Goal: Task Accomplishment & Management: Complete application form

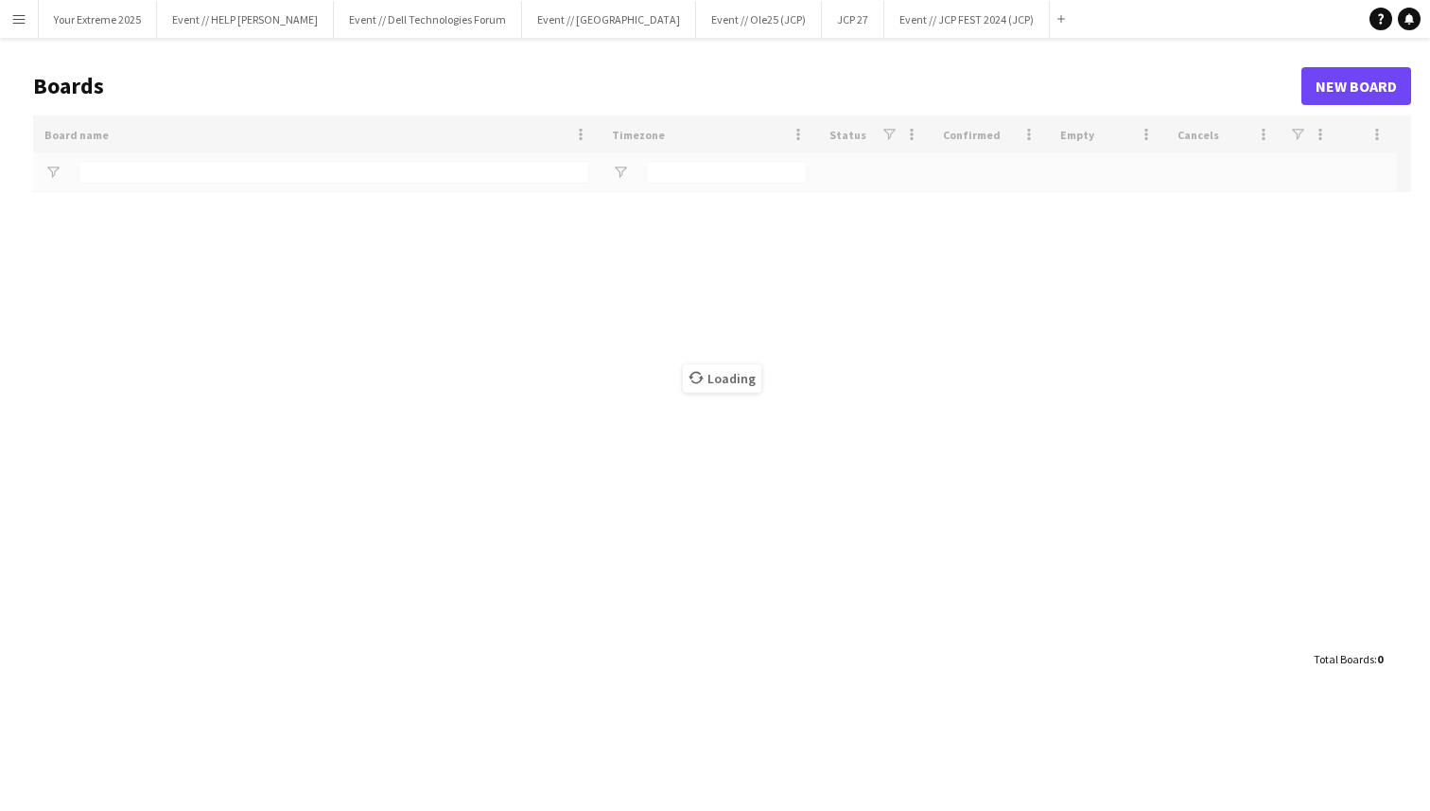
type input "***"
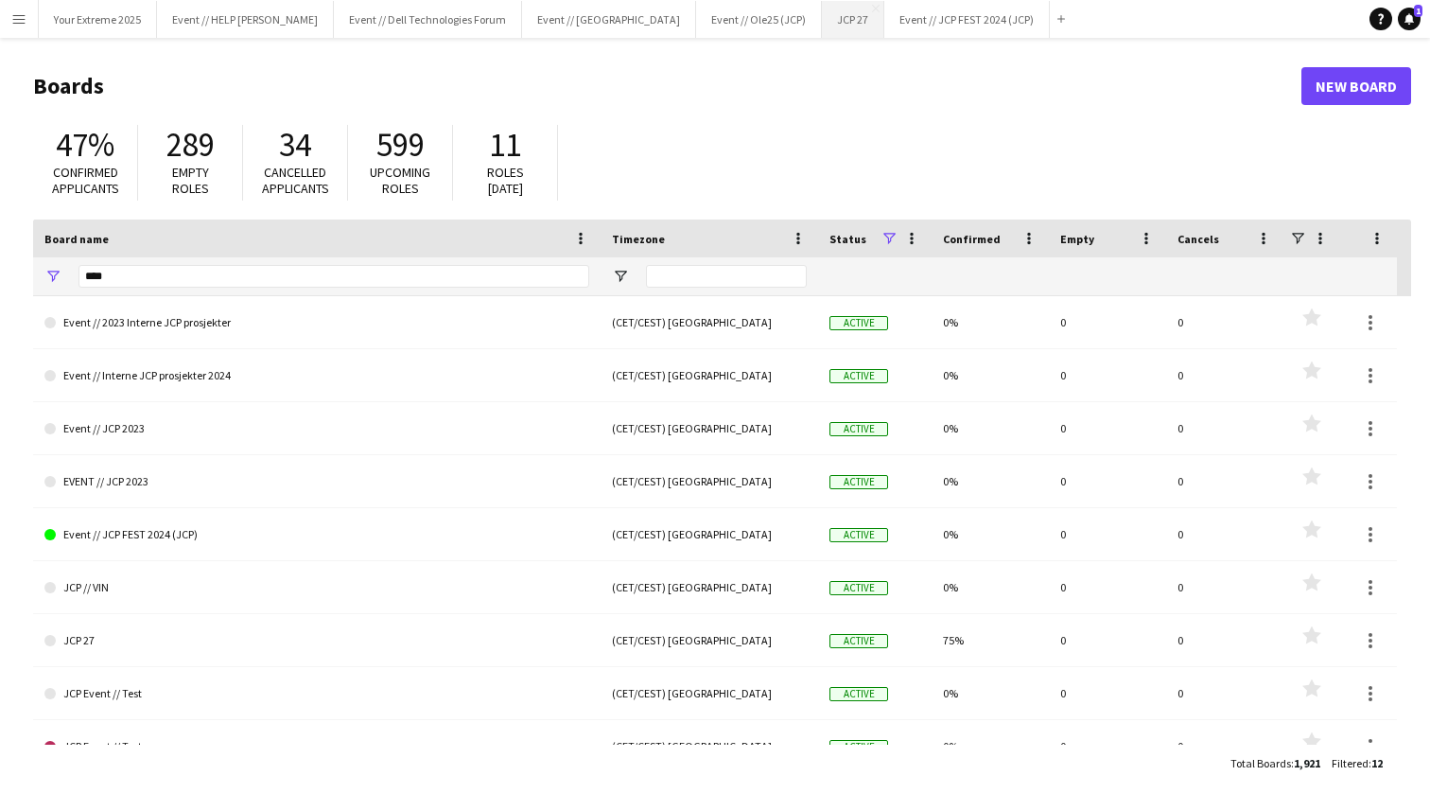
click at [822, 27] on button "JCP 27 Close" at bounding box center [853, 19] width 62 height 37
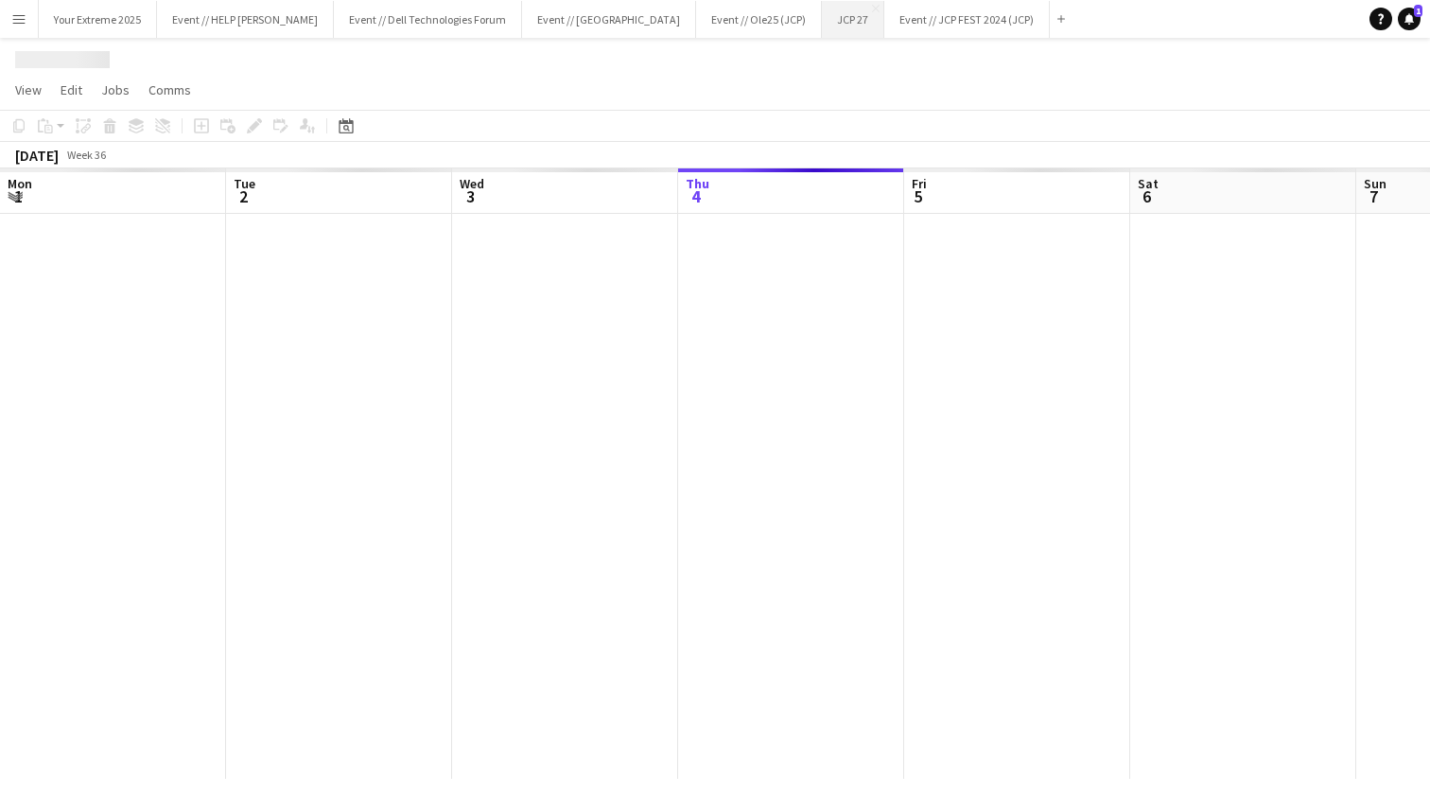
scroll to position [0, 452]
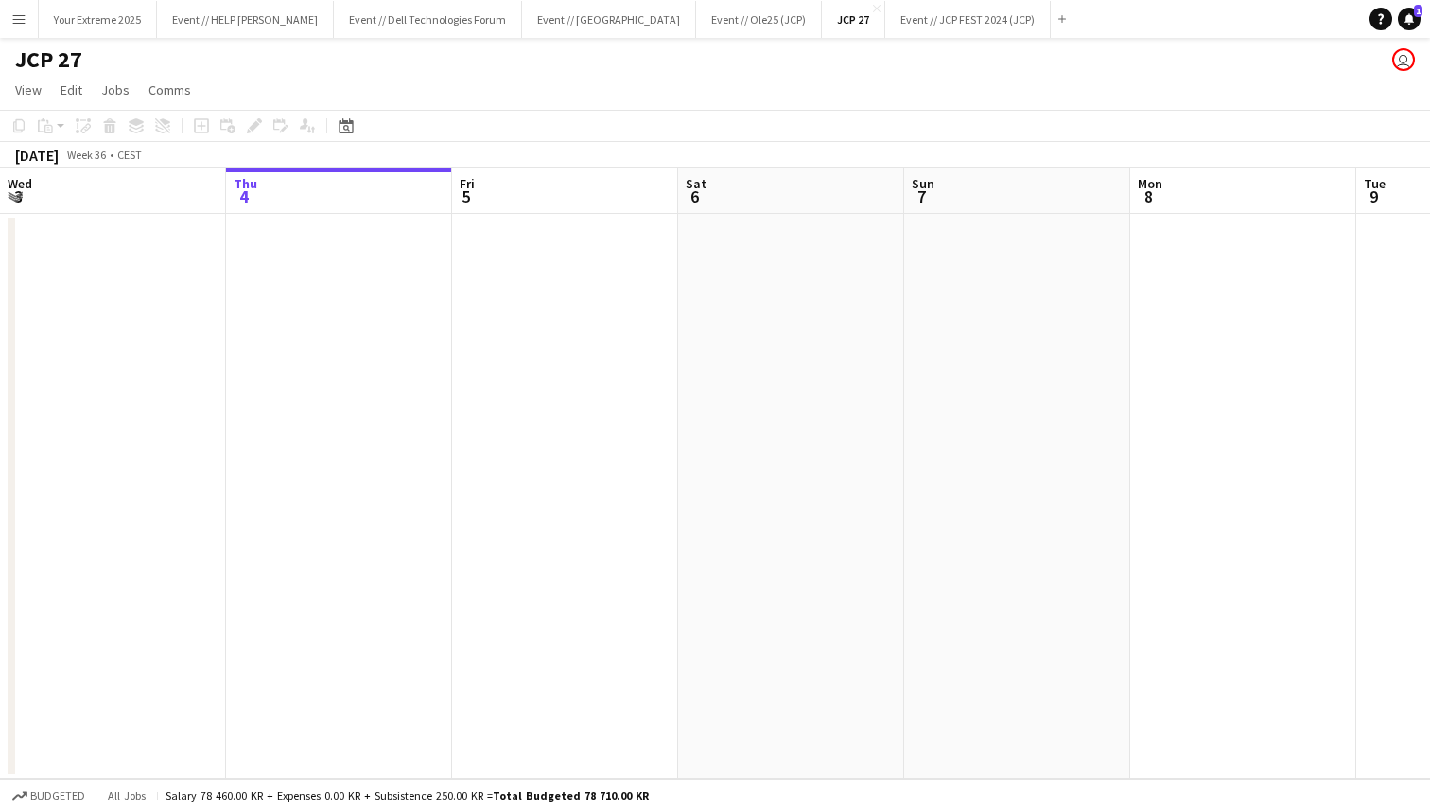
click at [813, 376] on app-date-cell at bounding box center [791, 496] width 226 height 565
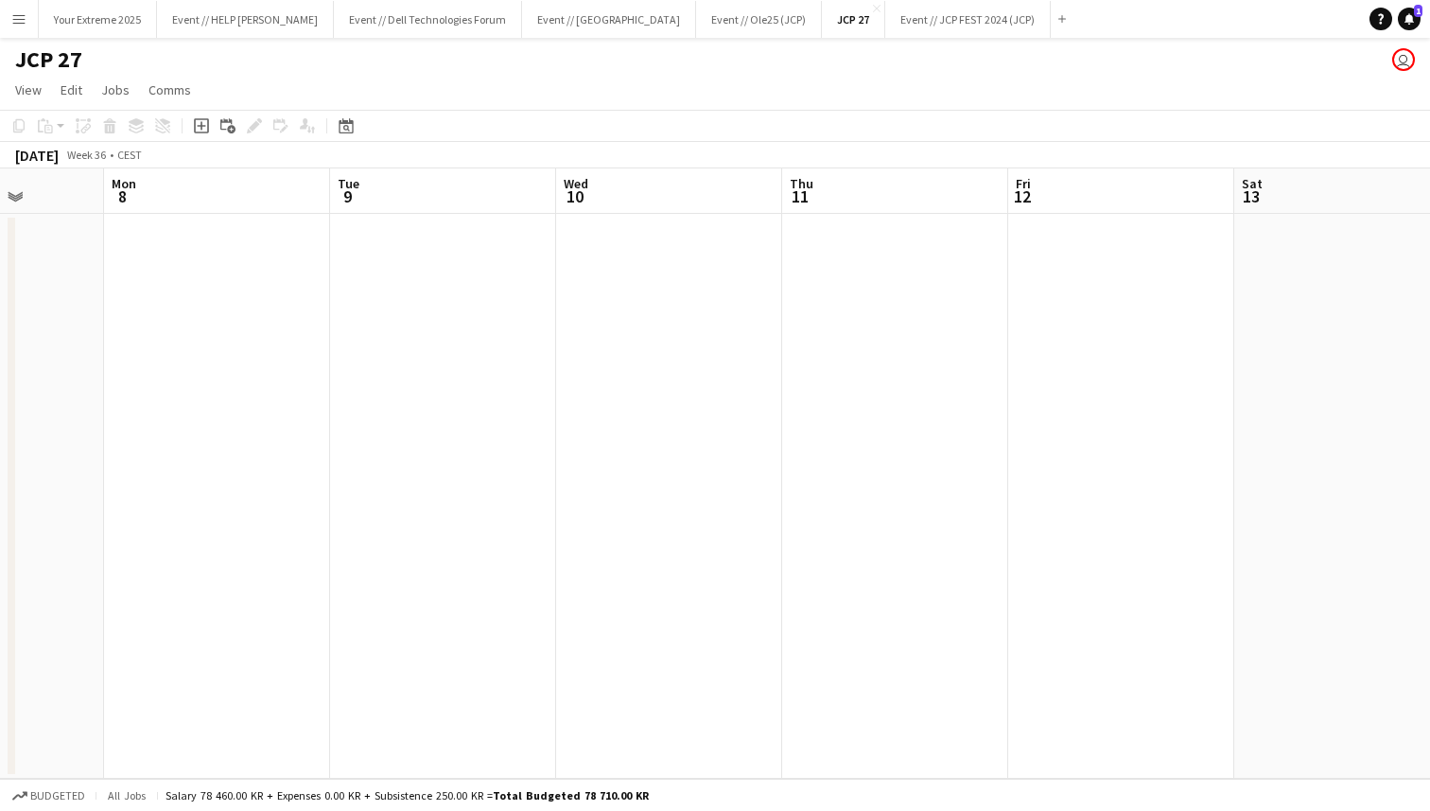
scroll to position [0, 592]
click at [626, 398] on app-date-cell at bounding box center [651, 496] width 226 height 565
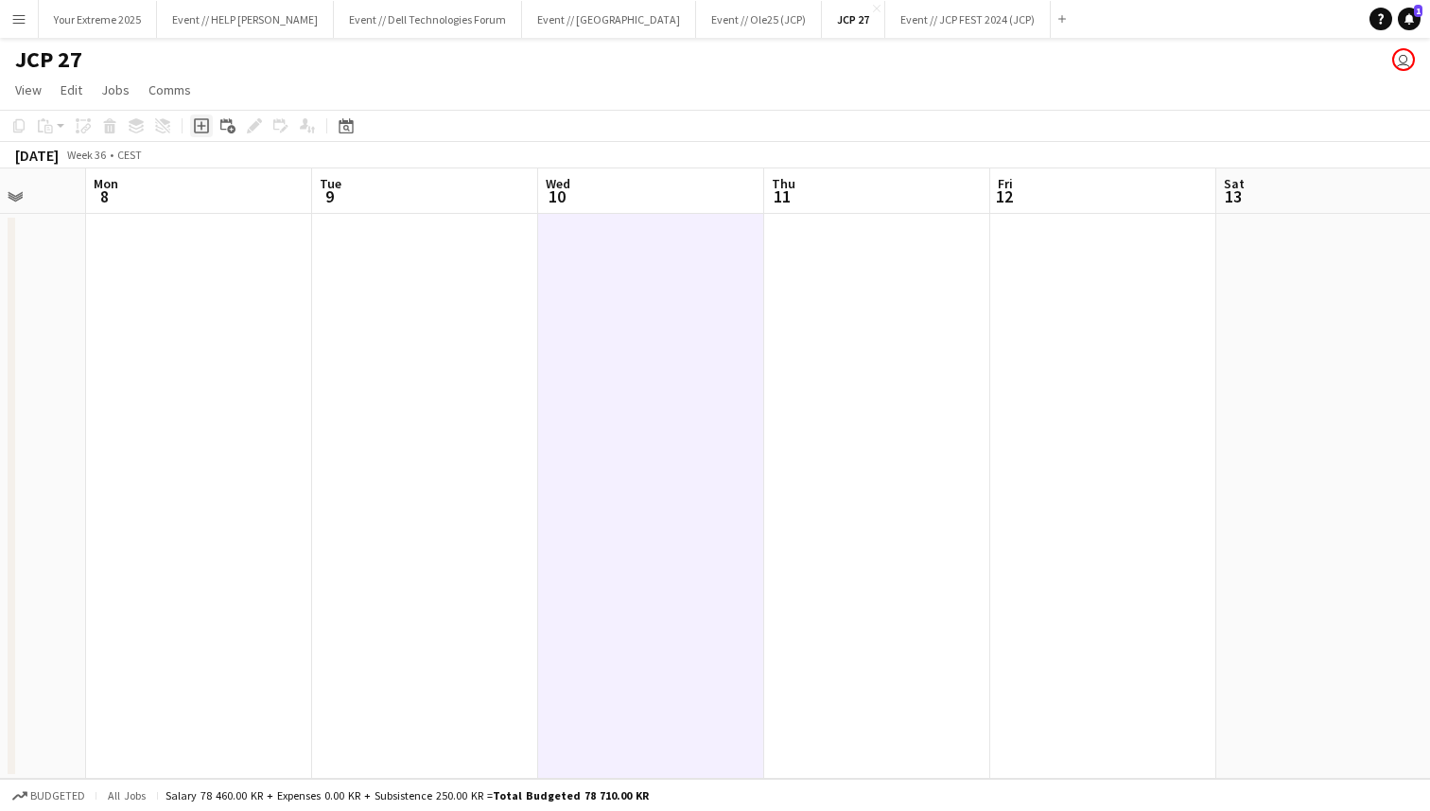
click at [201, 131] on icon at bounding box center [201, 125] width 15 height 15
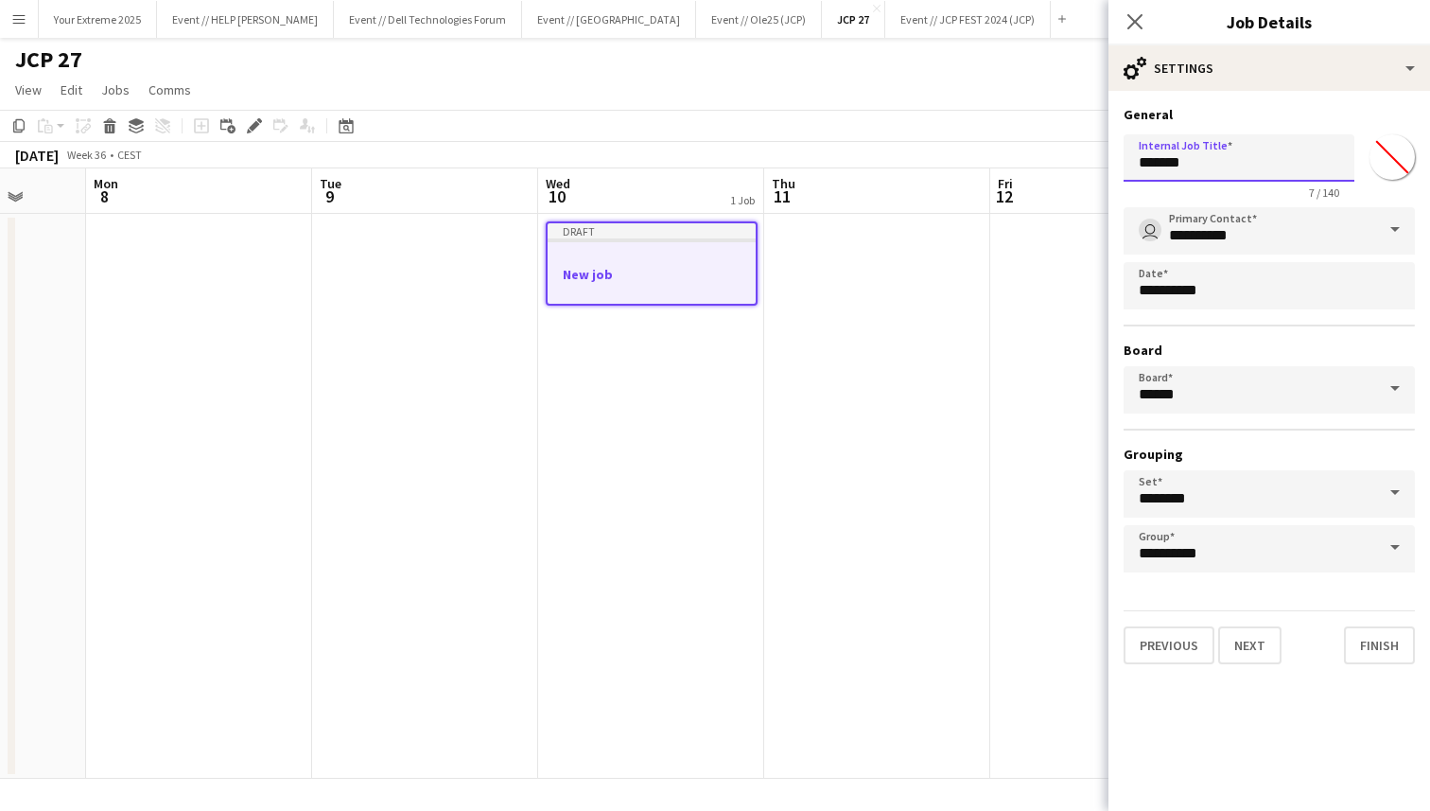
drag, startPoint x: 1223, startPoint y: 166, endPoint x: 1111, endPoint y: 166, distance: 111.6
click at [1111, 166] on form "**********" at bounding box center [1270, 385] width 322 height 558
type input "**********"
click at [1250, 644] on button "Next" at bounding box center [1249, 645] width 63 height 38
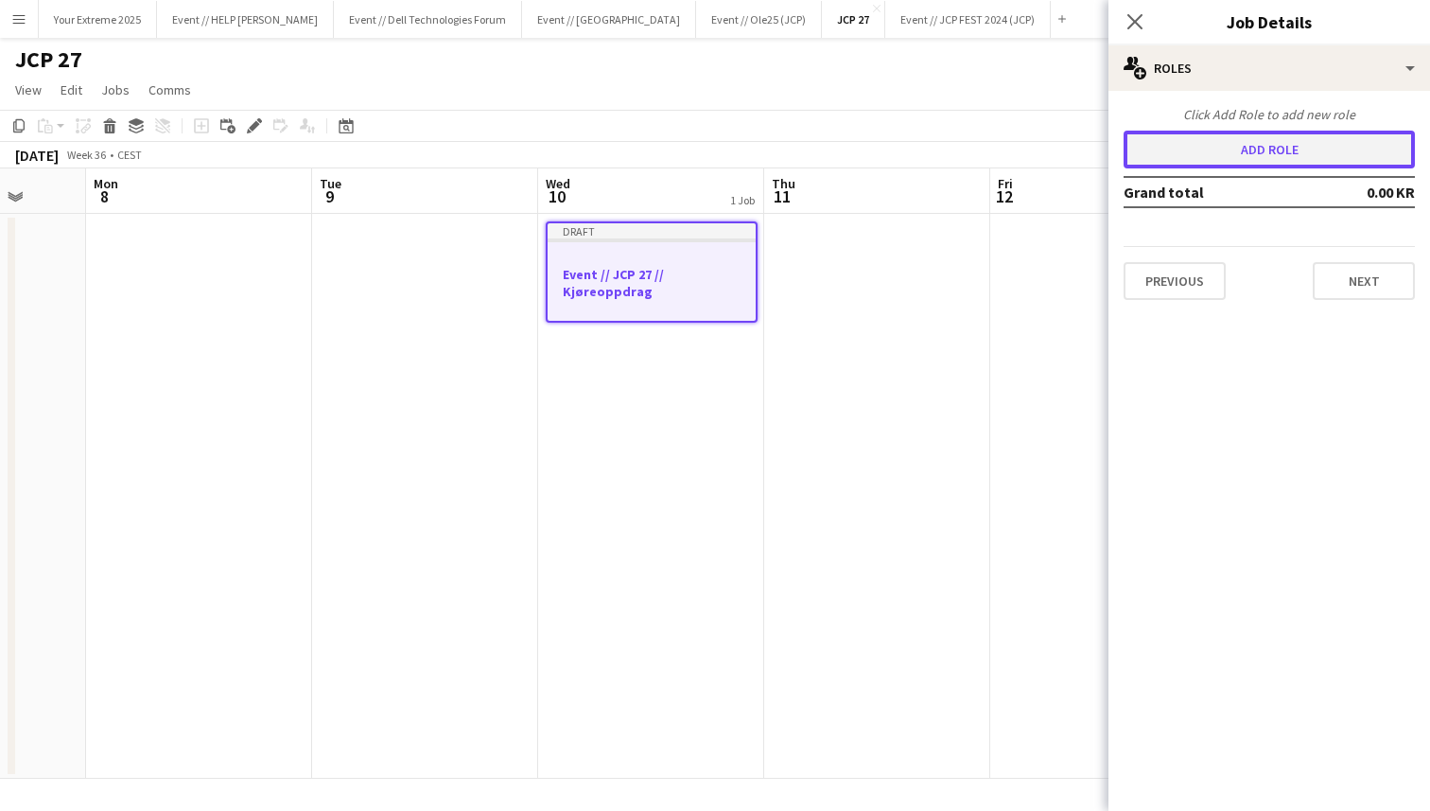
click at [1266, 158] on button "Add role" at bounding box center [1269, 150] width 291 height 38
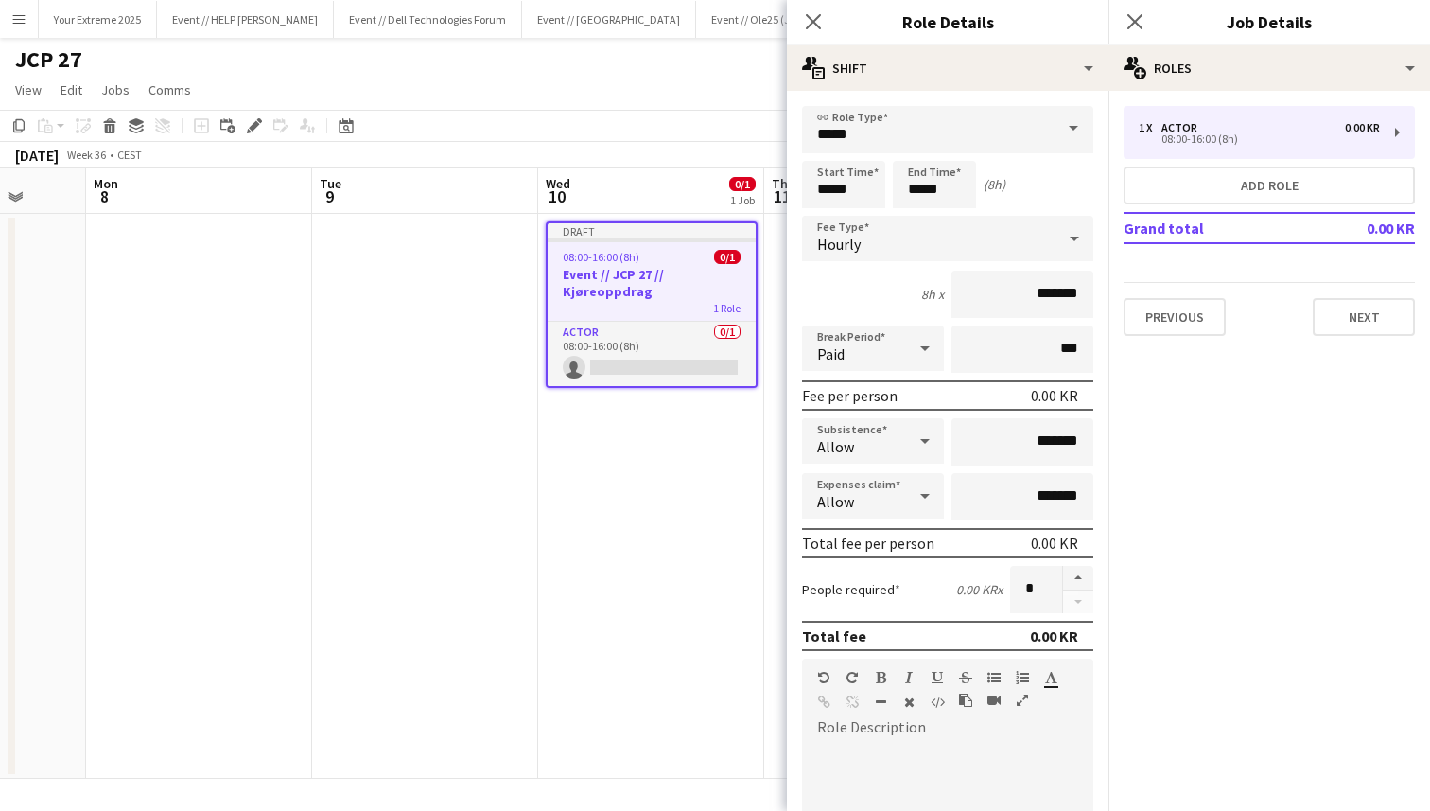
click at [1072, 131] on span at bounding box center [1074, 128] width 40 height 45
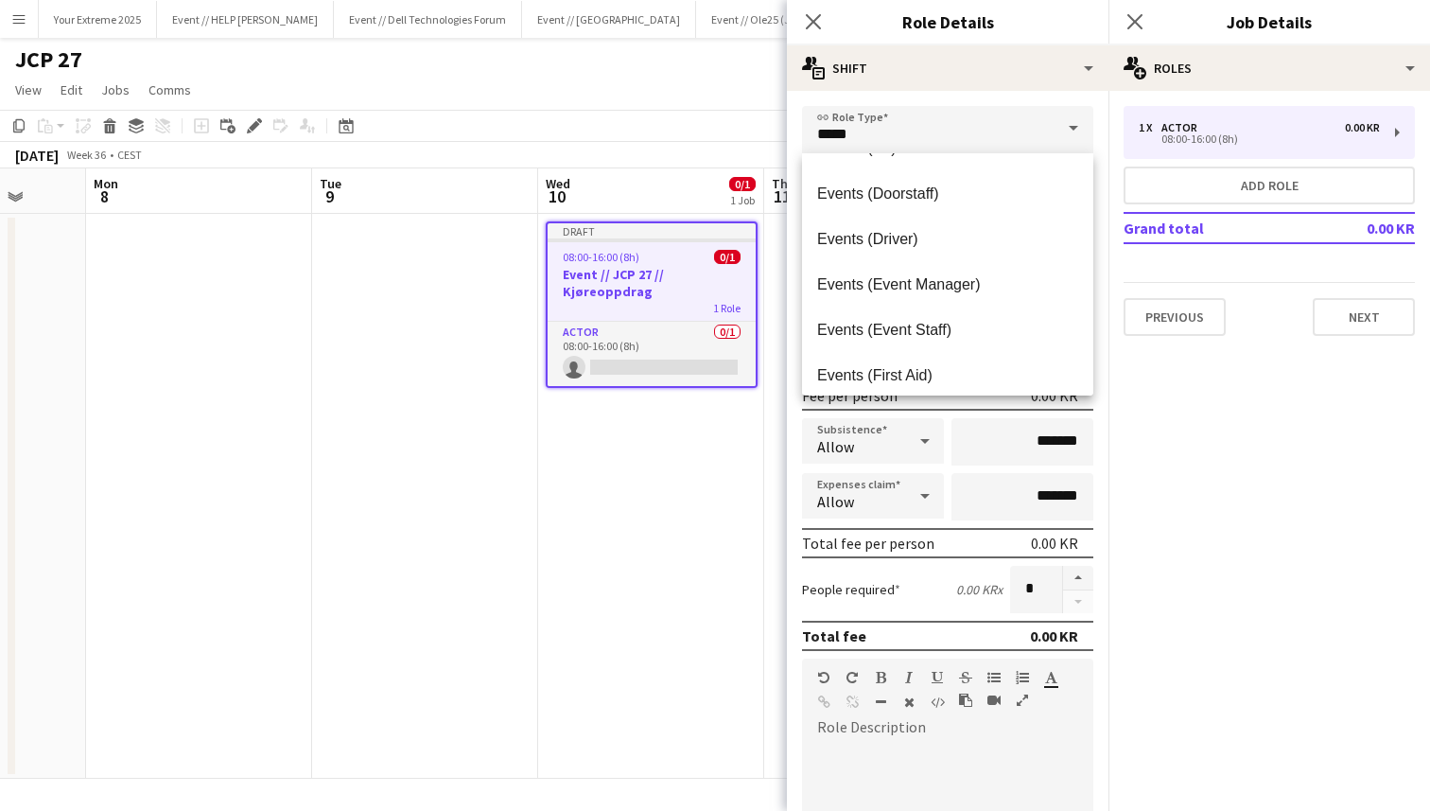
scroll to position [400, 0]
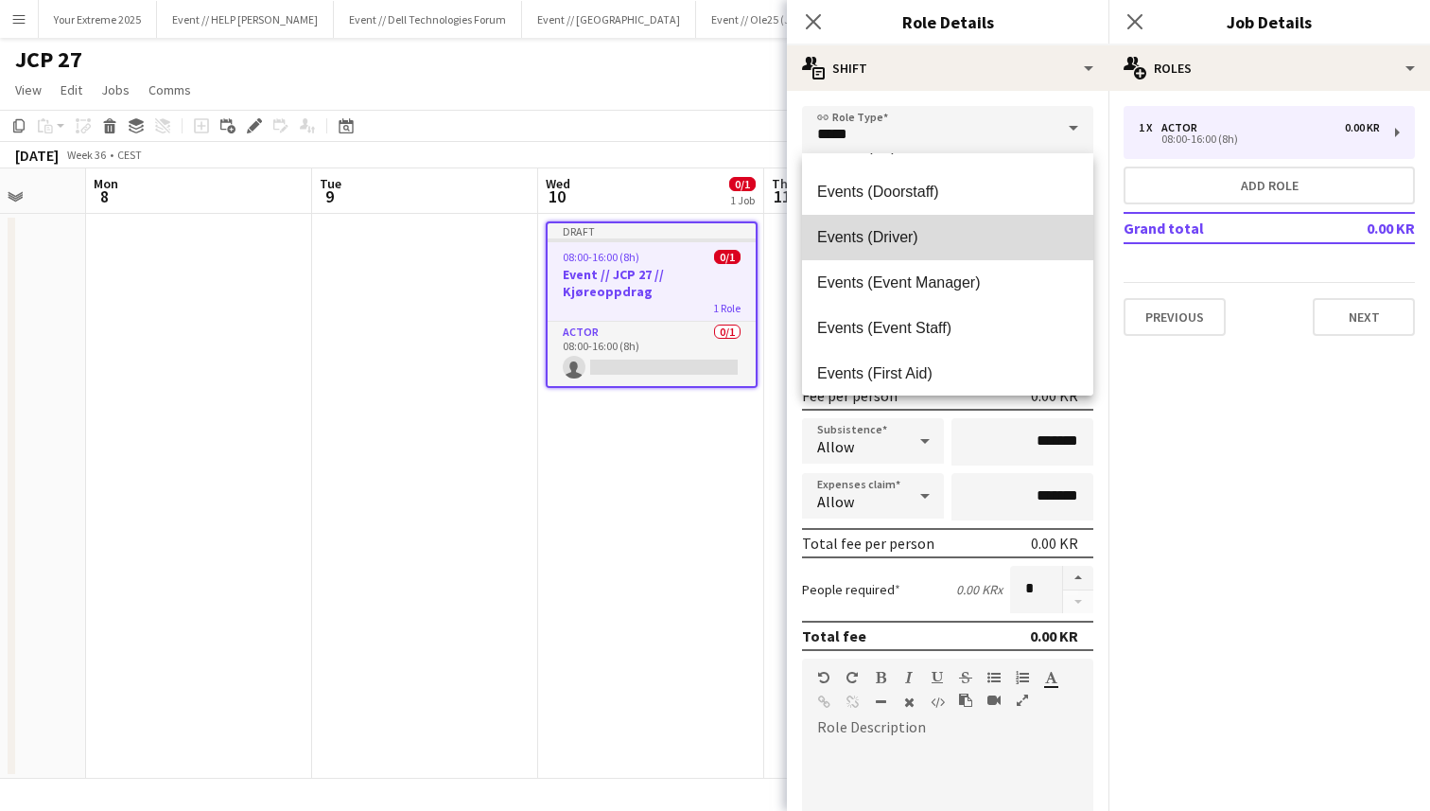
click at [918, 236] on span "Events (Driver)" at bounding box center [947, 237] width 261 height 18
type input "**********"
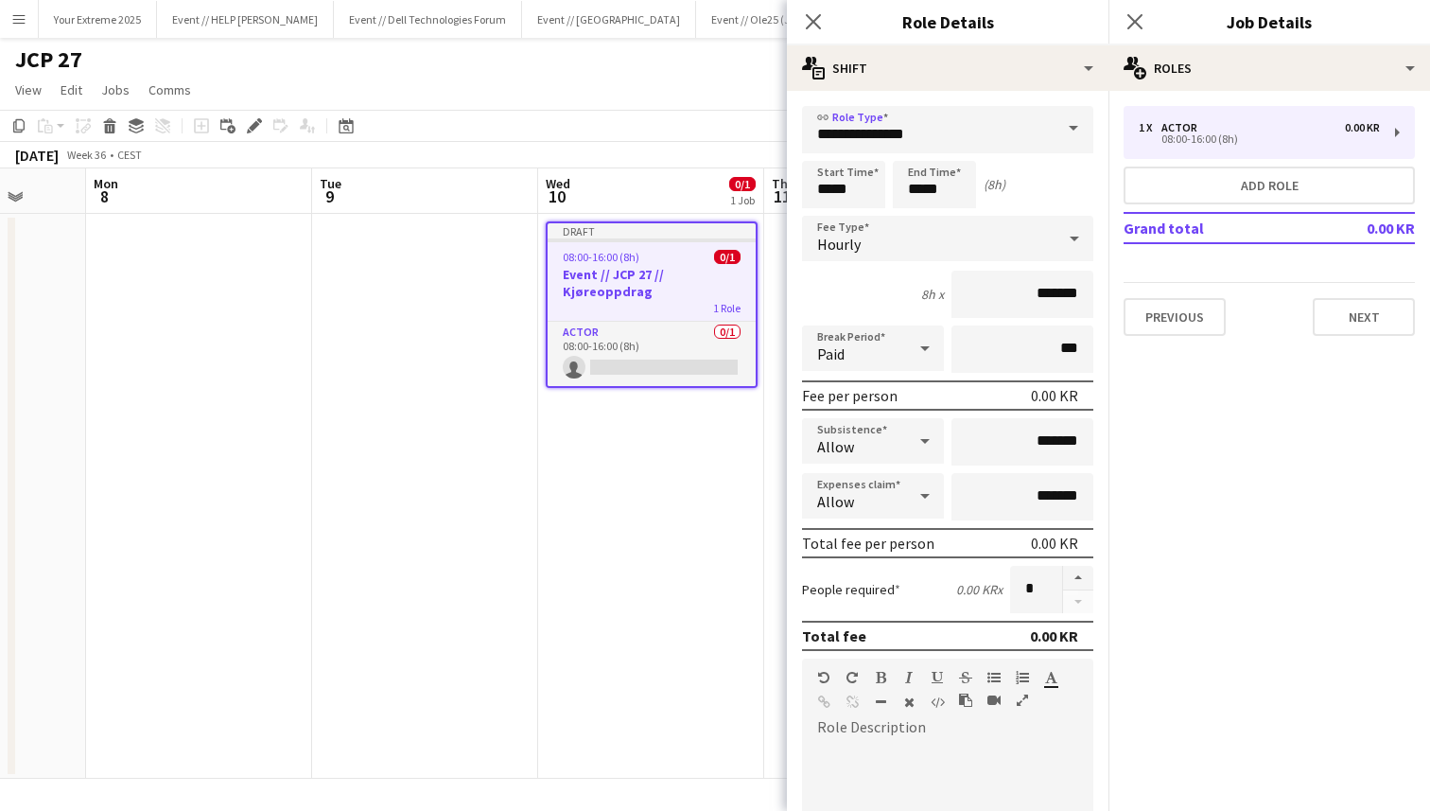
click at [911, 288] on div "8h x *******" at bounding box center [947, 294] width 291 height 47
click at [1019, 292] on input "*******" at bounding box center [1023, 294] width 142 height 47
type input "*********"
click at [897, 294] on div "8h x *********" at bounding box center [947, 294] width 291 height 47
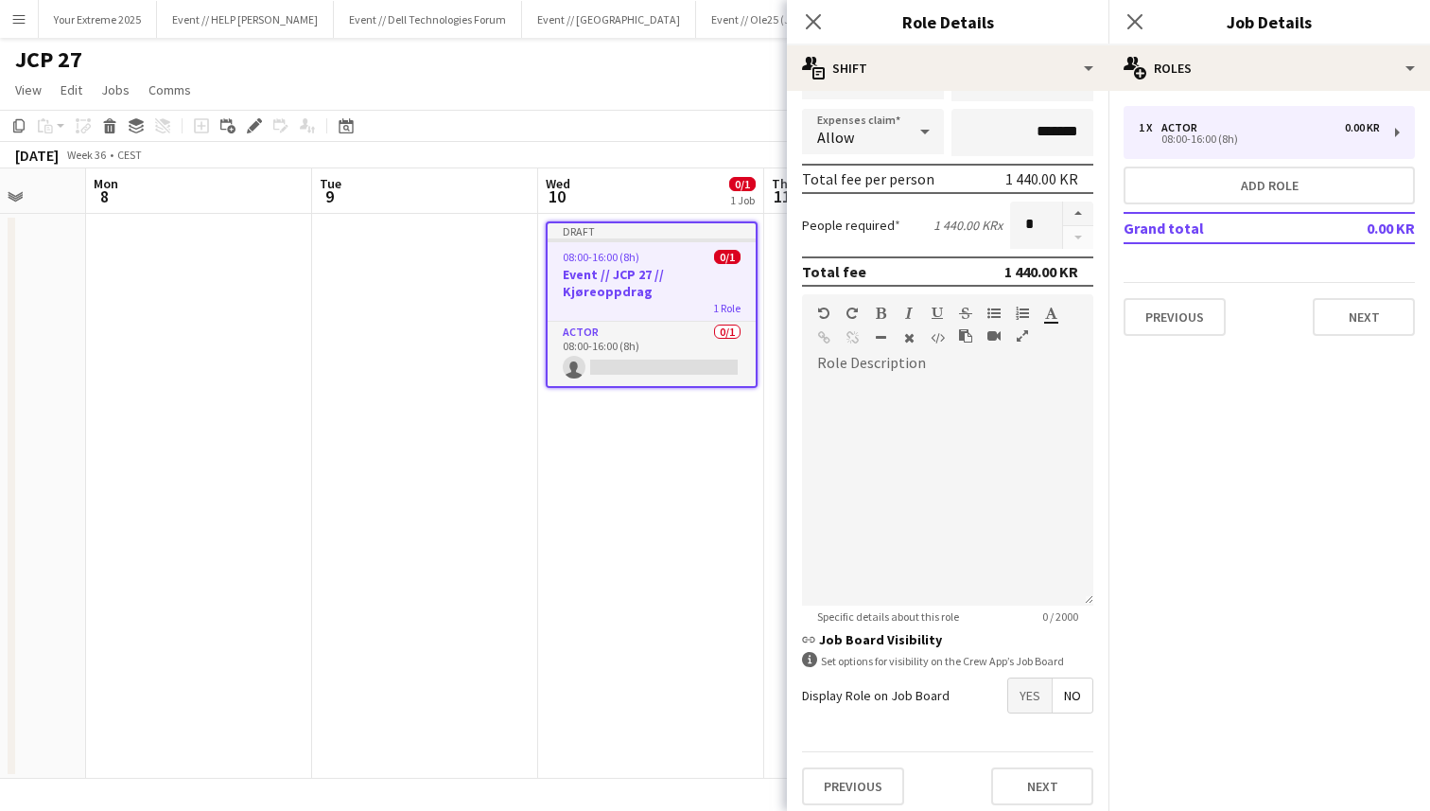
scroll to position [374, 0]
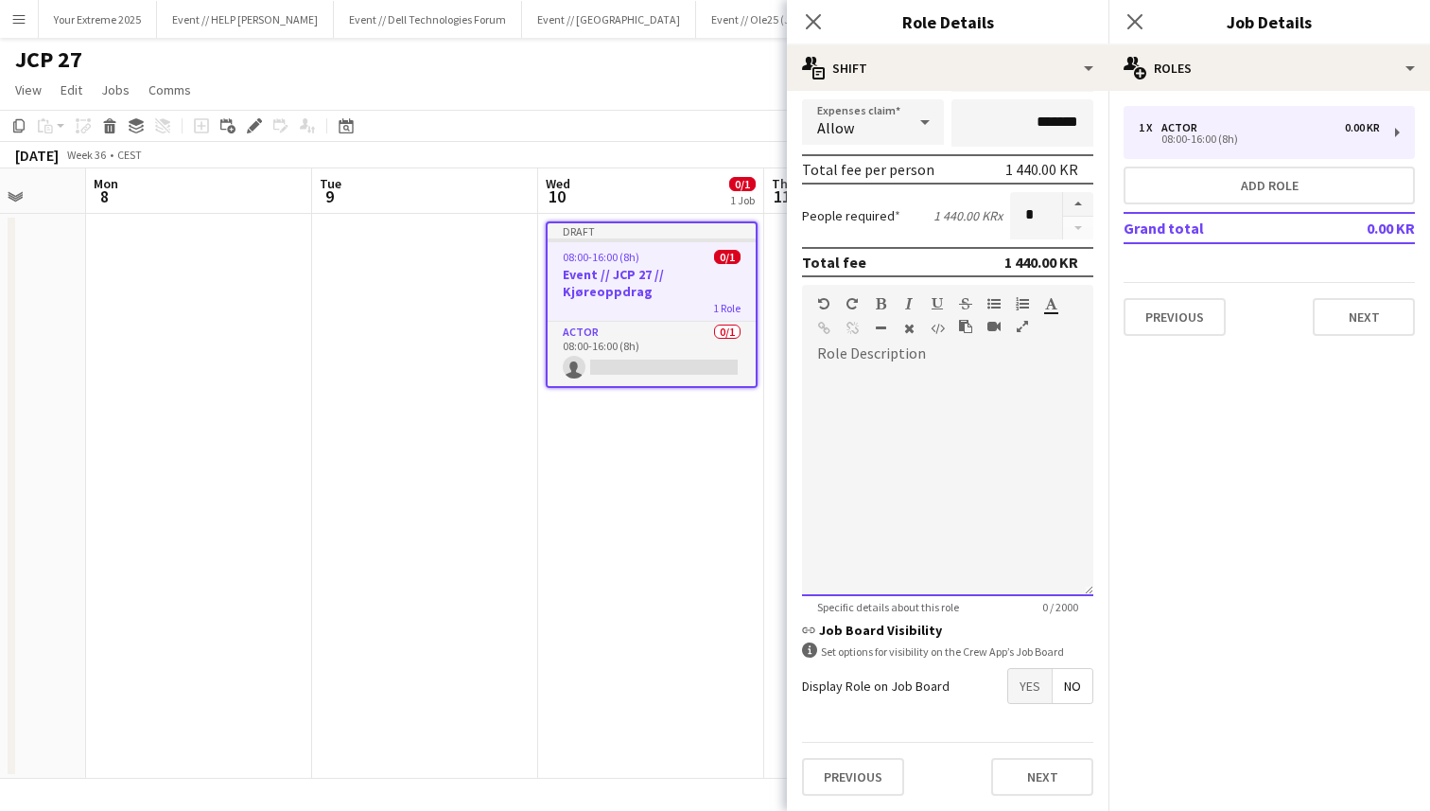
click at [940, 417] on div at bounding box center [947, 482] width 291 height 227
click at [1015, 768] on button "Next" at bounding box center [1042, 777] width 102 height 38
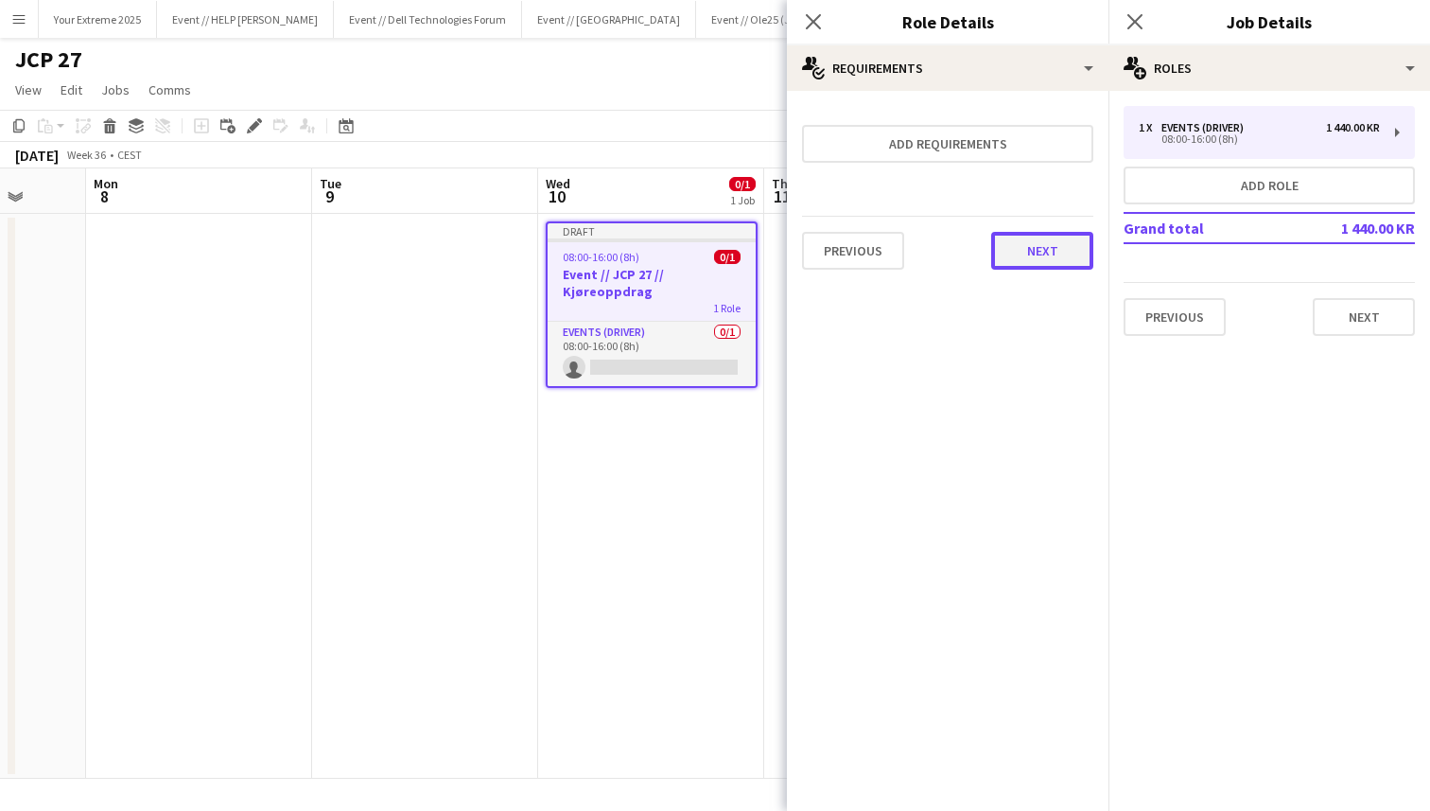
click at [1047, 246] on button "Next" at bounding box center [1042, 251] width 102 height 38
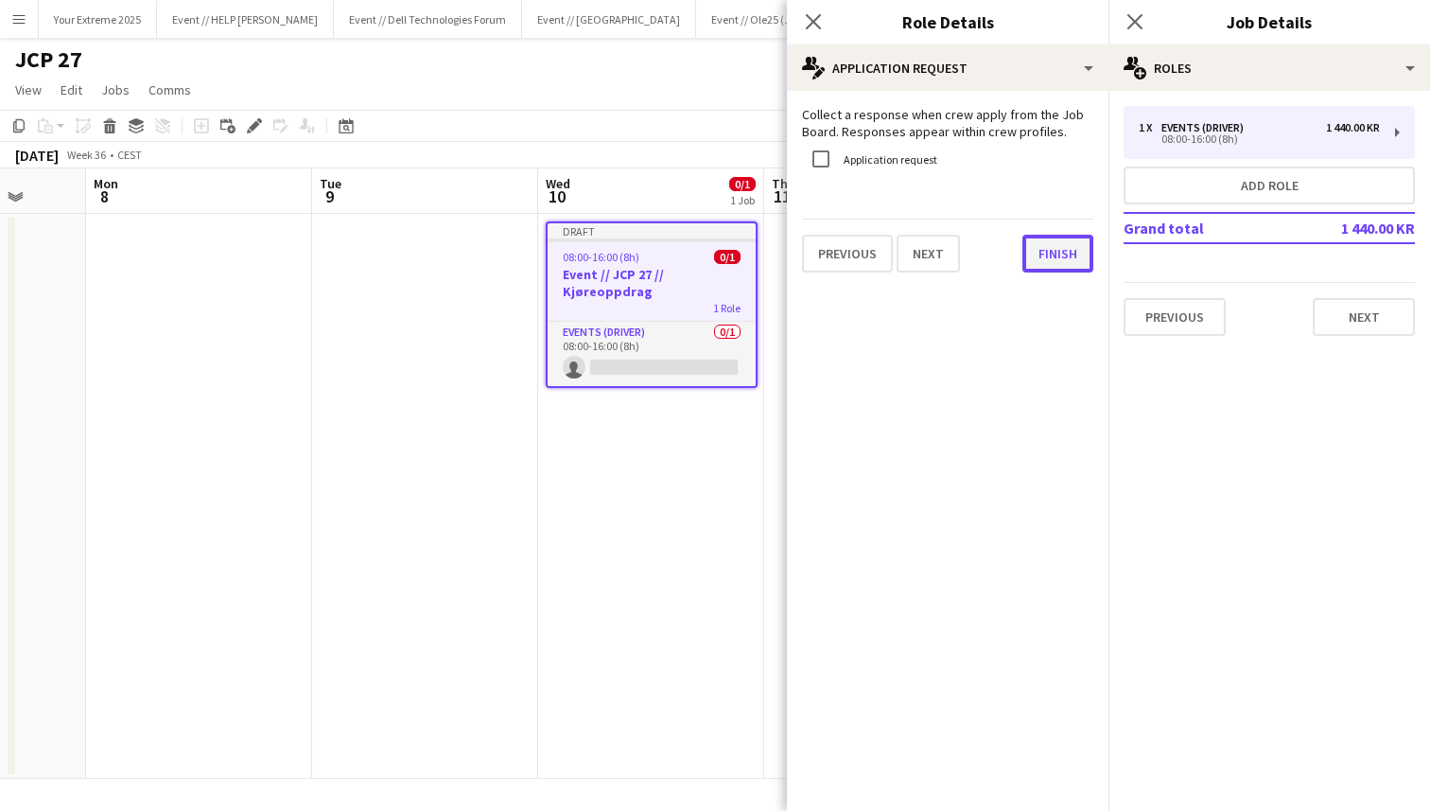
click at [1058, 255] on button "Finish" at bounding box center [1058, 254] width 71 height 38
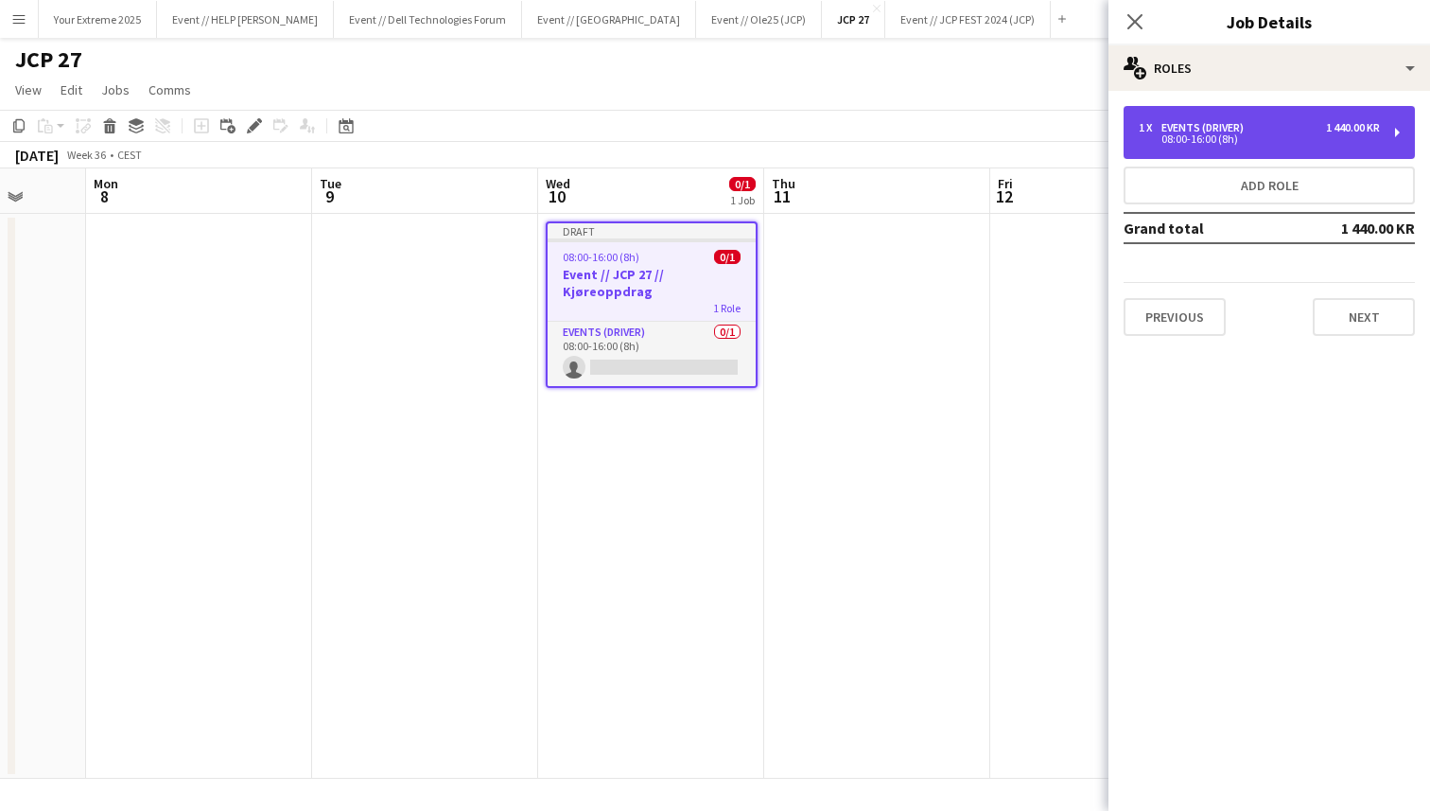
click at [1310, 121] on div "1 x Events (Driver) 1 440.00 KR" at bounding box center [1259, 127] width 241 height 13
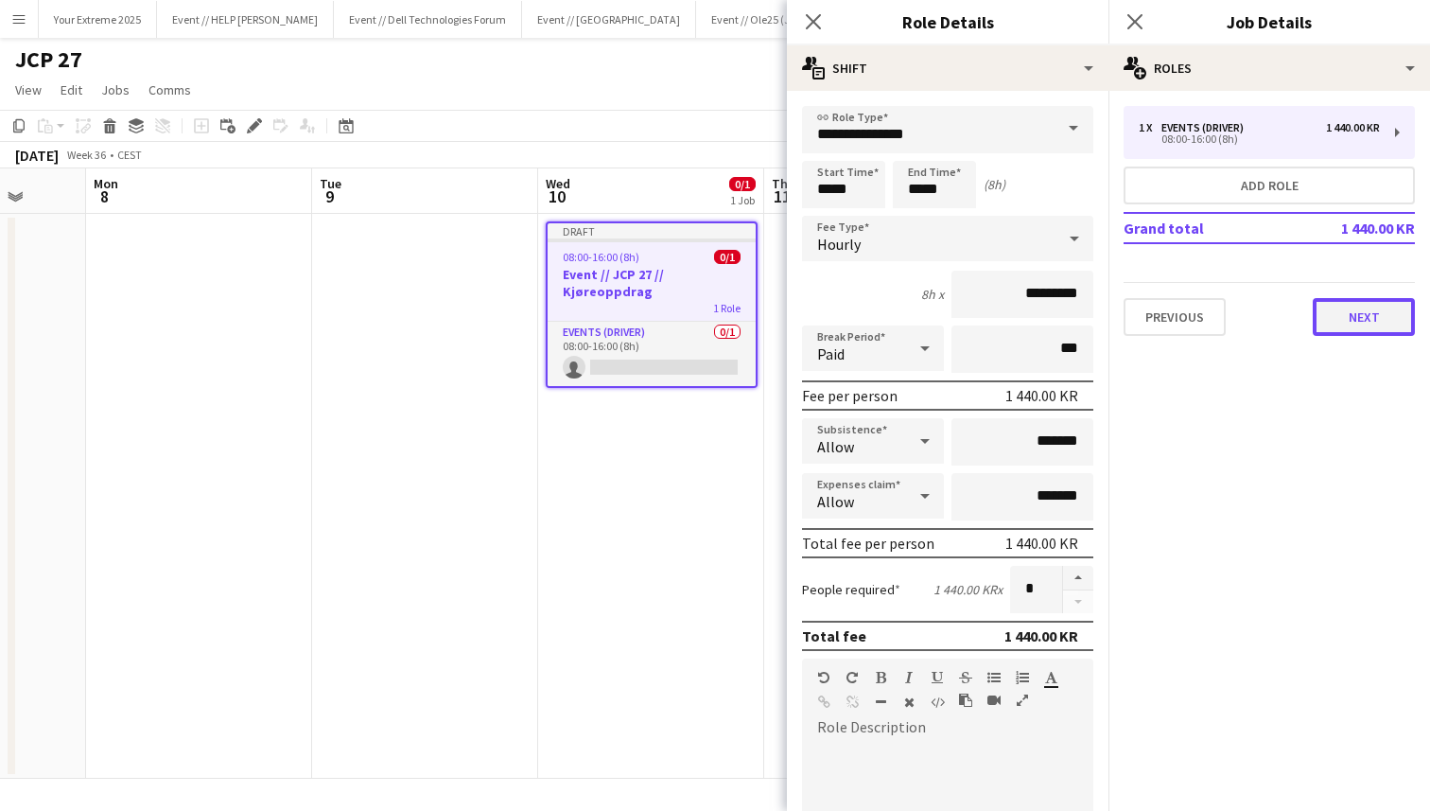
click at [1342, 322] on button "Next" at bounding box center [1364, 317] width 102 height 38
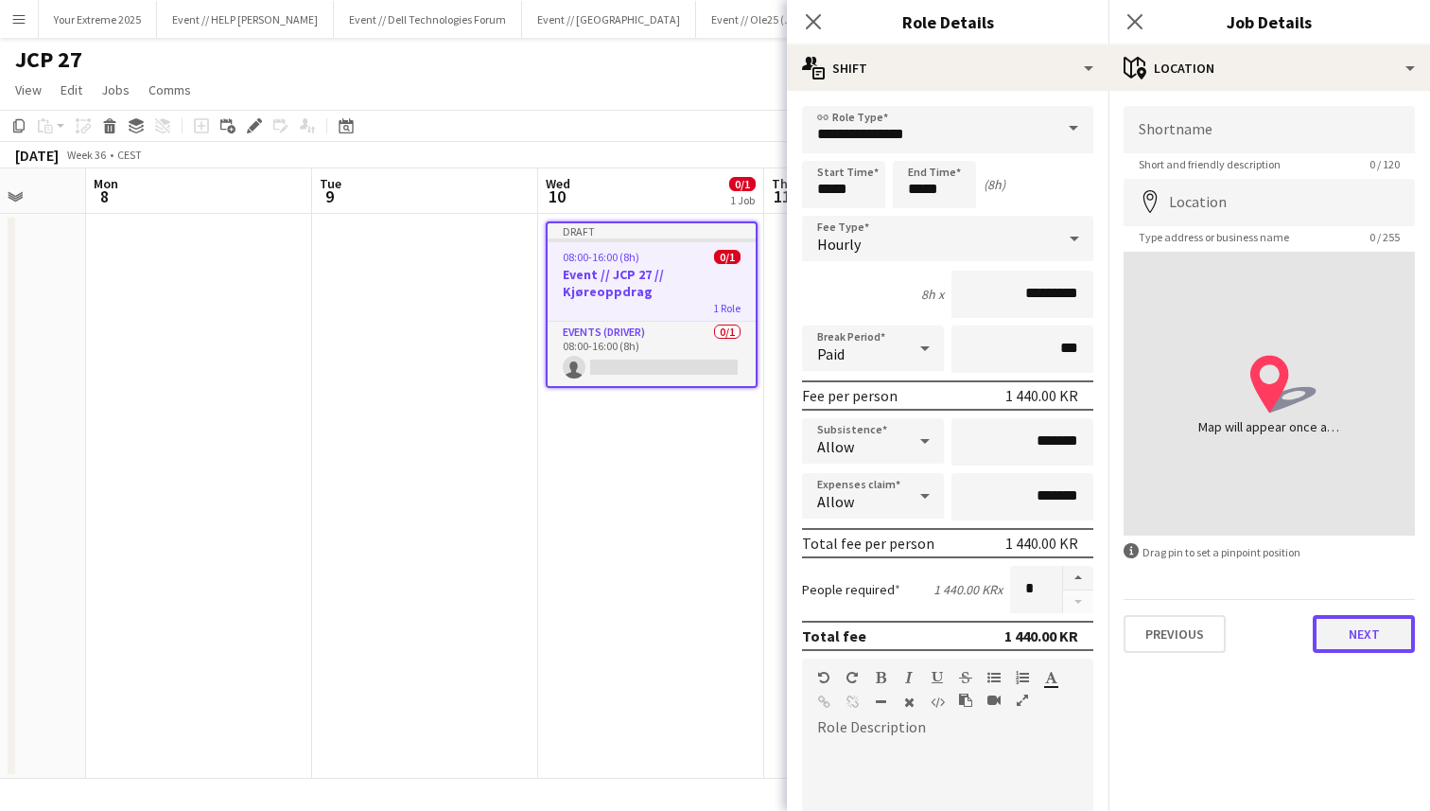
click at [1346, 638] on button "Next" at bounding box center [1364, 634] width 102 height 38
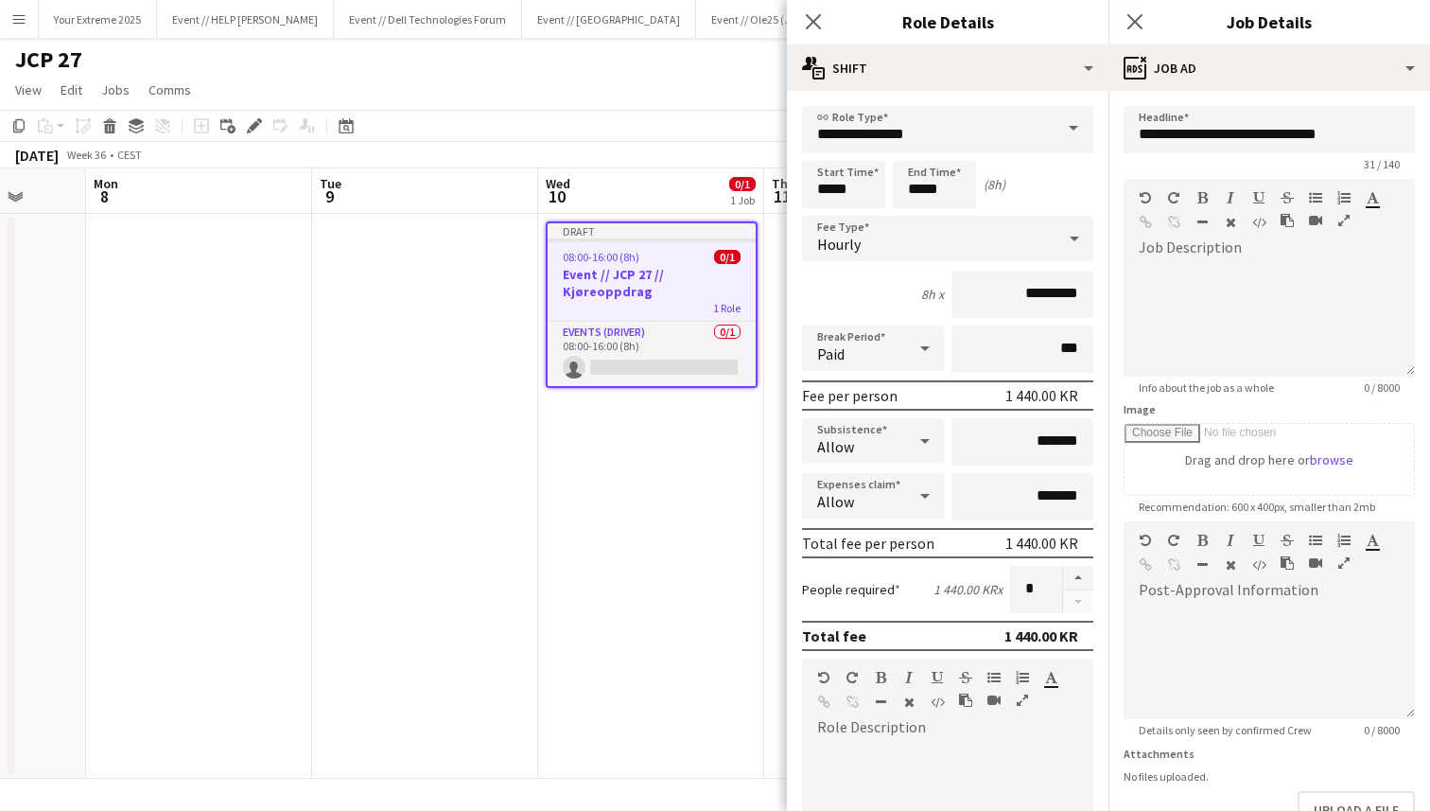
scroll to position [124, 0]
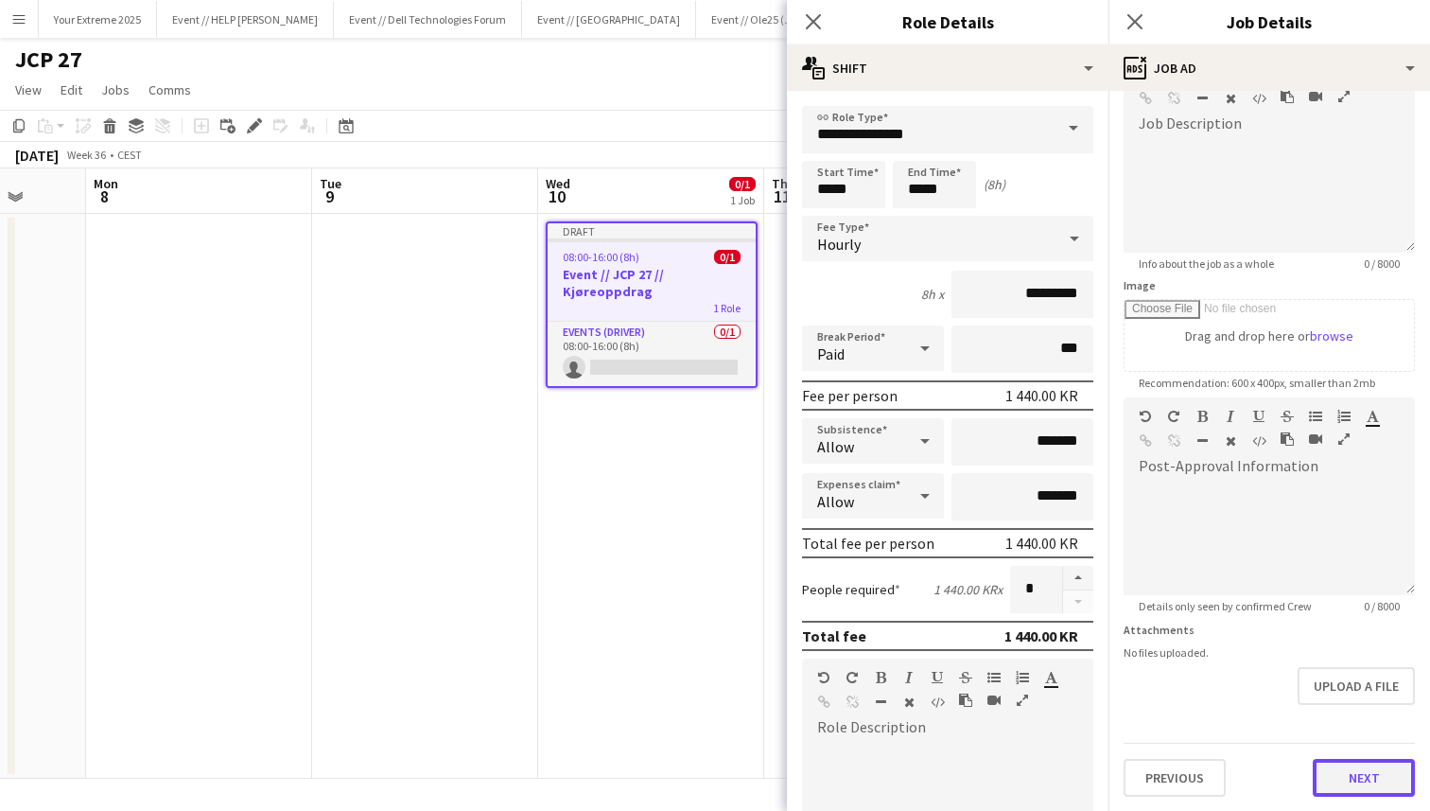
click at [1341, 777] on button "Next" at bounding box center [1364, 778] width 102 height 38
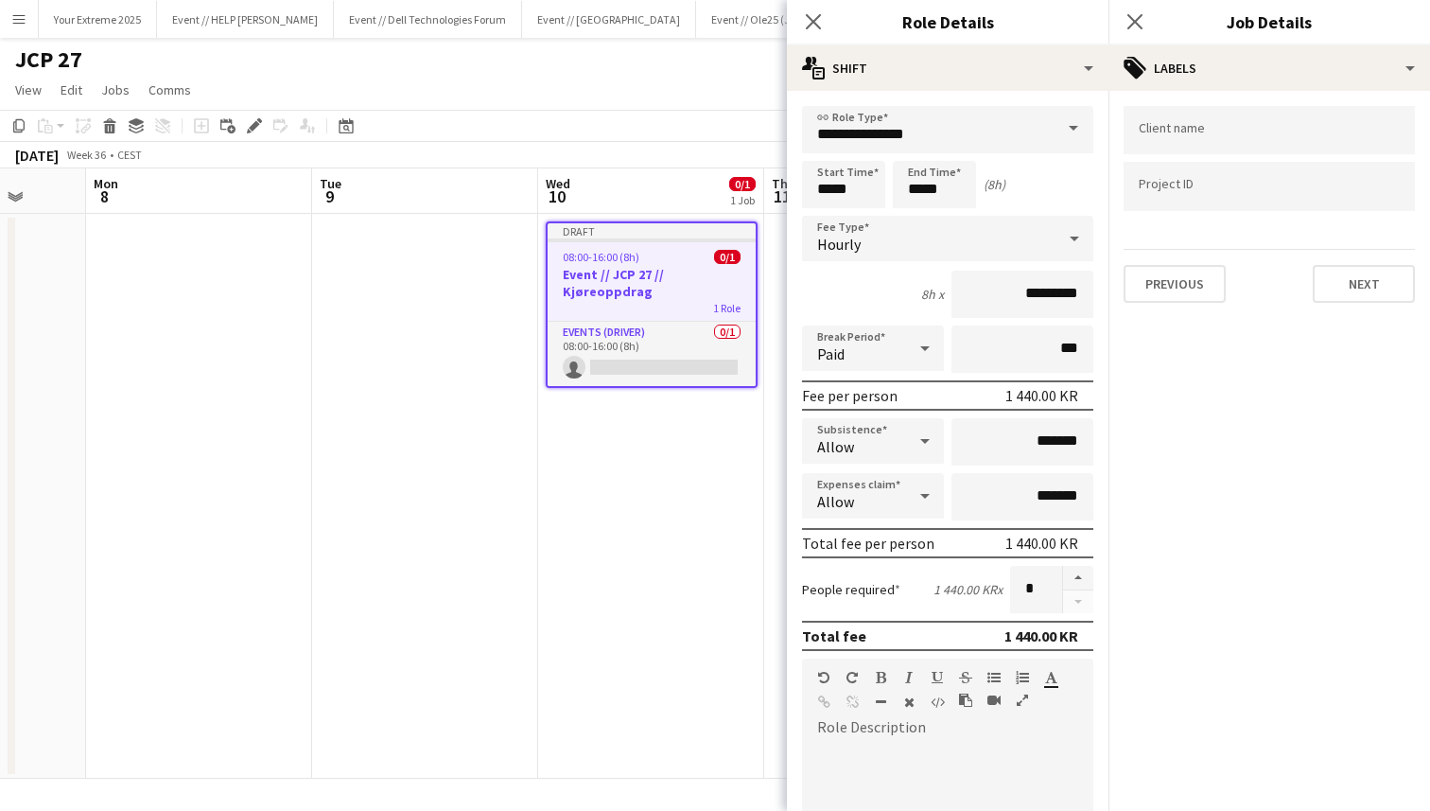
scroll to position [0, 0]
click at [1338, 281] on button "Next" at bounding box center [1364, 284] width 102 height 38
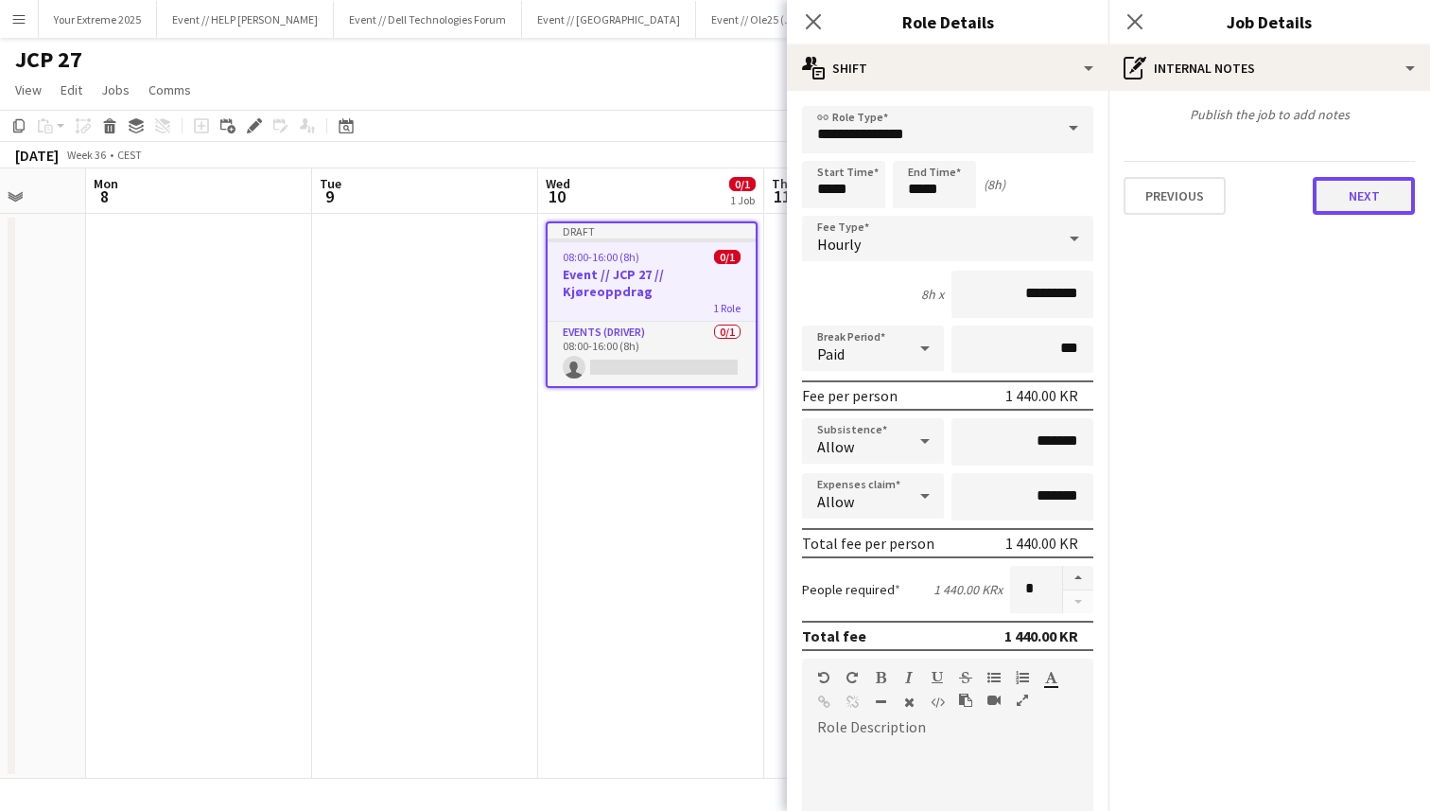
click at [1364, 194] on button "Next" at bounding box center [1364, 196] width 102 height 38
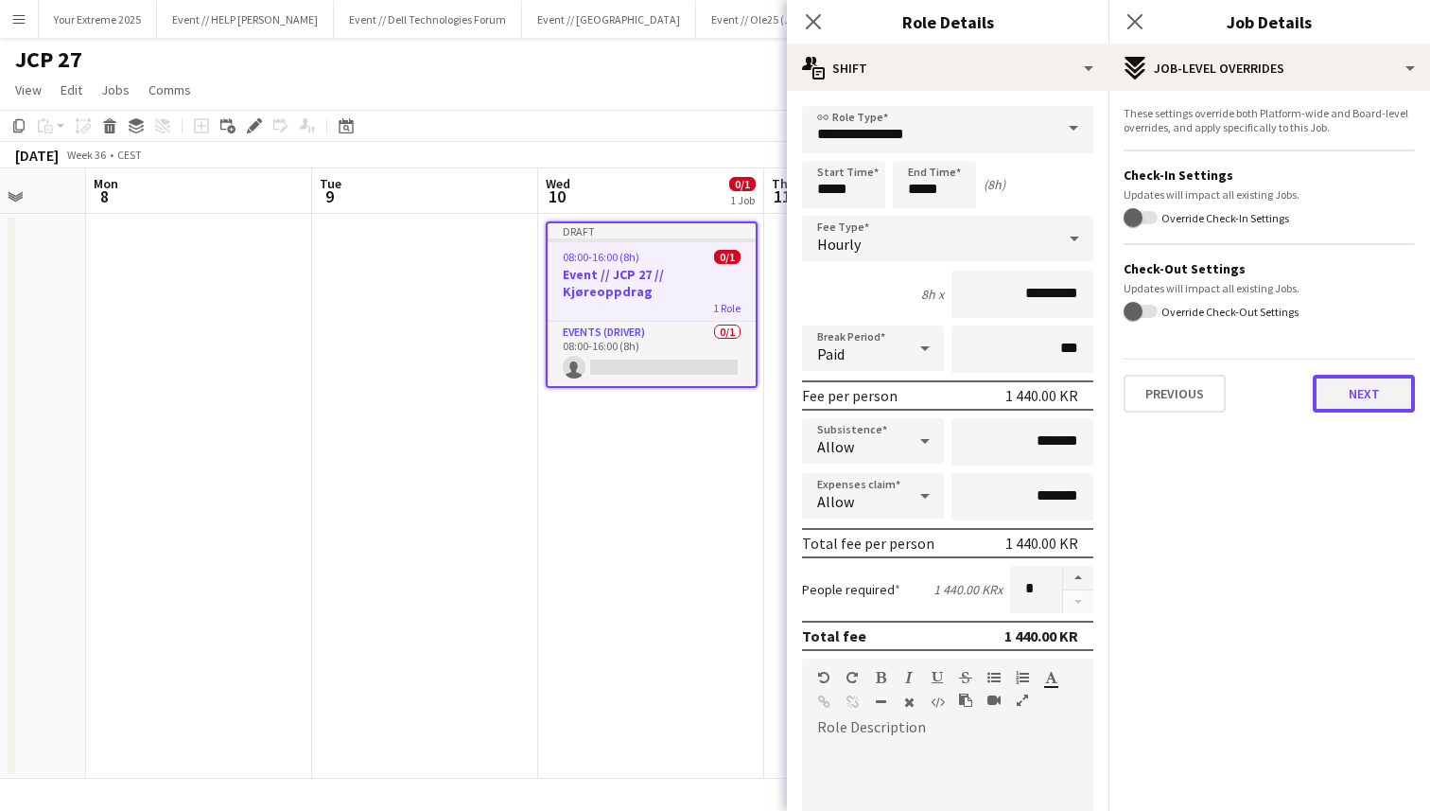
click at [1352, 395] on button "Next" at bounding box center [1364, 394] width 102 height 38
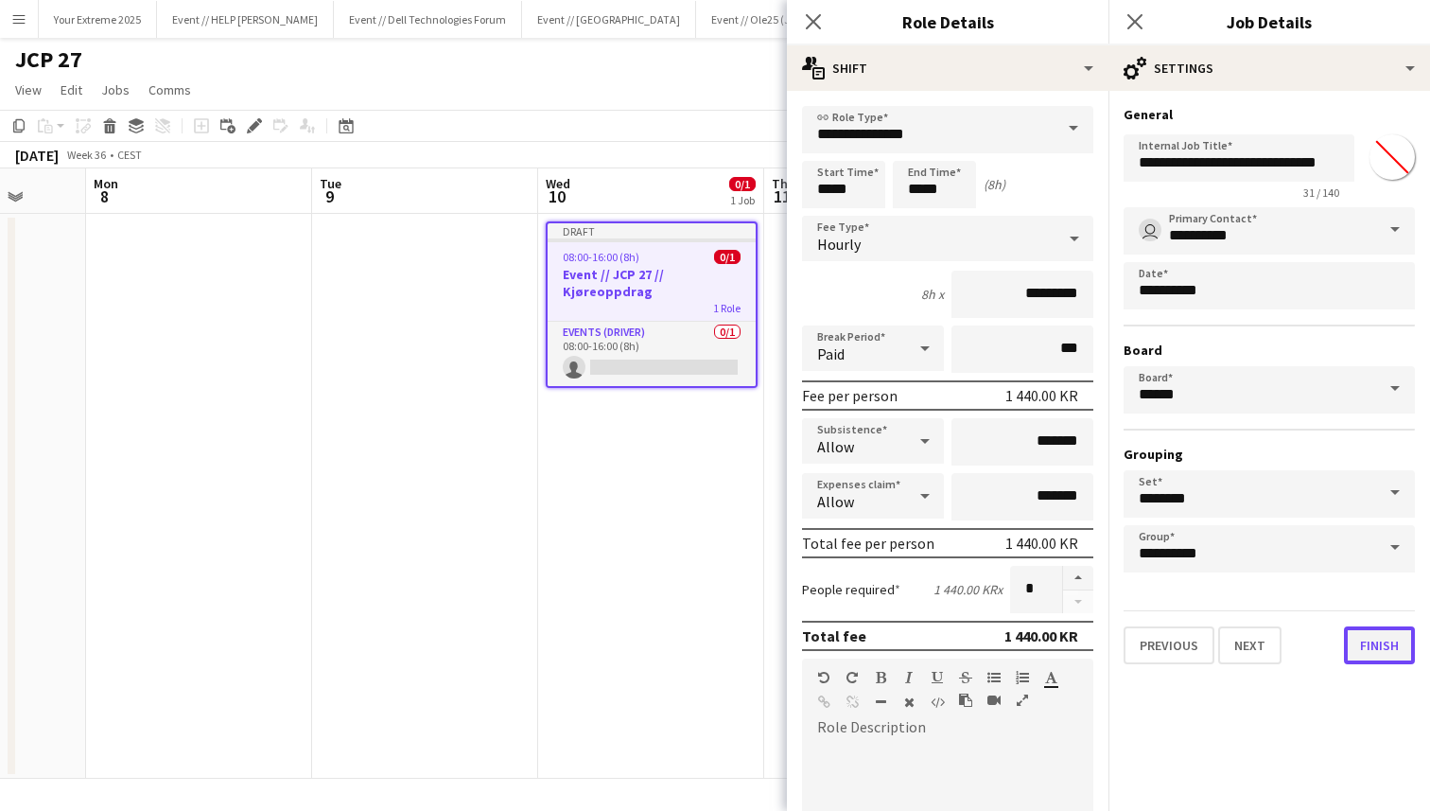
click at [1363, 650] on button "Finish" at bounding box center [1379, 645] width 71 height 38
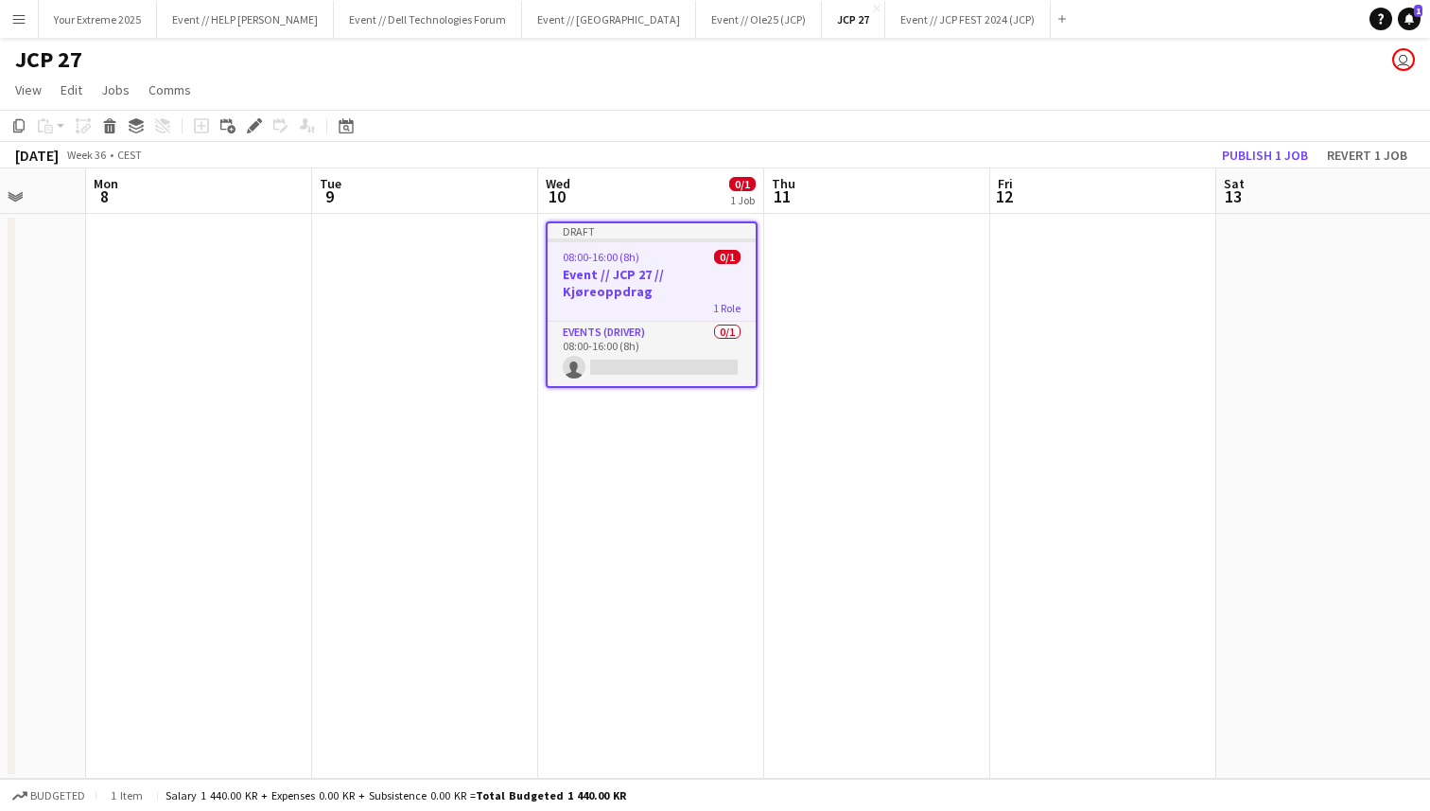
click at [935, 538] on app-date-cell at bounding box center [877, 496] width 226 height 565
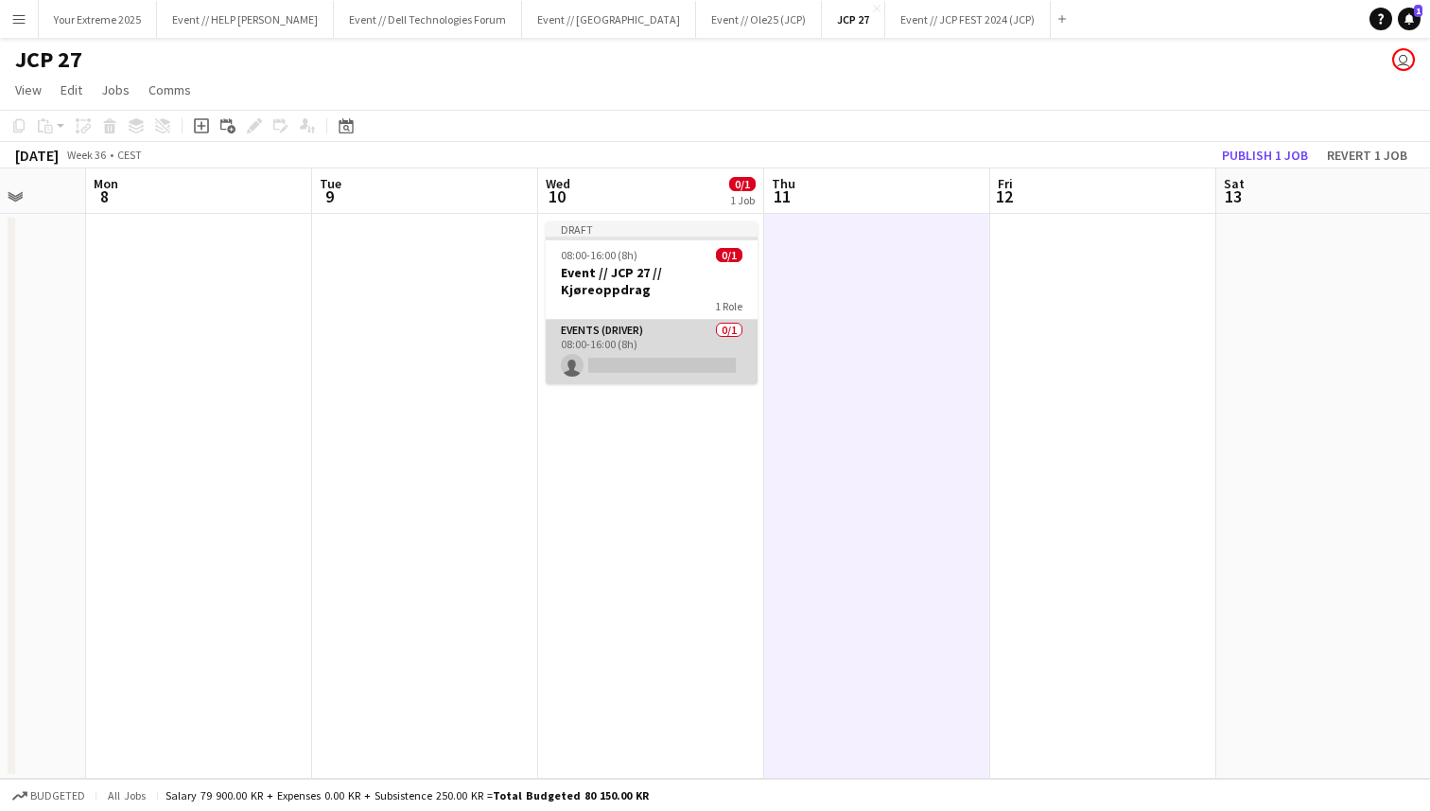
click at [656, 344] on app-card-role "Events (Driver) 0/1 08:00-16:00 (8h) single-neutral-actions" at bounding box center [652, 352] width 212 height 64
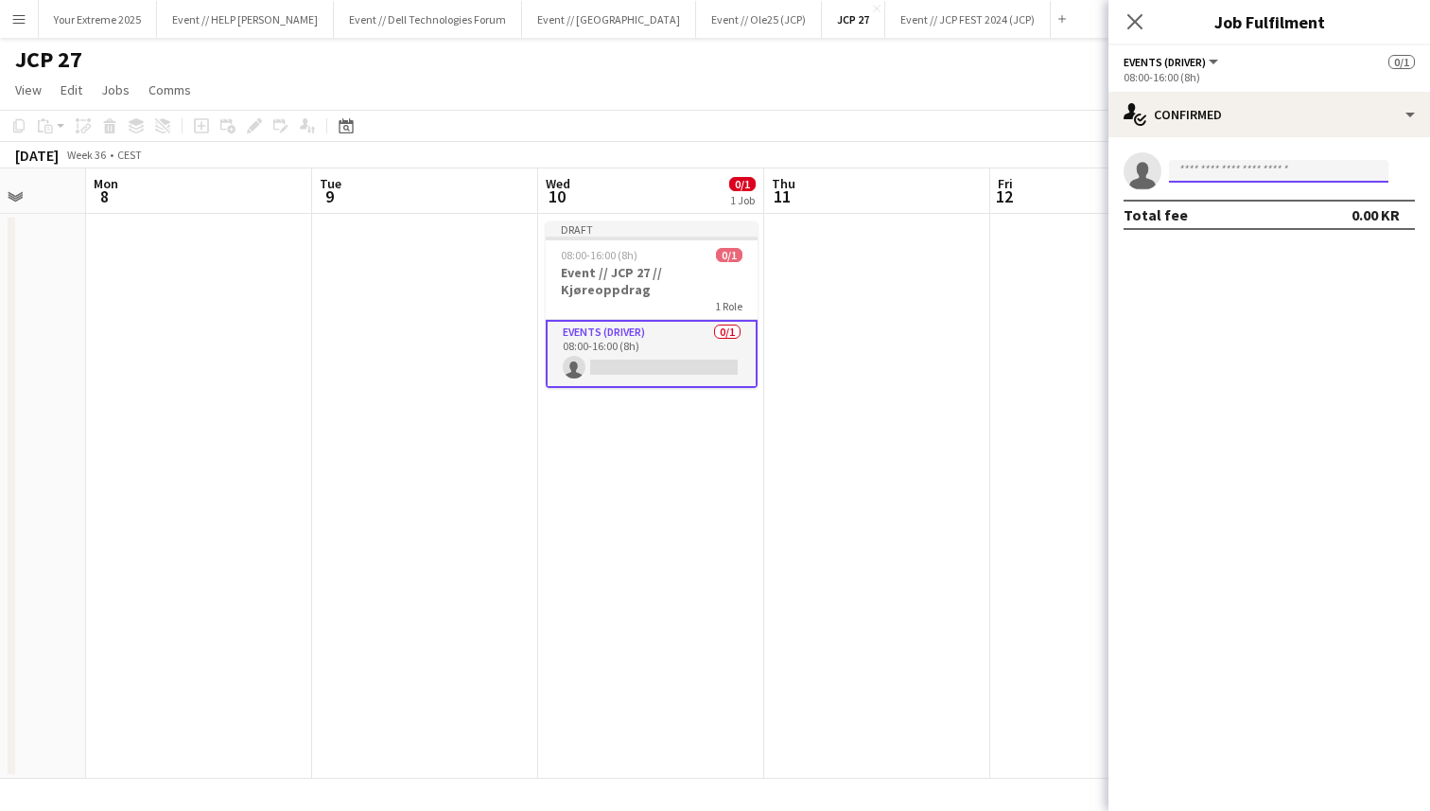
click at [1242, 175] on input at bounding box center [1278, 171] width 219 height 23
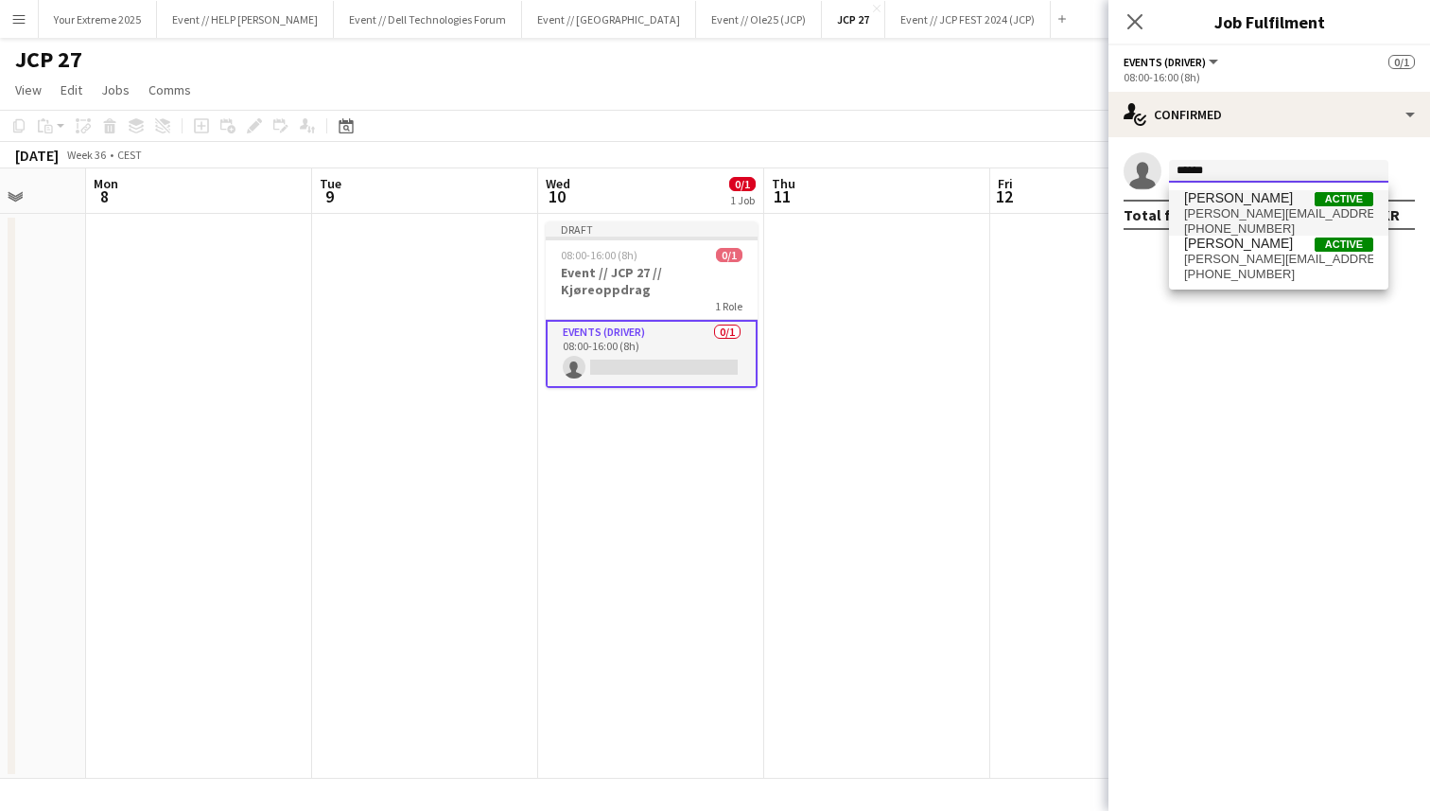
type input "******"
click at [1228, 215] on span "[PERSON_NAME][EMAIL_ADDRESS][PERSON_NAME][DOMAIN_NAME]" at bounding box center [1278, 213] width 189 height 15
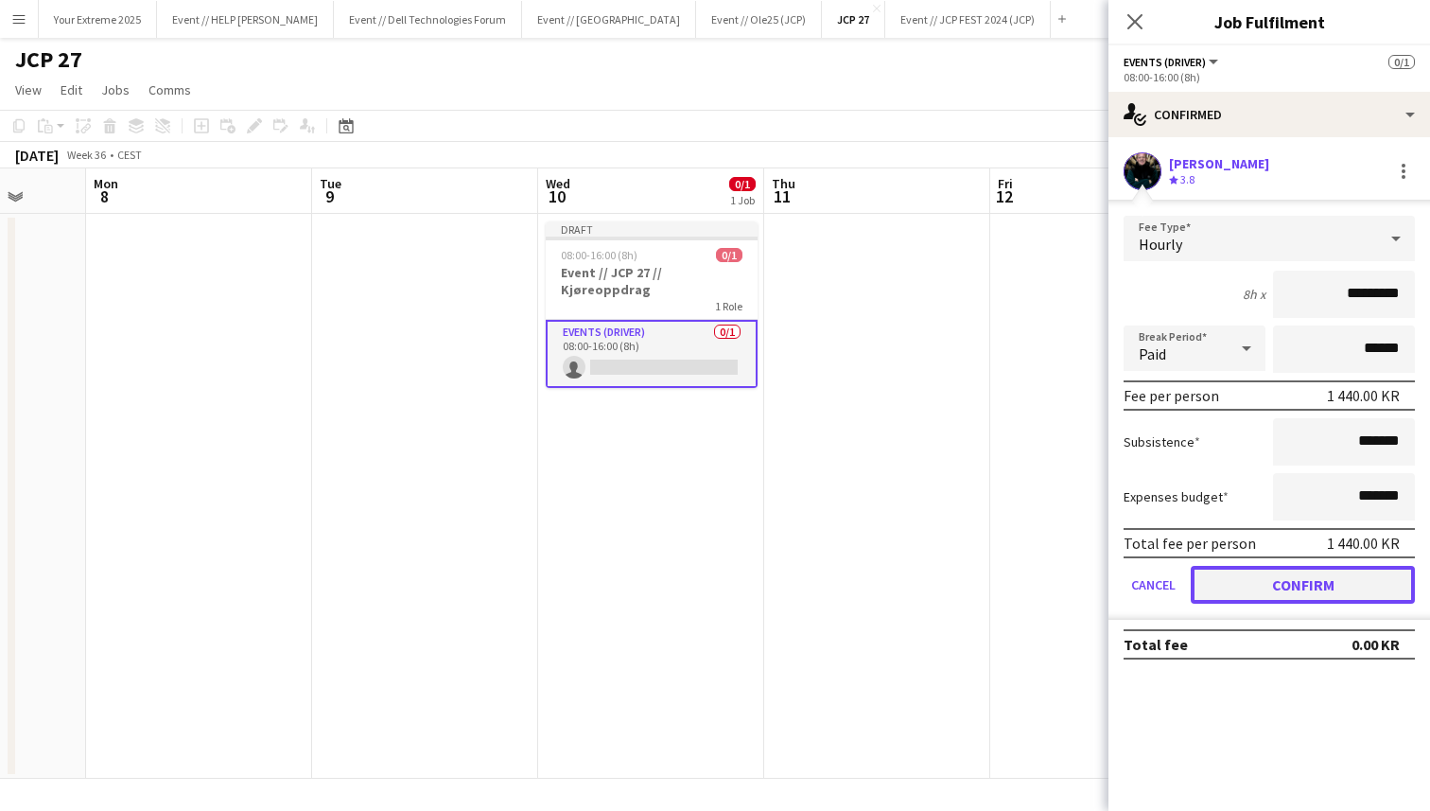
click at [1297, 575] on button "Confirm" at bounding box center [1303, 585] width 224 height 38
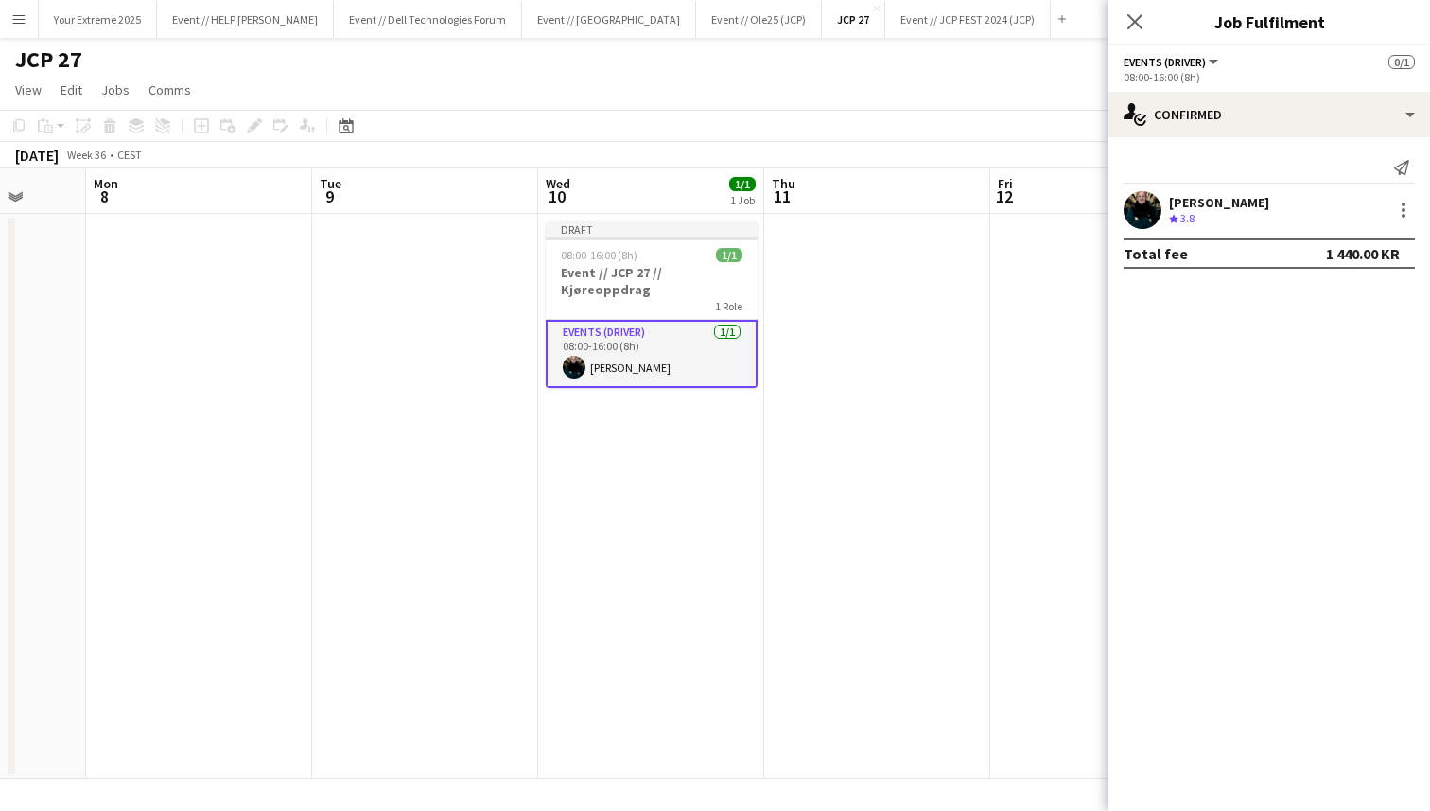
click at [1087, 447] on app-date-cell at bounding box center [1103, 496] width 226 height 565
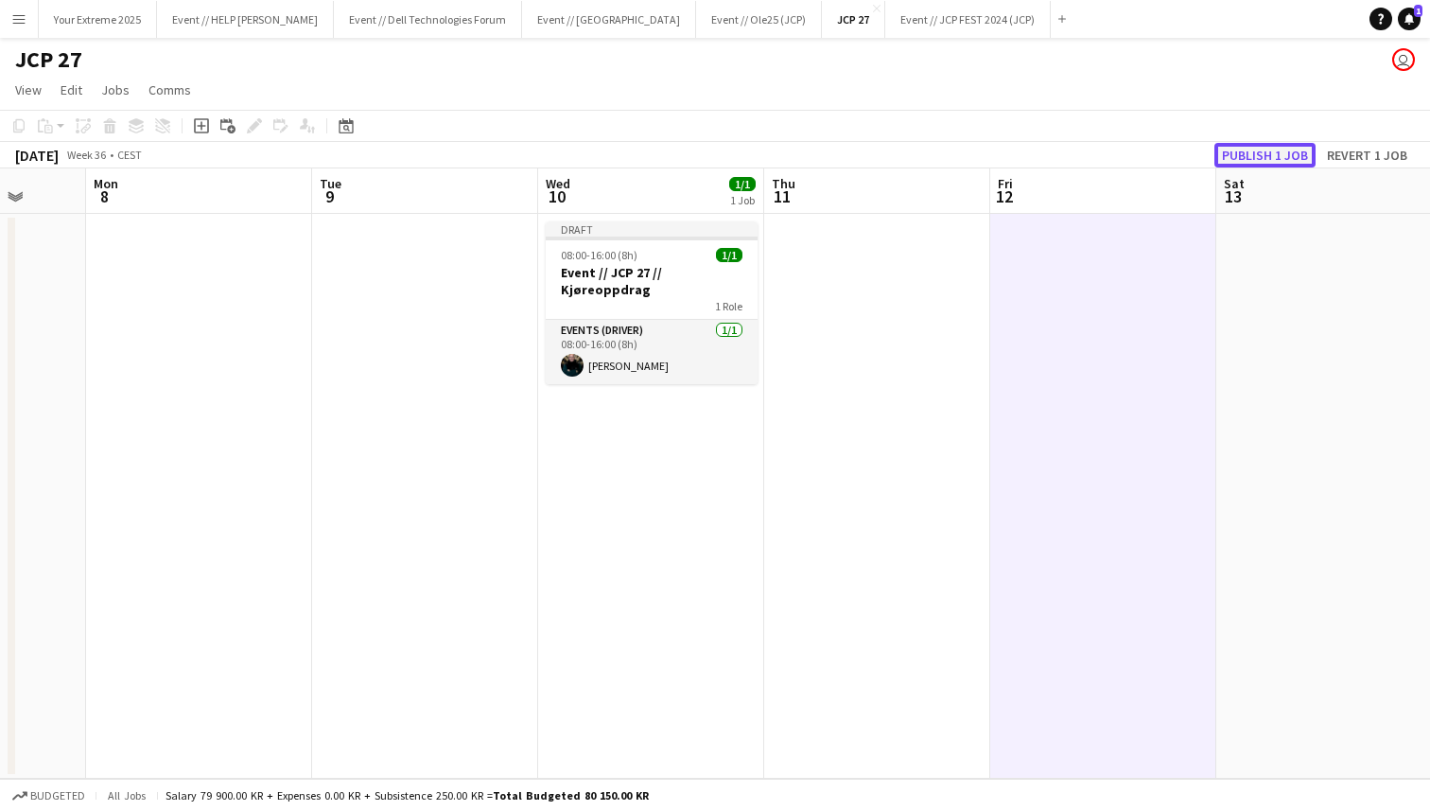
click at [1273, 157] on button "Publish 1 job" at bounding box center [1265, 155] width 101 height 25
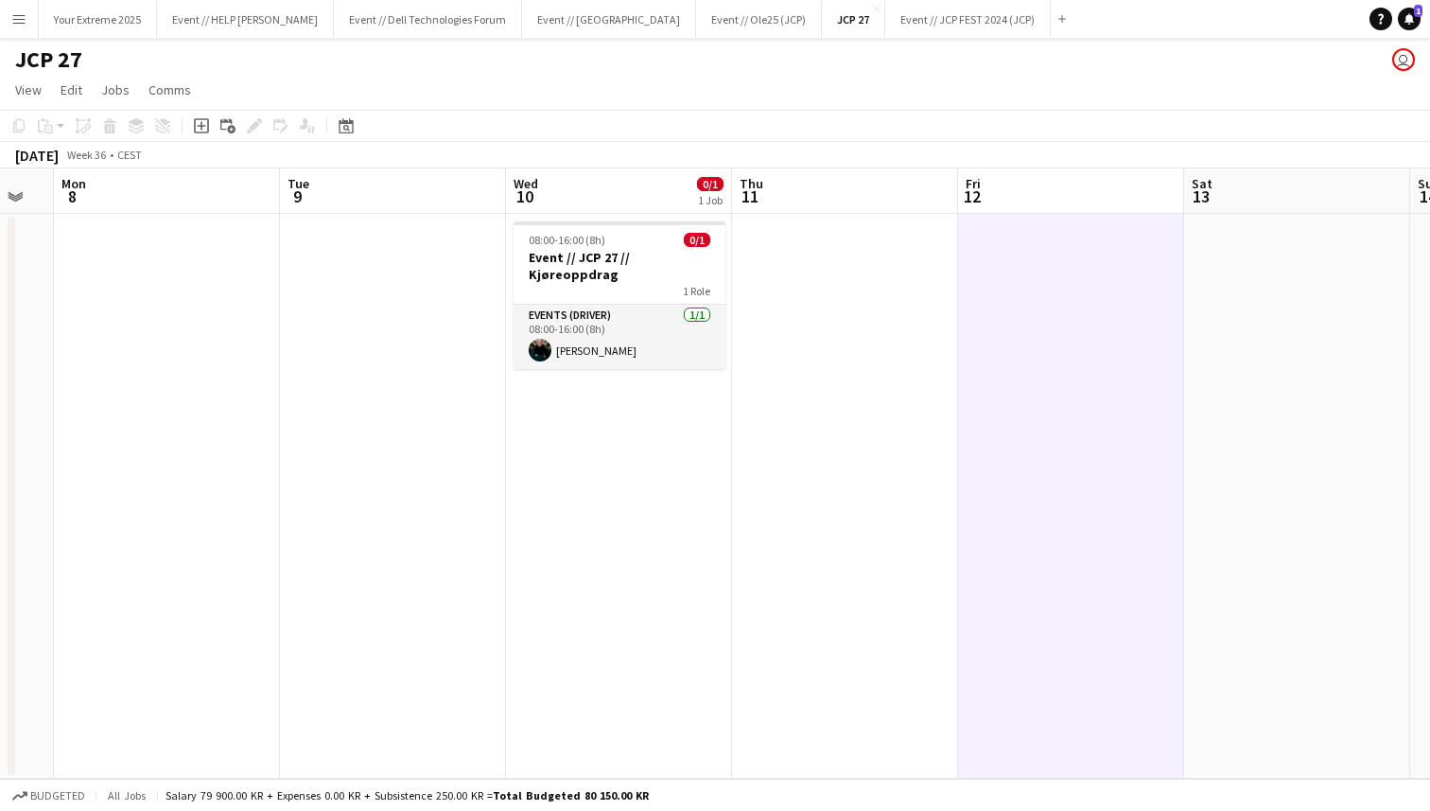
scroll to position [0, 629]
click at [876, 393] on app-date-cell at bounding box center [840, 496] width 226 height 565
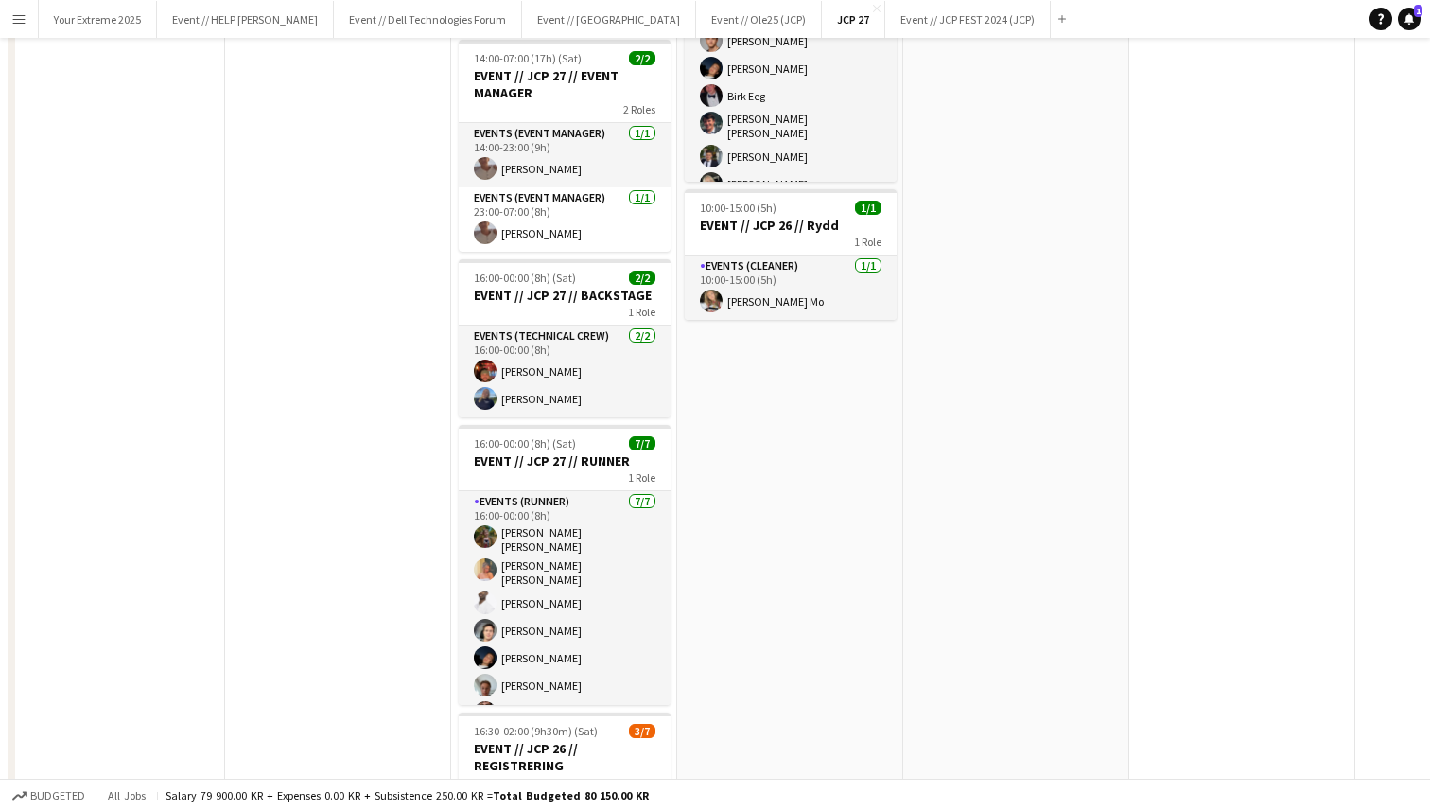
scroll to position [0, 0]
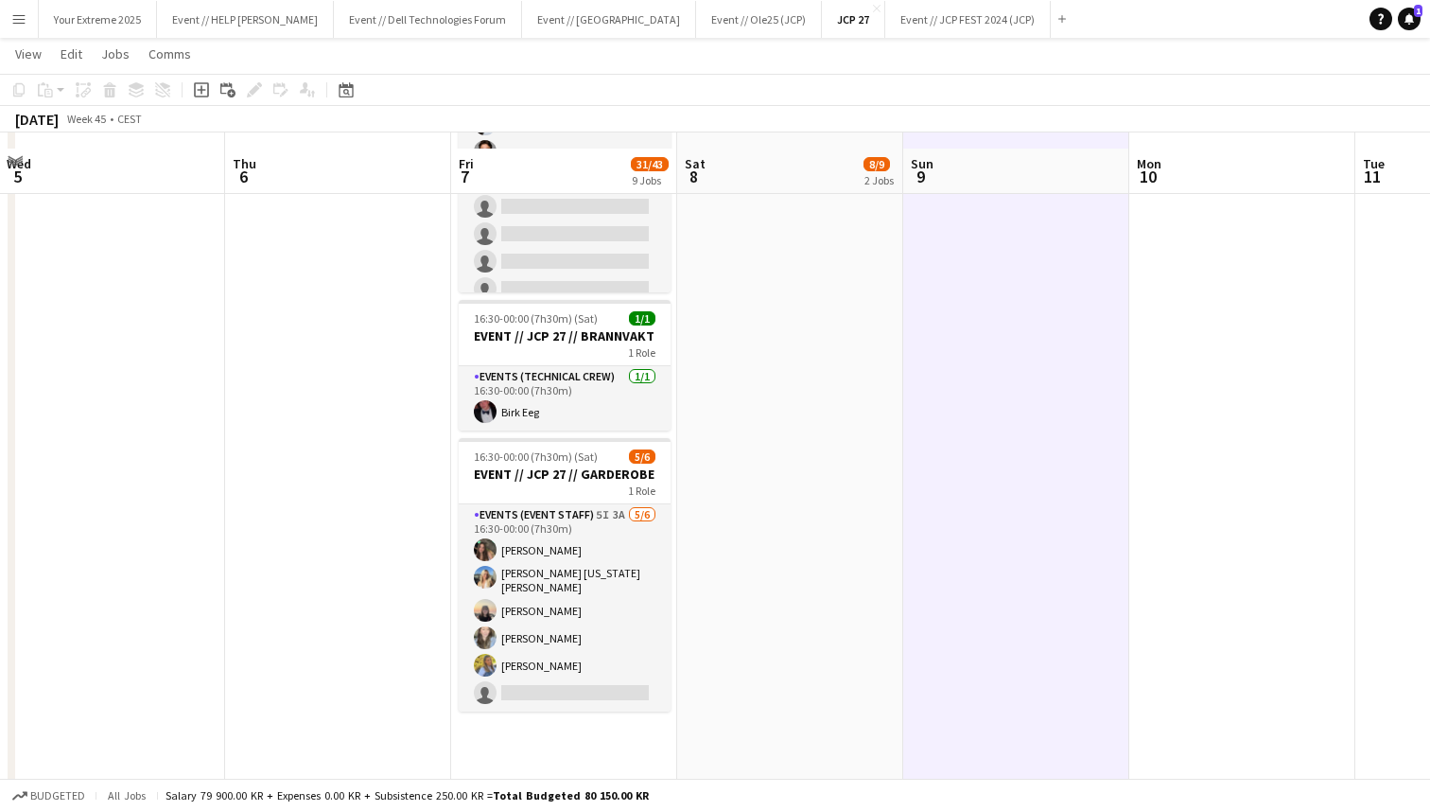
scroll to position [1627, 0]
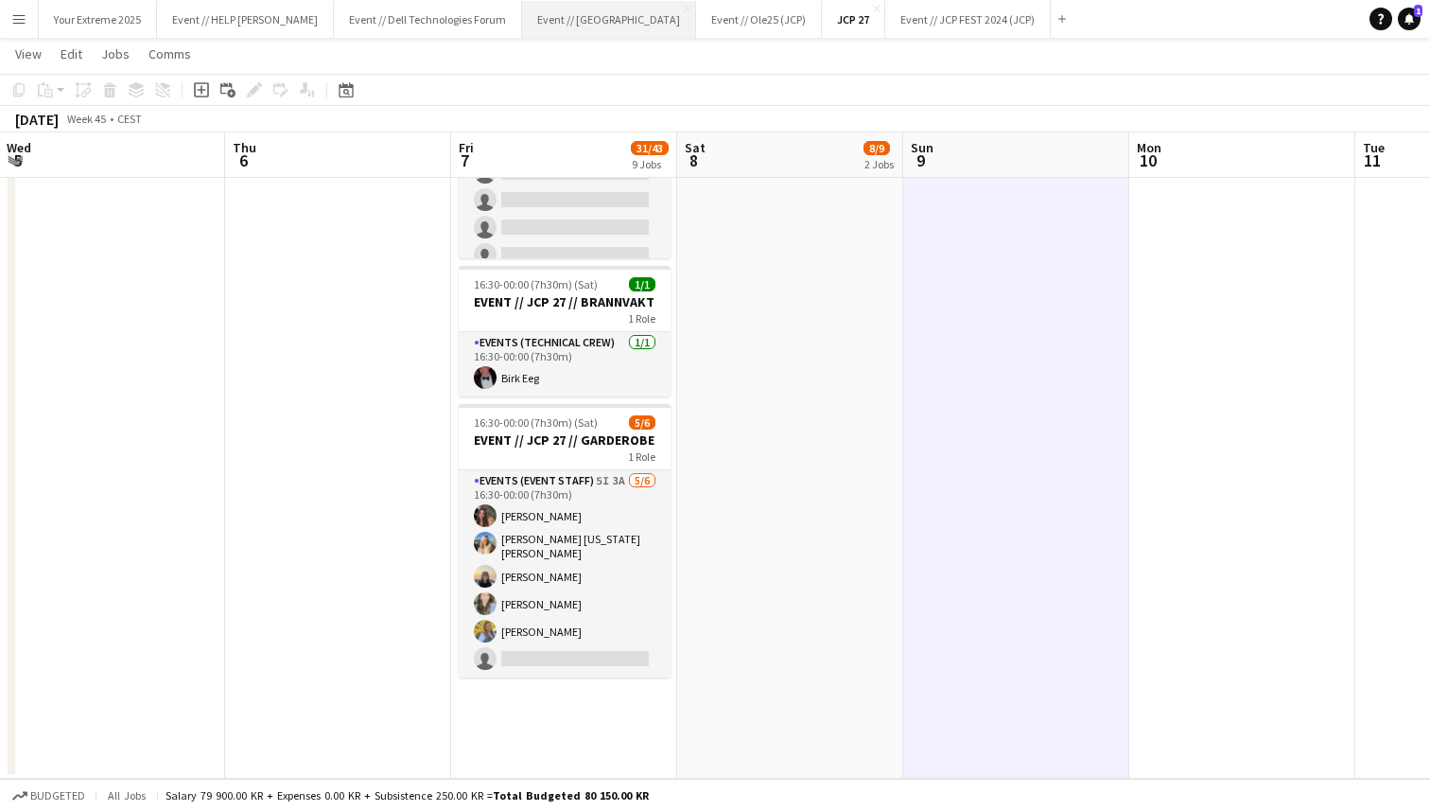
click at [558, 20] on button "Event // [GEOGRAPHIC_DATA]" at bounding box center [609, 19] width 174 height 37
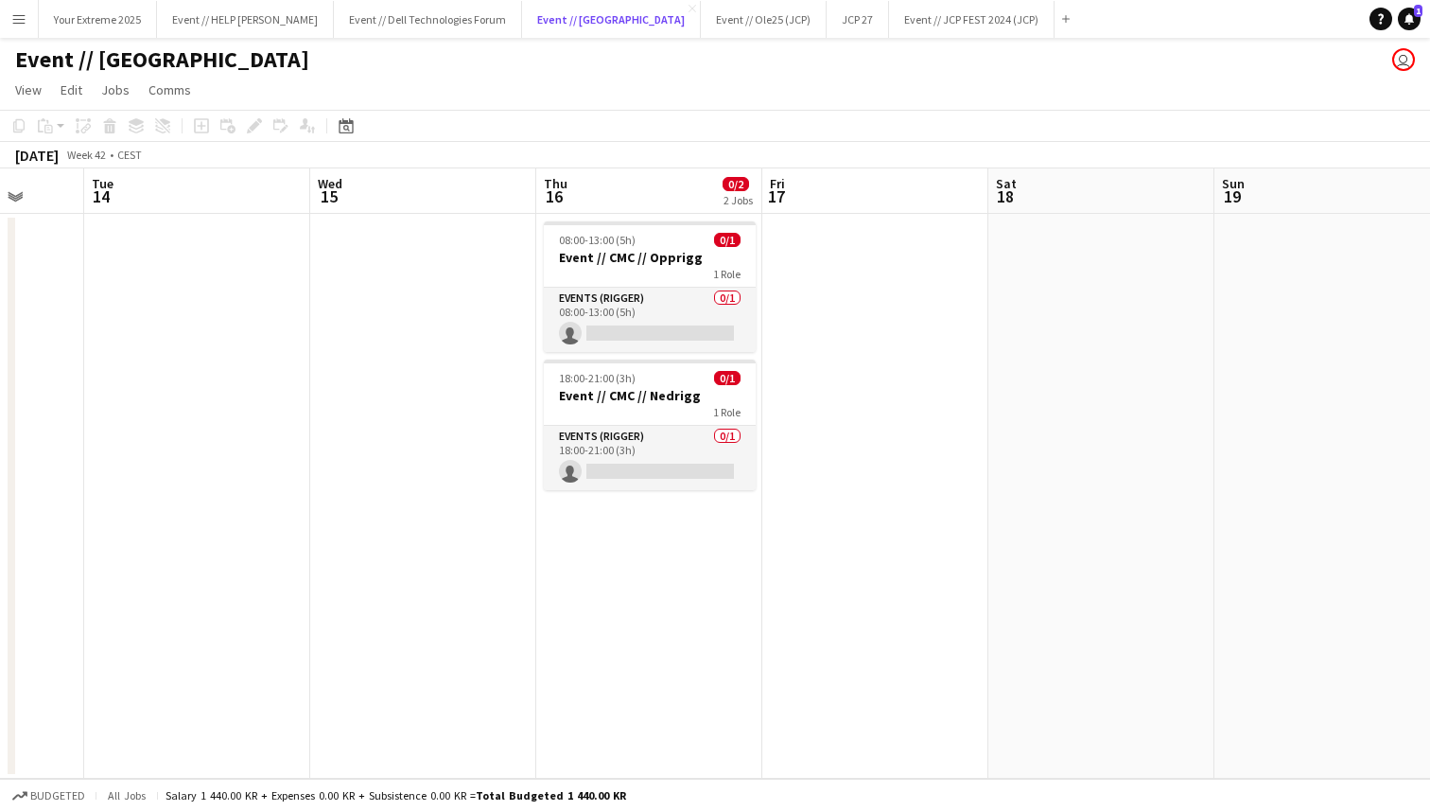
scroll to position [0, 605]
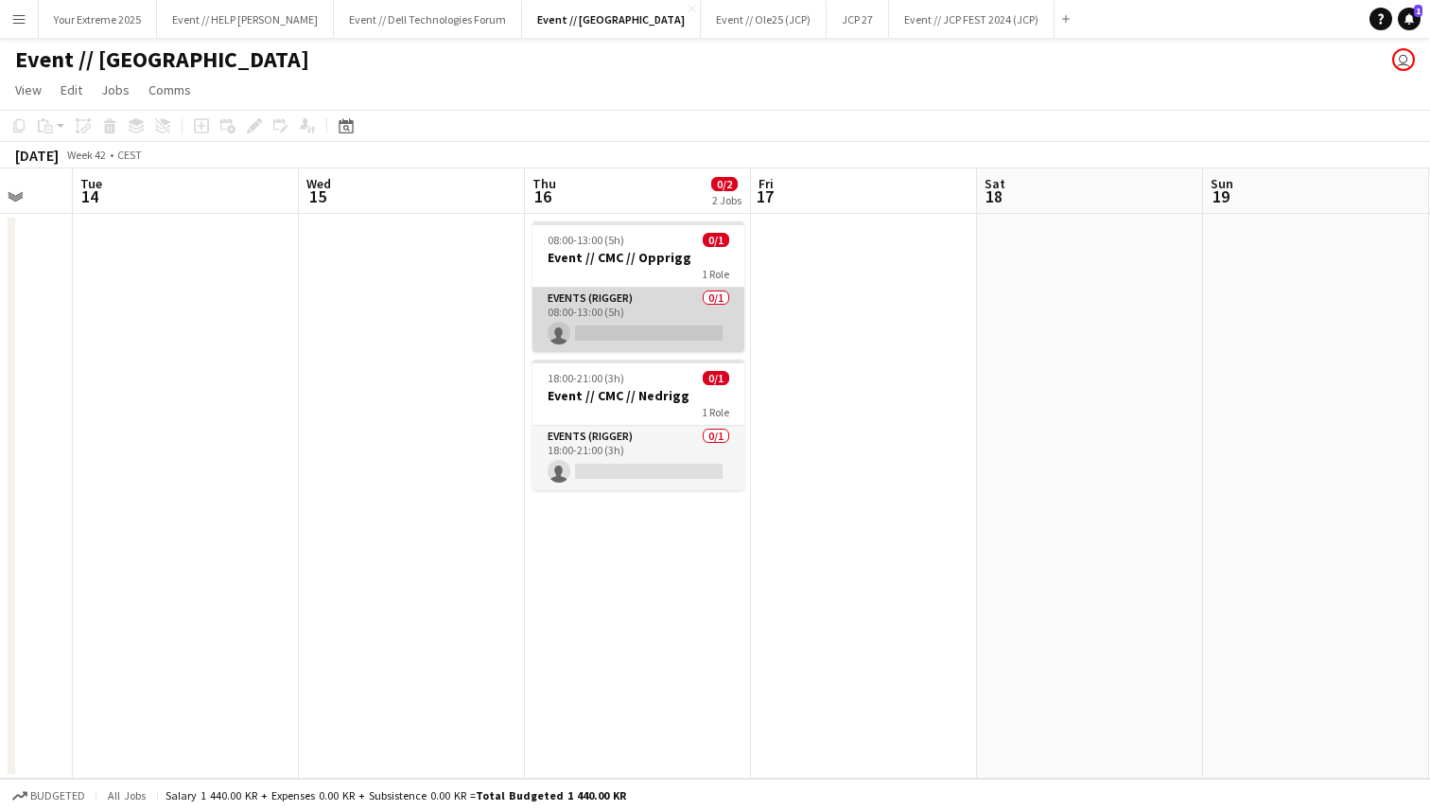
click at [619, 317] on app-card-role "Events (Rigger) 0/1 08:00-13:00 (5h) single-neutral-actions" at bounding box center [639, 320] width 212 height 64
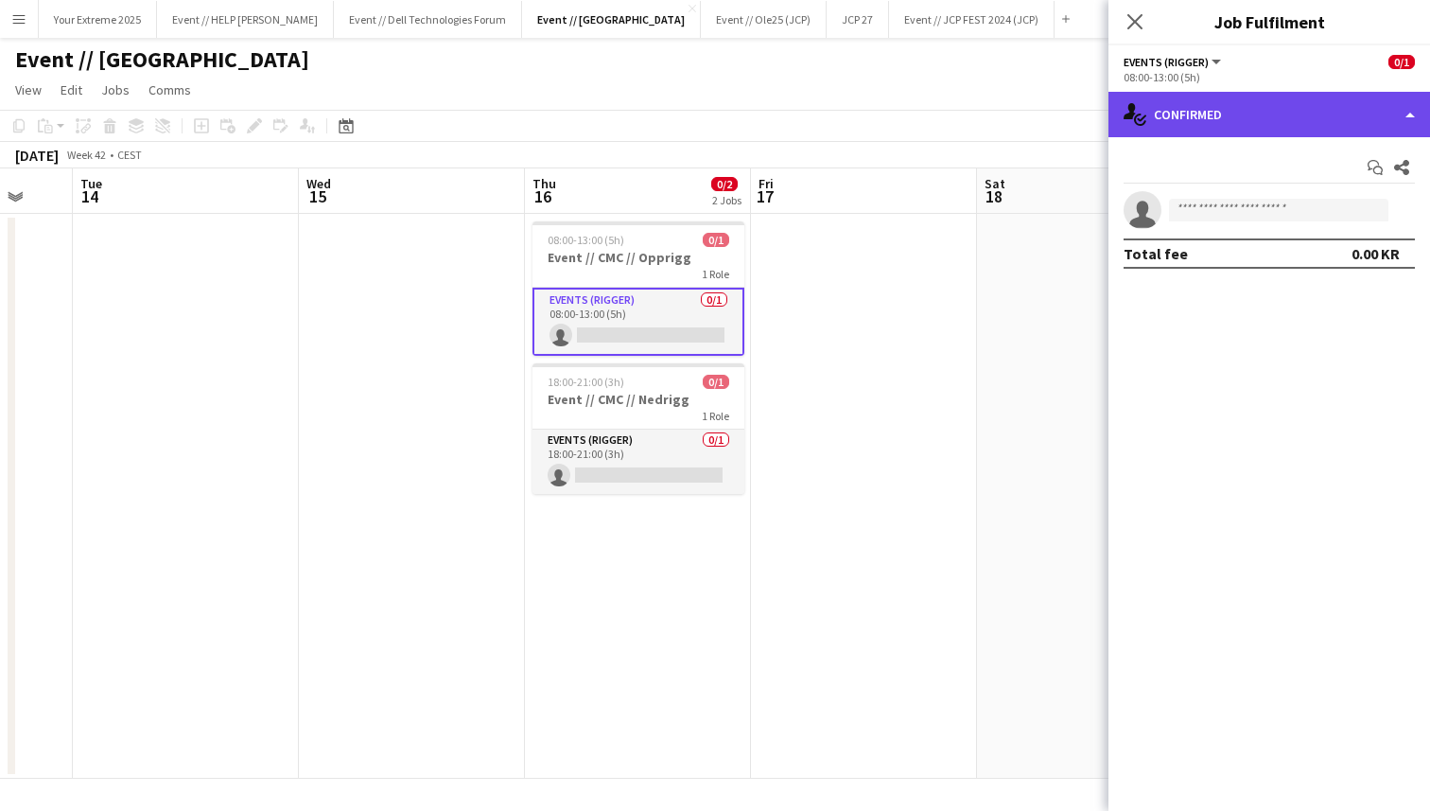
click at [1300, 123] on div "single-neutral-actions-check-2 Confirmed" at bounding box center [1270, 114] width 322 height 45
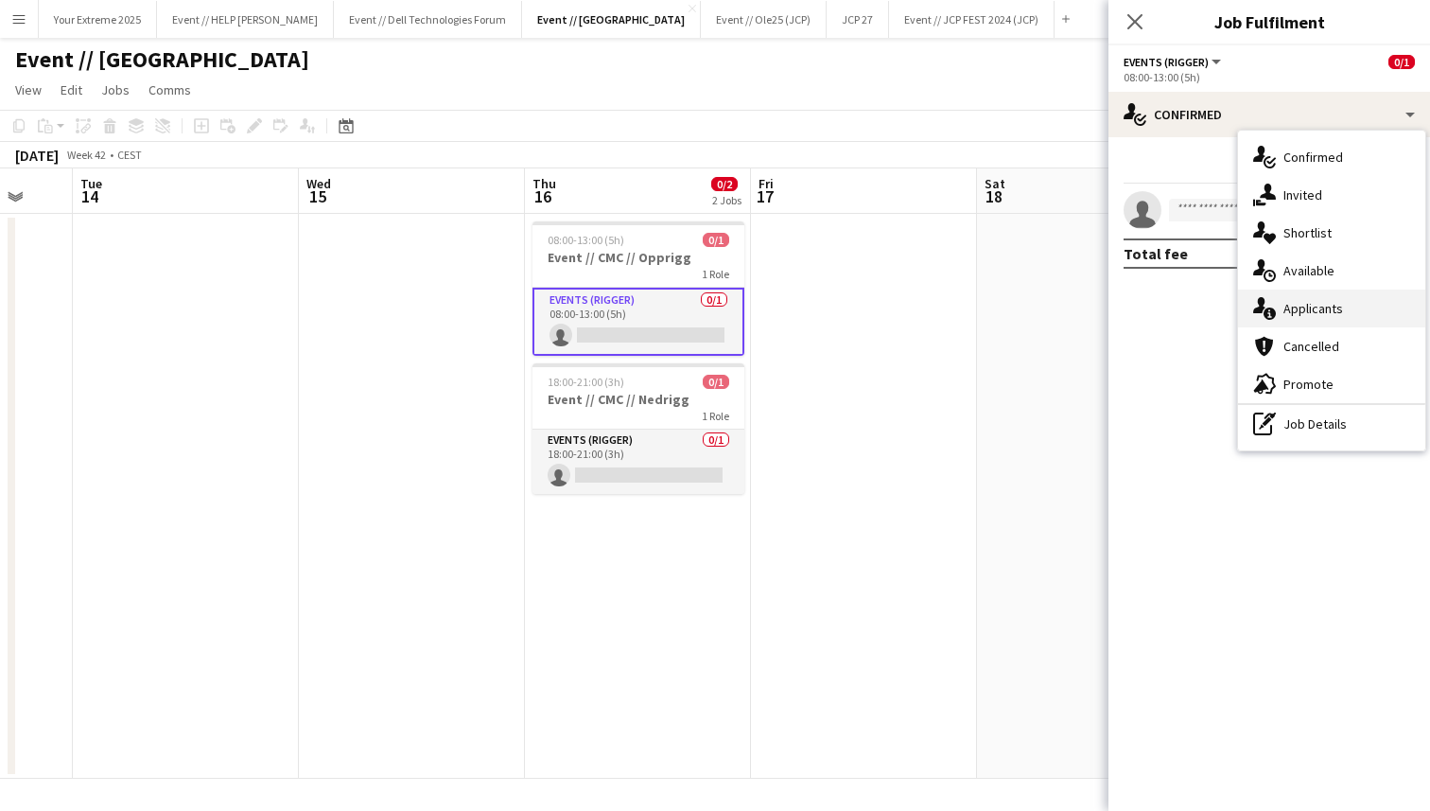
click at [1321, 309] on span "Applicants" at bounding box center [1314, 308] width 60 height 17
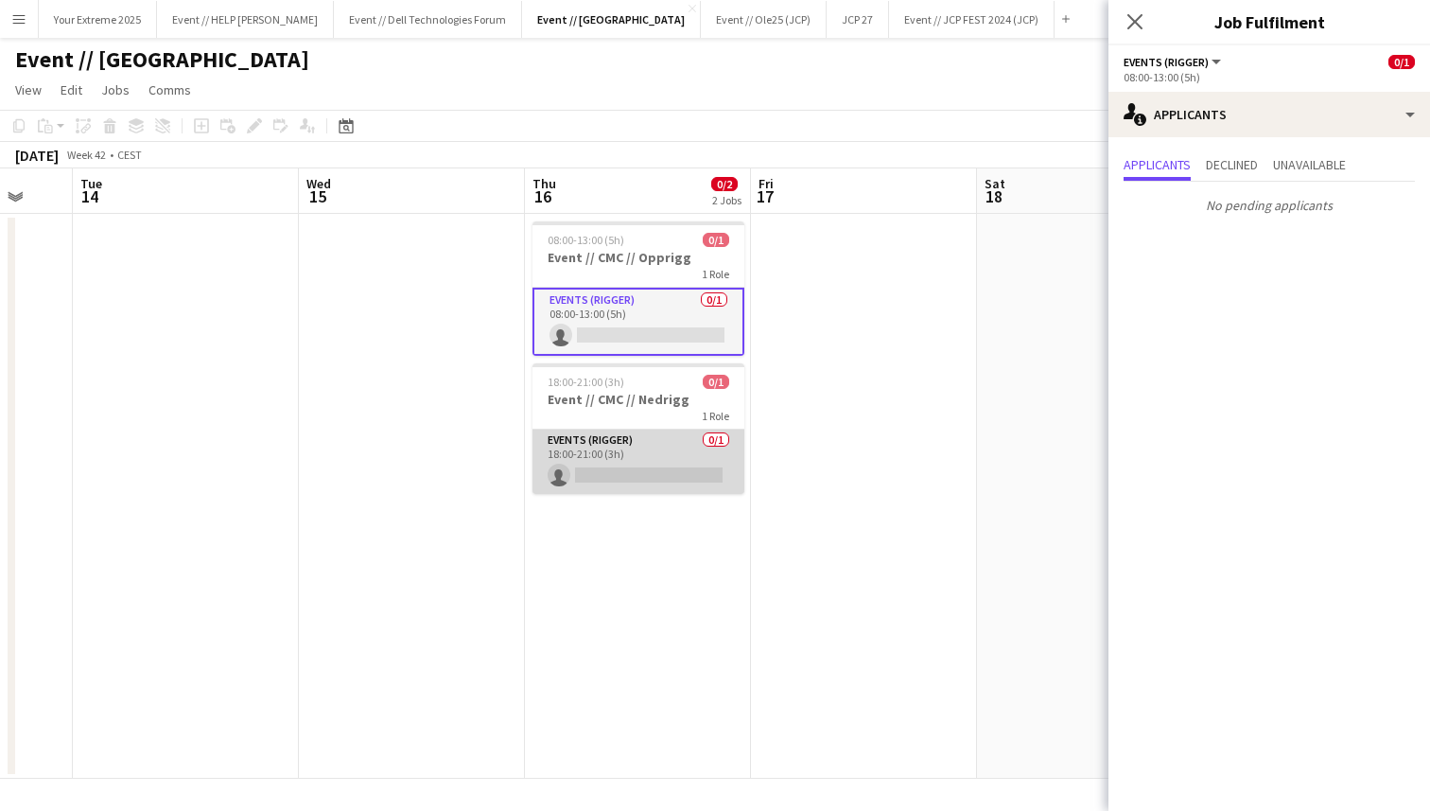
click at [622, 475] on app-card-role "Events (Rigger) 0/1 18:00-21:00 (3h) single-neutral-actions" at bounding box center [639, 461] width 212 height 64
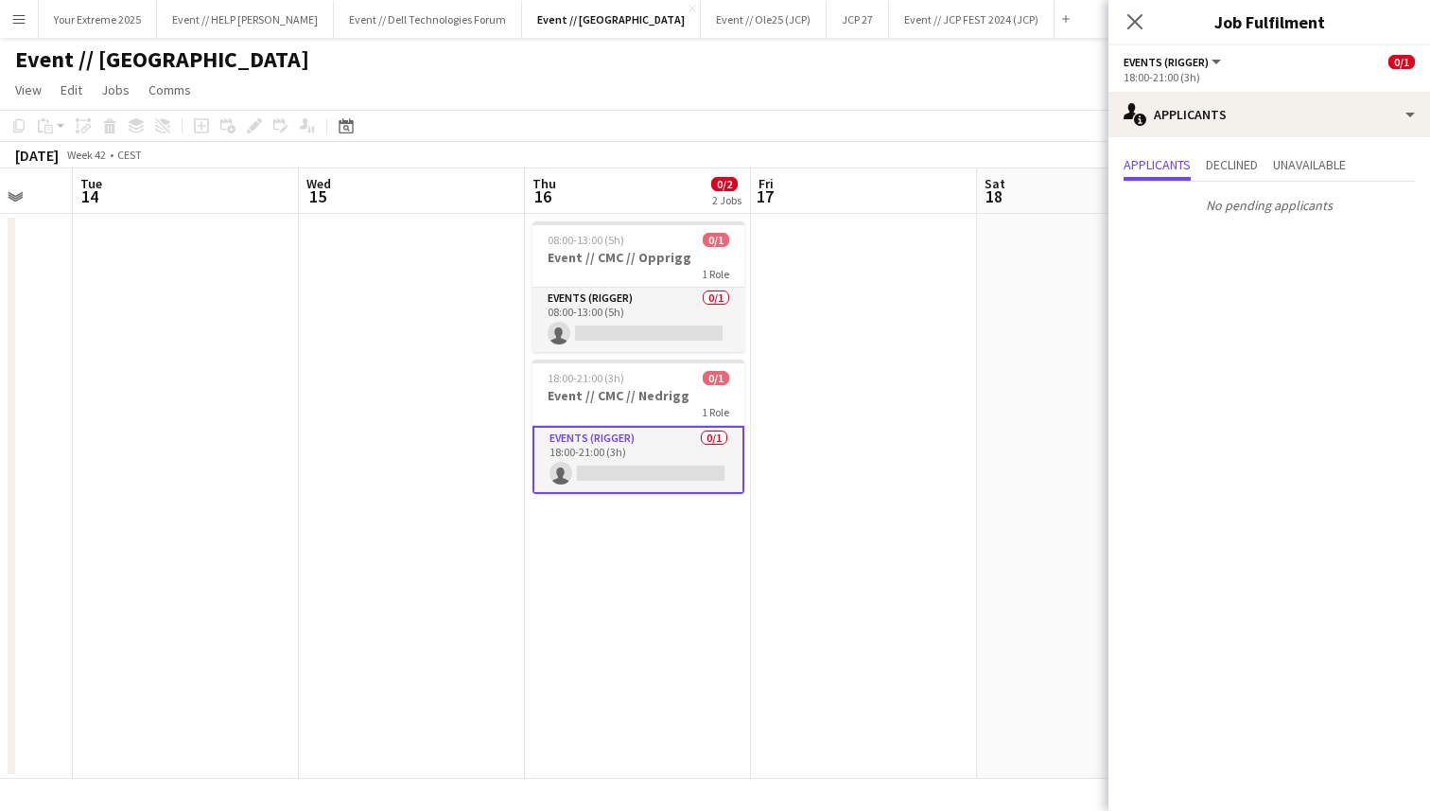
click at [837, 362] on app-date-cell at bounding box center [864, 496] width 226 height 565
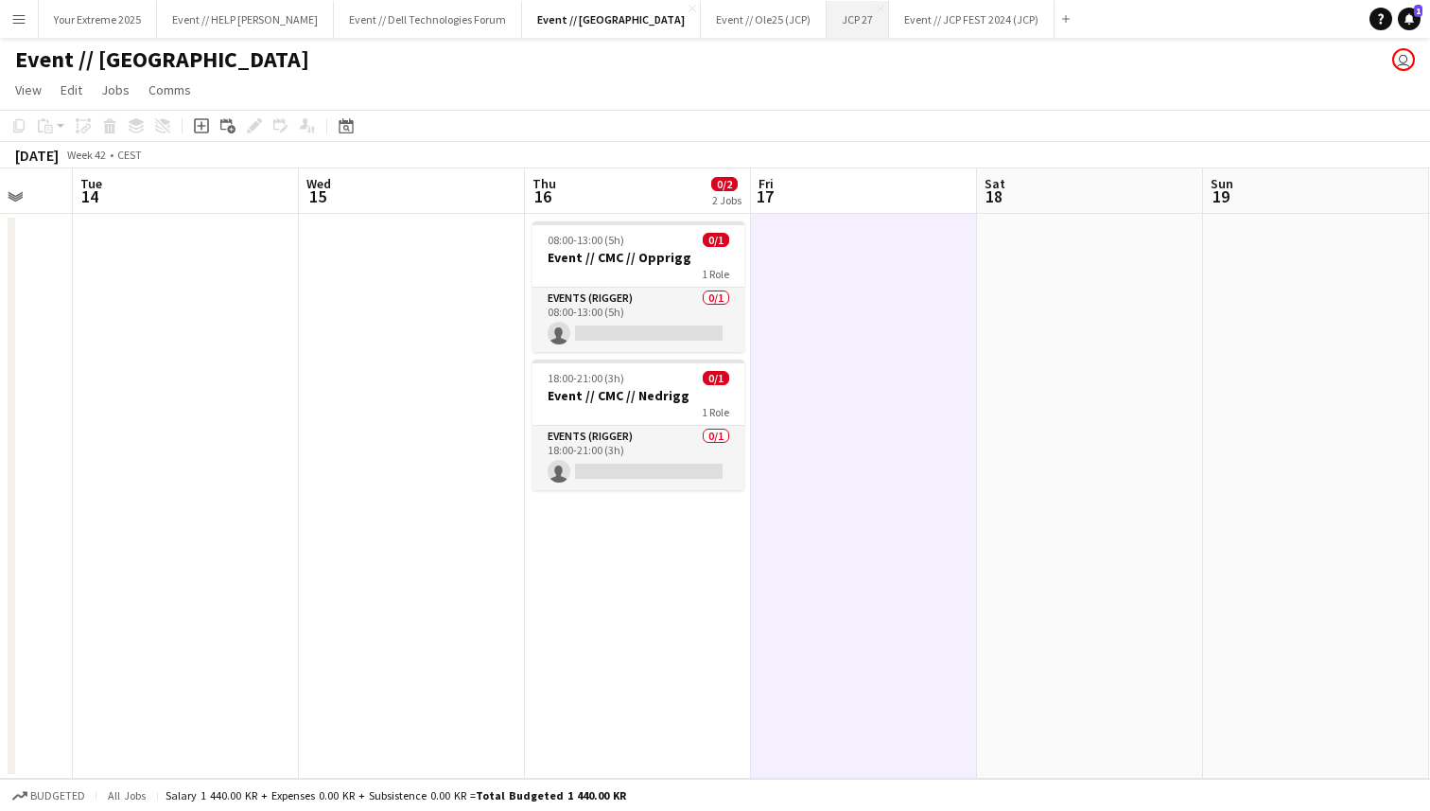
click at [827, 14] on button "JCP 27 Close" at bounding box center [858, 19] width 62 height 37
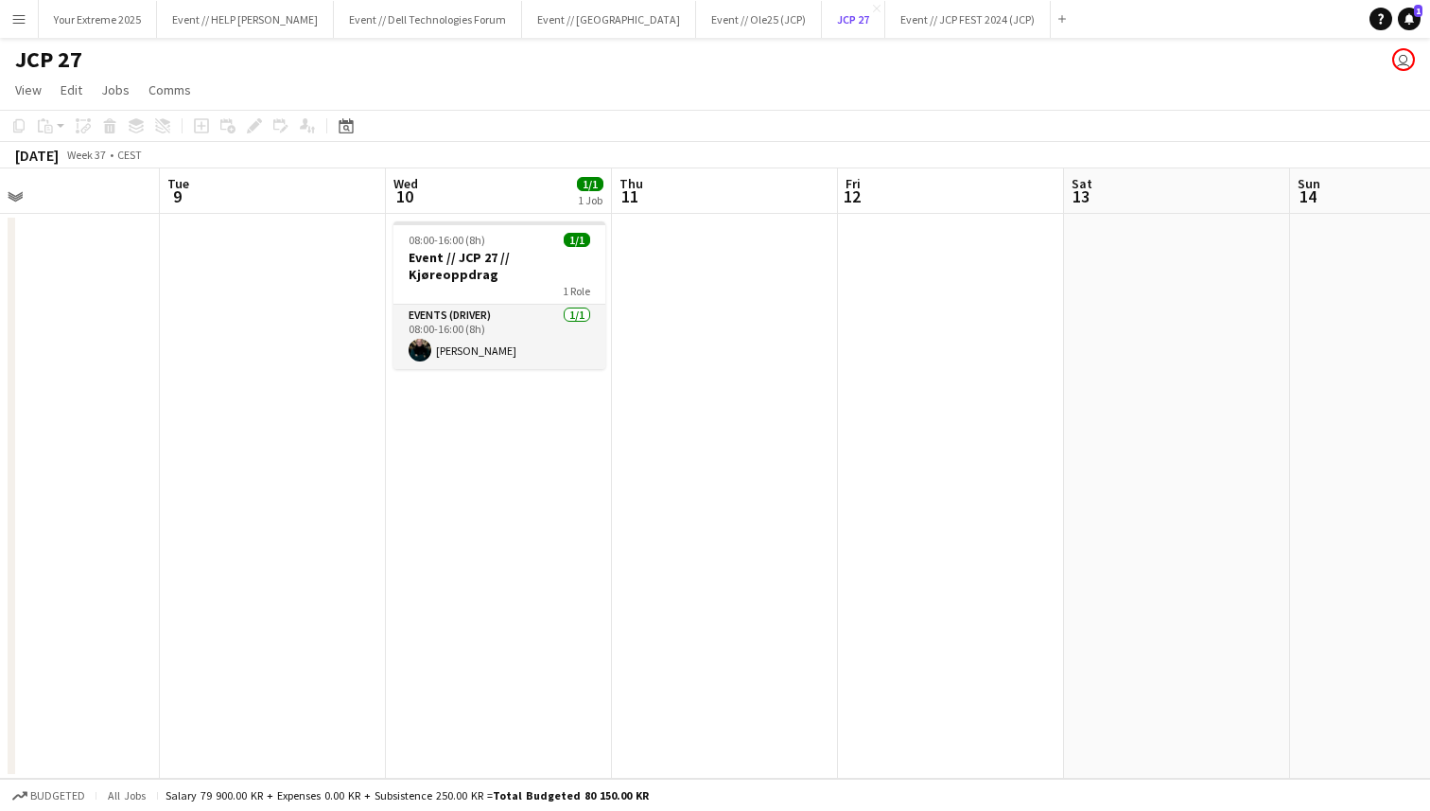
scroll to position [0, 503]
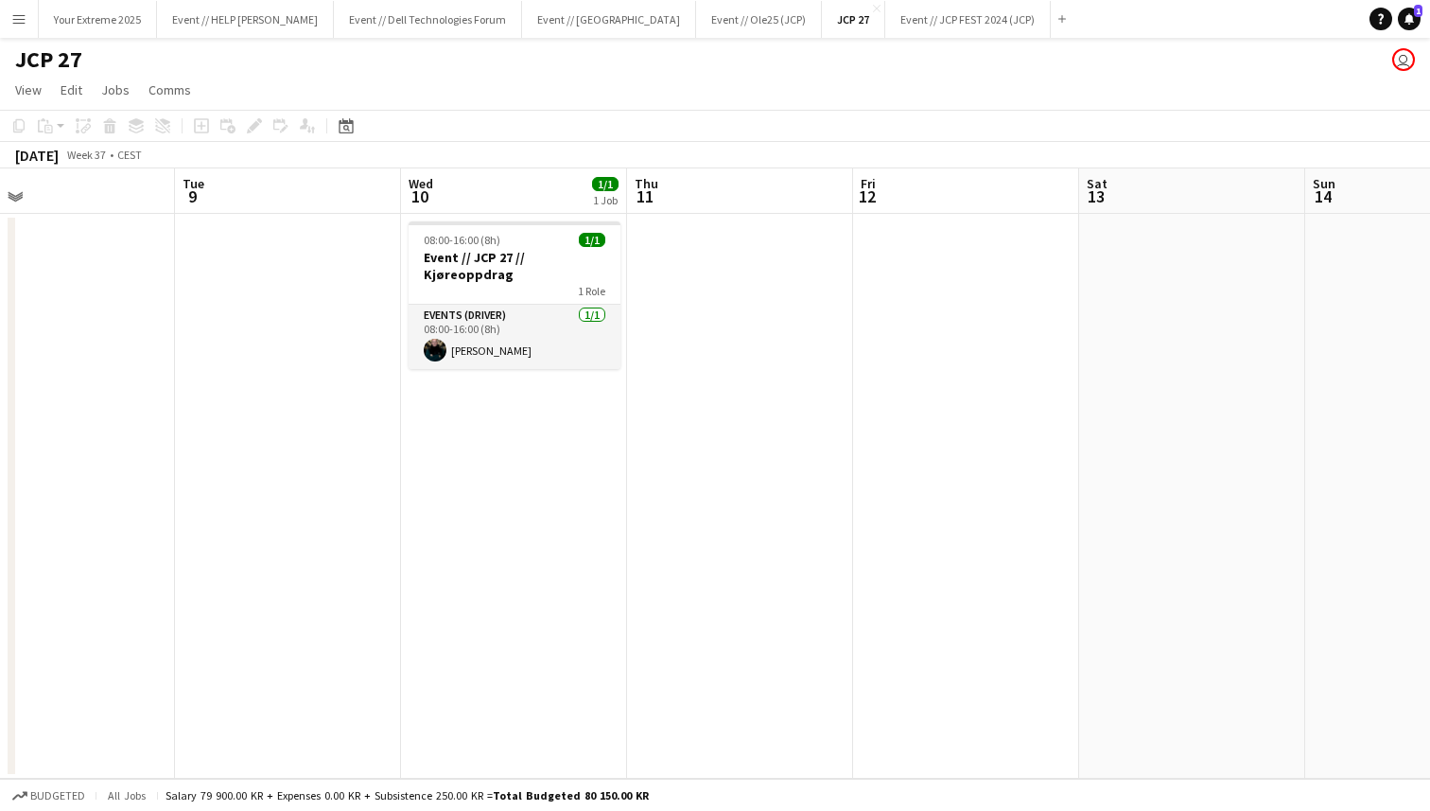
click at [537, 84] on app-page-menu "View Day view expanded Day view collapsed Month view Date picker Jump to [DATE]…" at bounding box center [715, 92] width 1430 height 36
click at [329, 468] on app-date-cell at bounding box center [288, 496] width 226 height 565
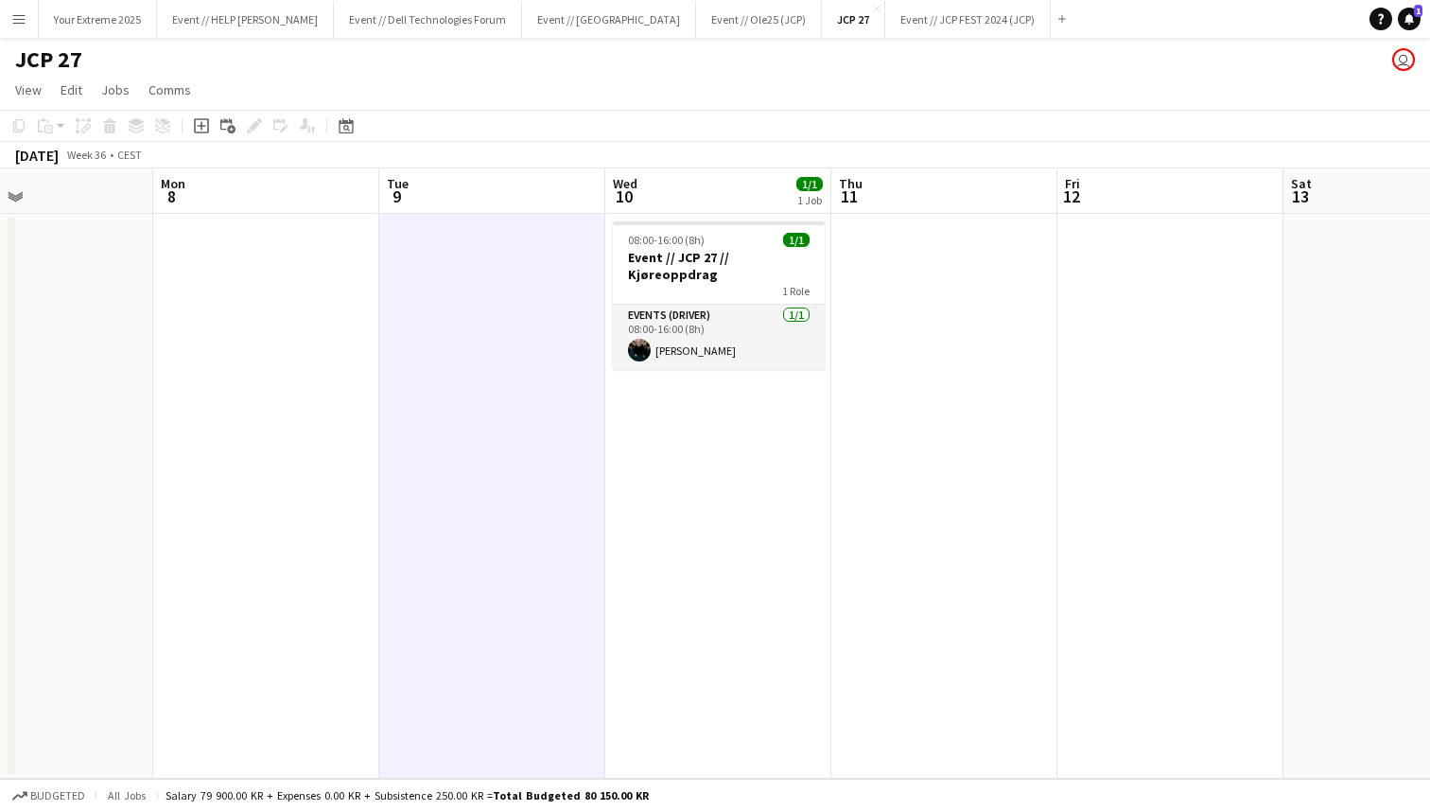
scroll to position [0, 757]
click at [888, 428] on app-date-cell at bounding box center [939, 496] width 226 height 565
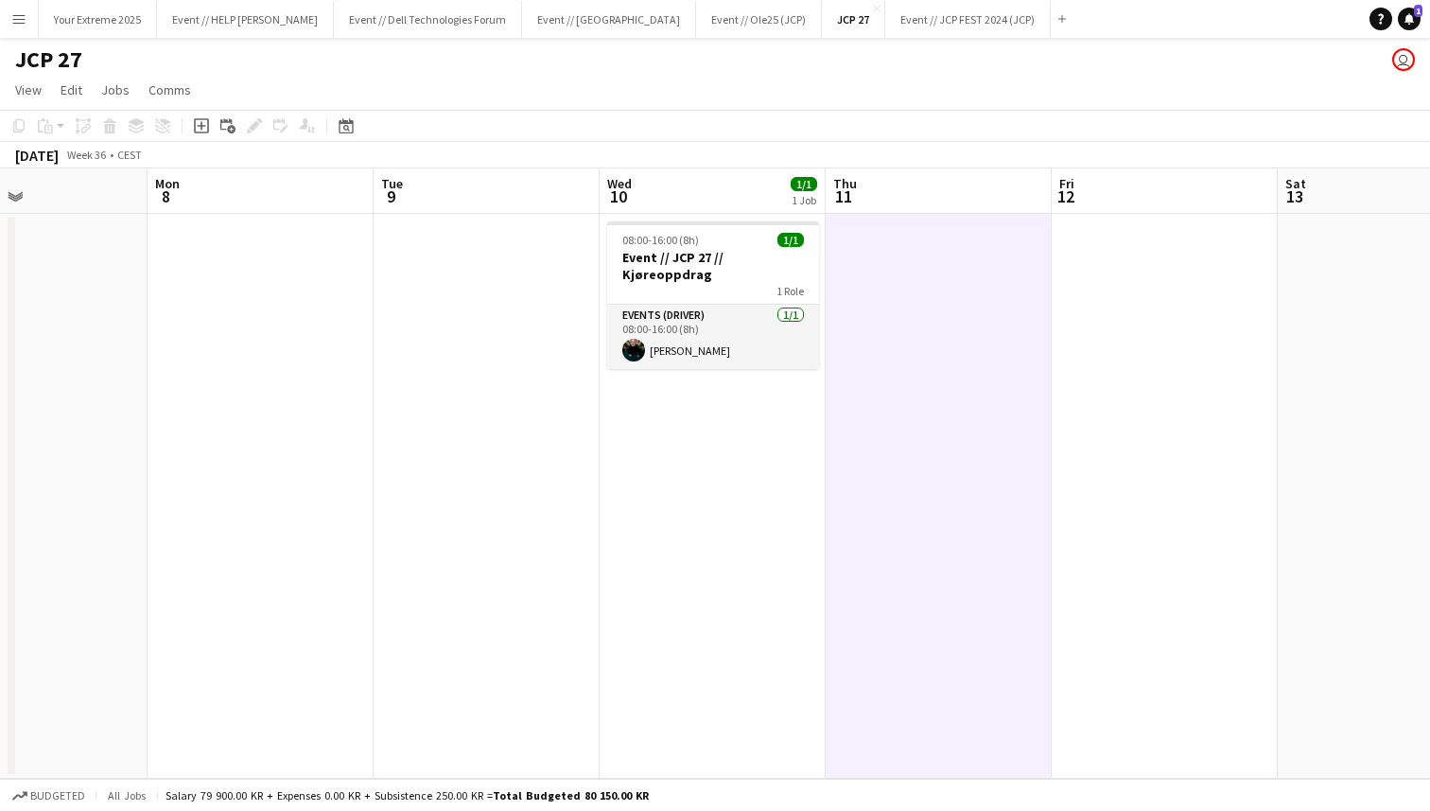
click at [1106, 400] on app-date-cell at bounding box center [1165, 496] width 226 height 565
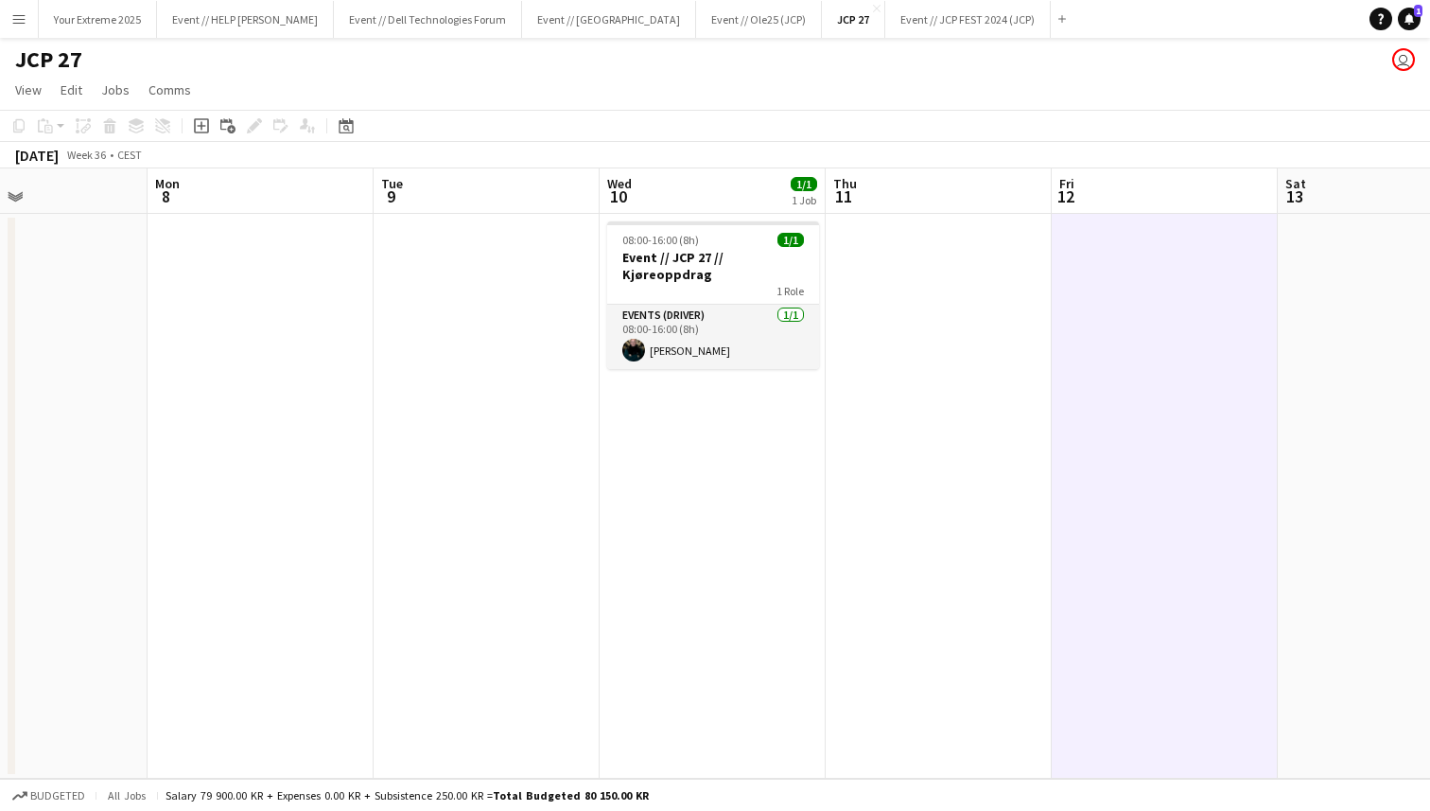
click at [955, 456] on app-date-cell at bounding box center [939, 496] width 226 height 565
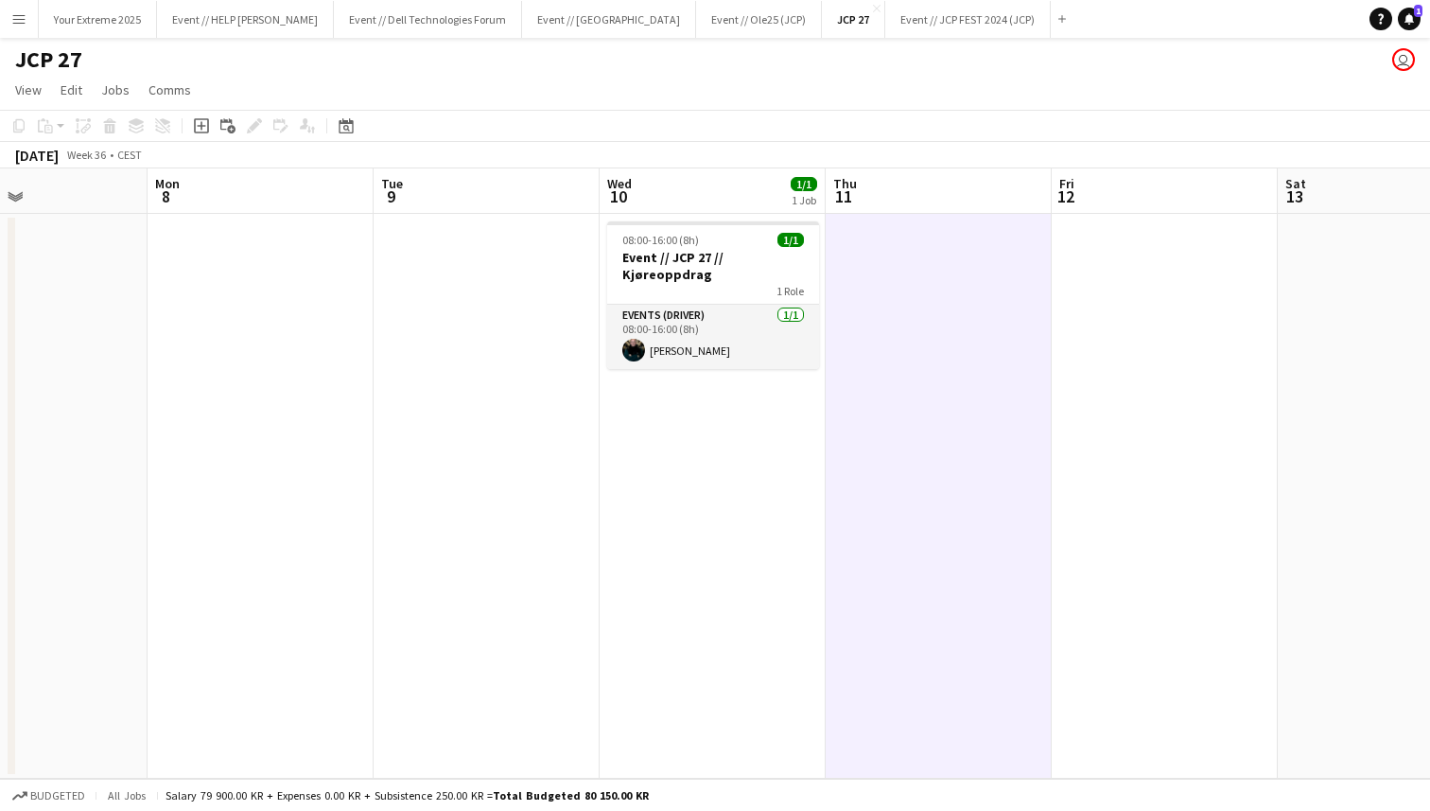
click at [521, 465] on app-date-cell at bounding box center [487, 496] width 226 height 565
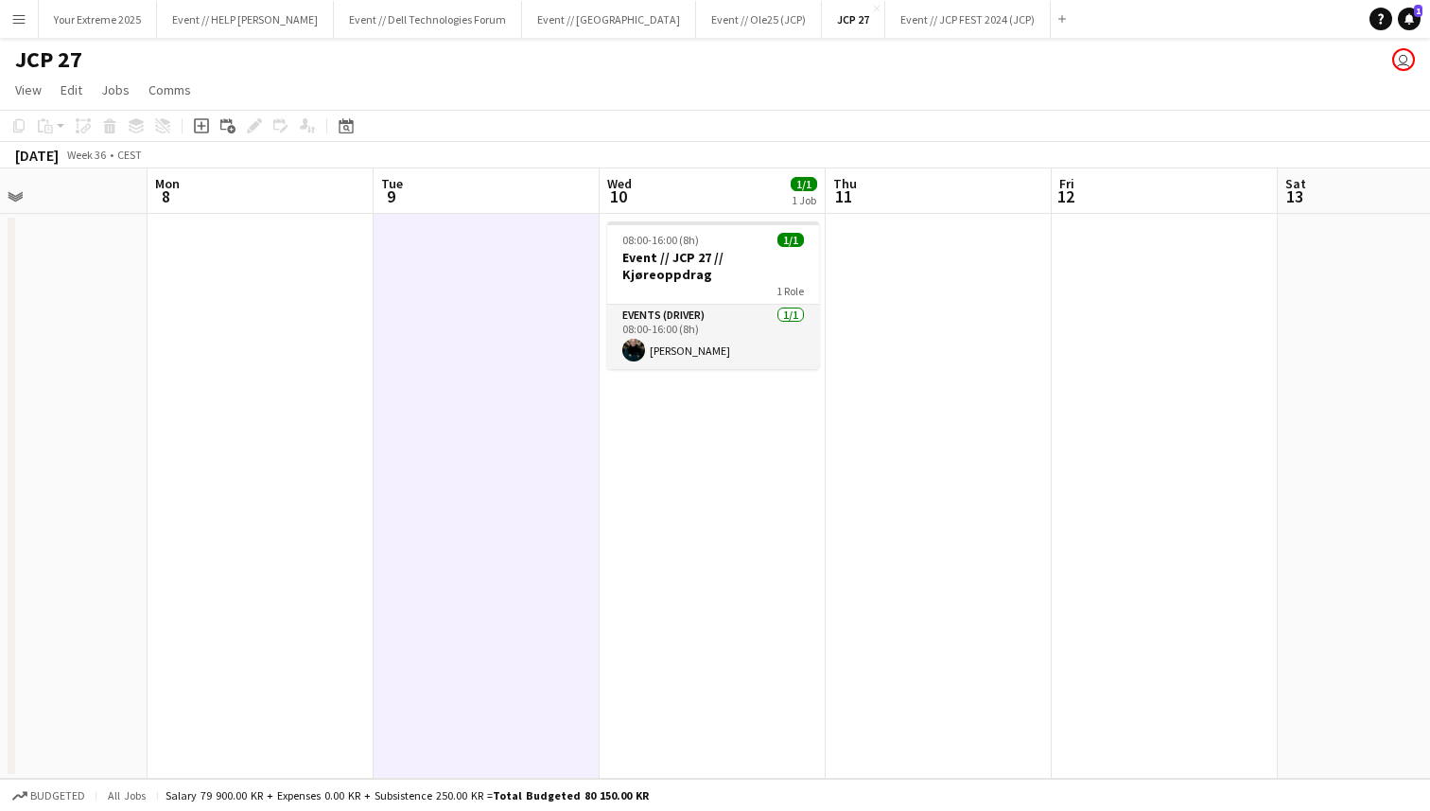
click at [339, 424] on app-date-cell at bounding box center [261, 496] width 226 height 565
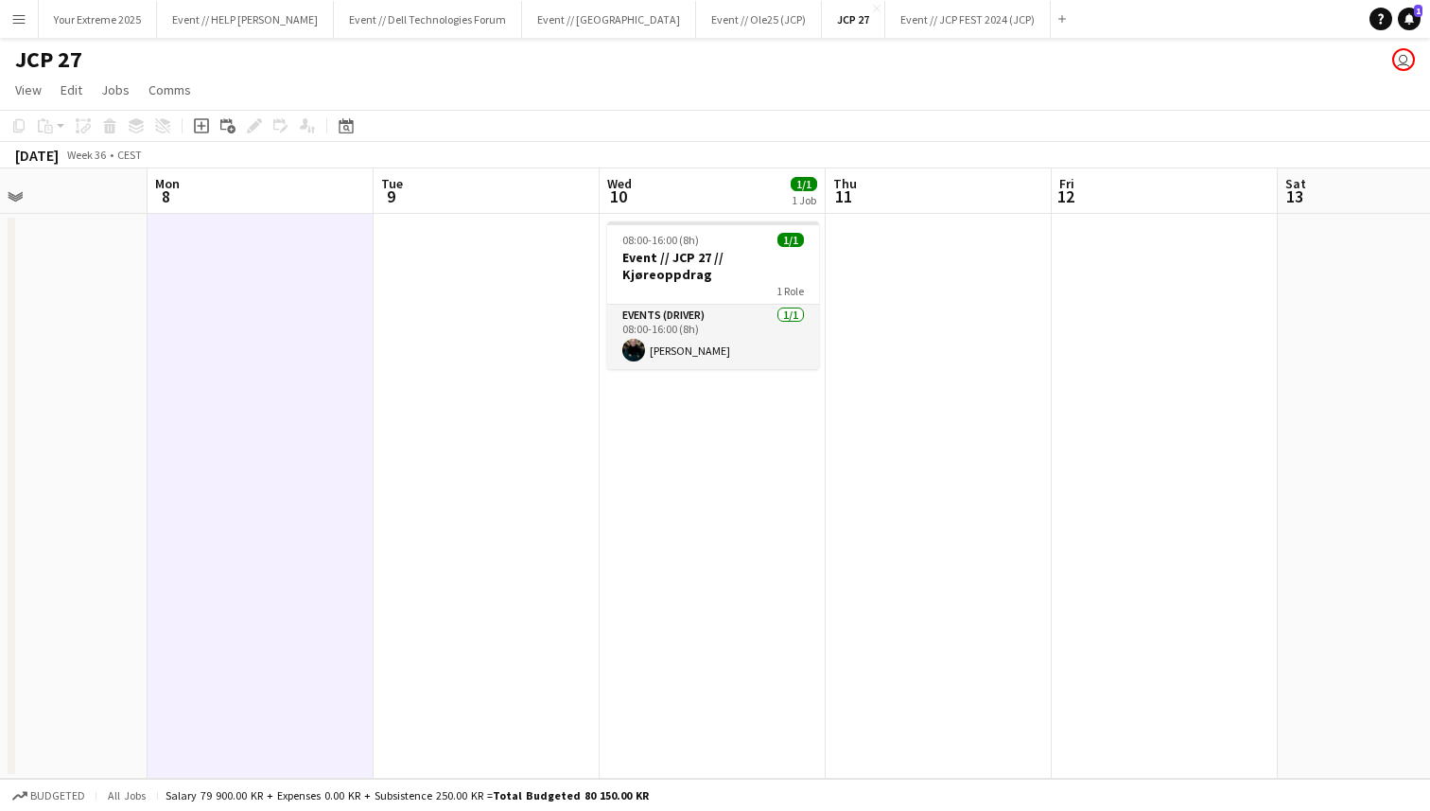
click at [536, 473] on app-date-cell at bounding box center [487, 496] width 226 height 565
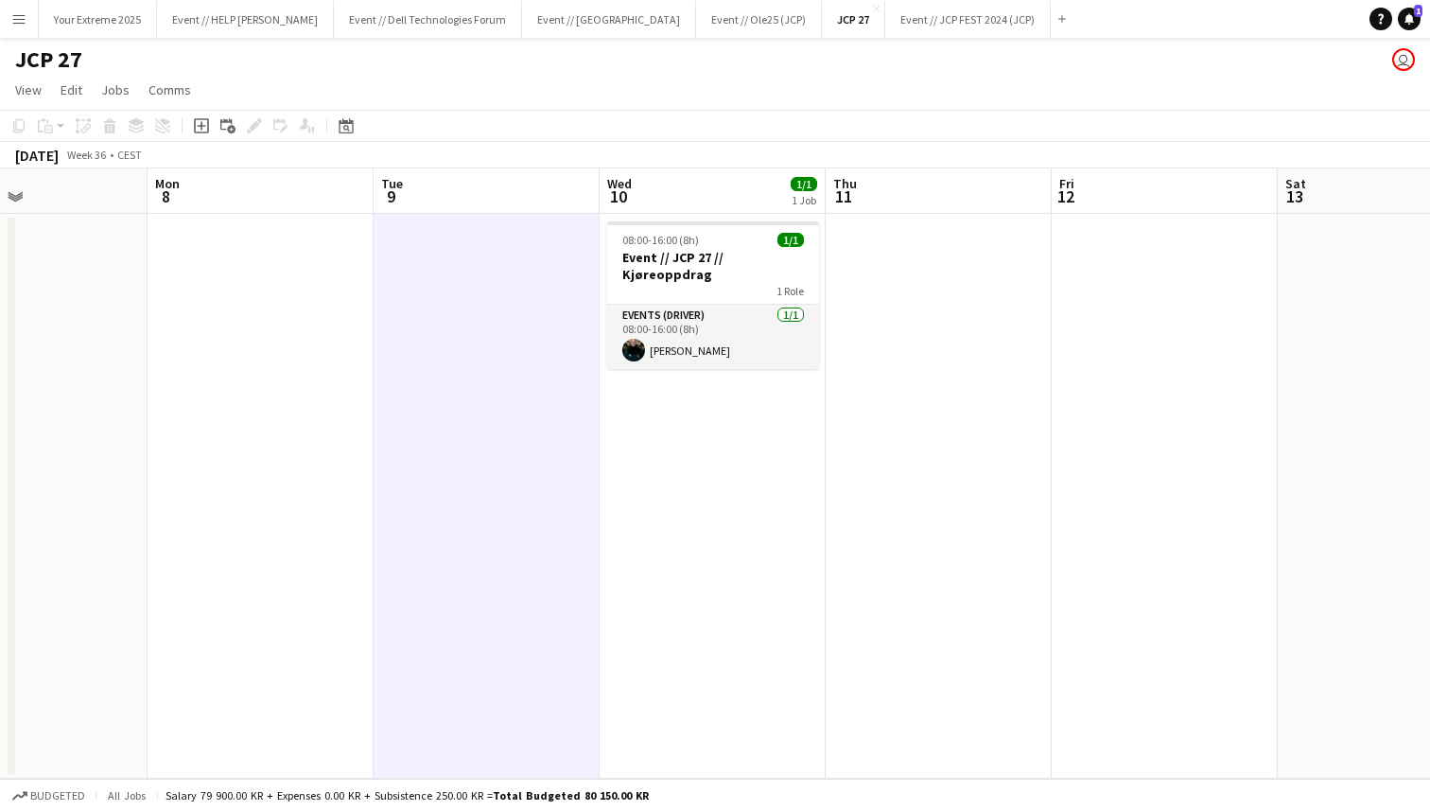
click at [913, 456] on app-date-cell at bounding box center [939, 496] width 226 height 565
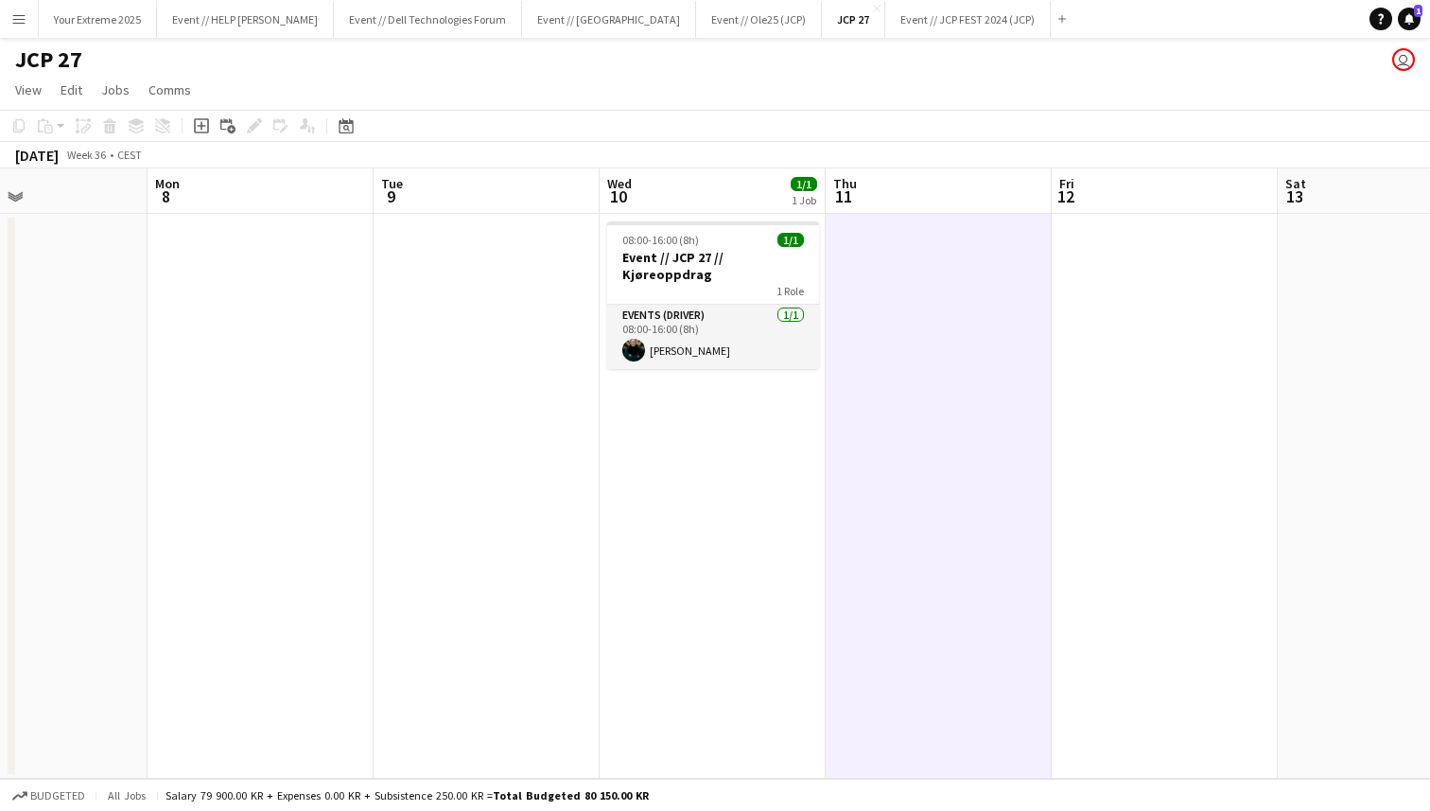
click at [1141, 440] on app-date-cell at bounding box center [1165, 496] width 226 height 565
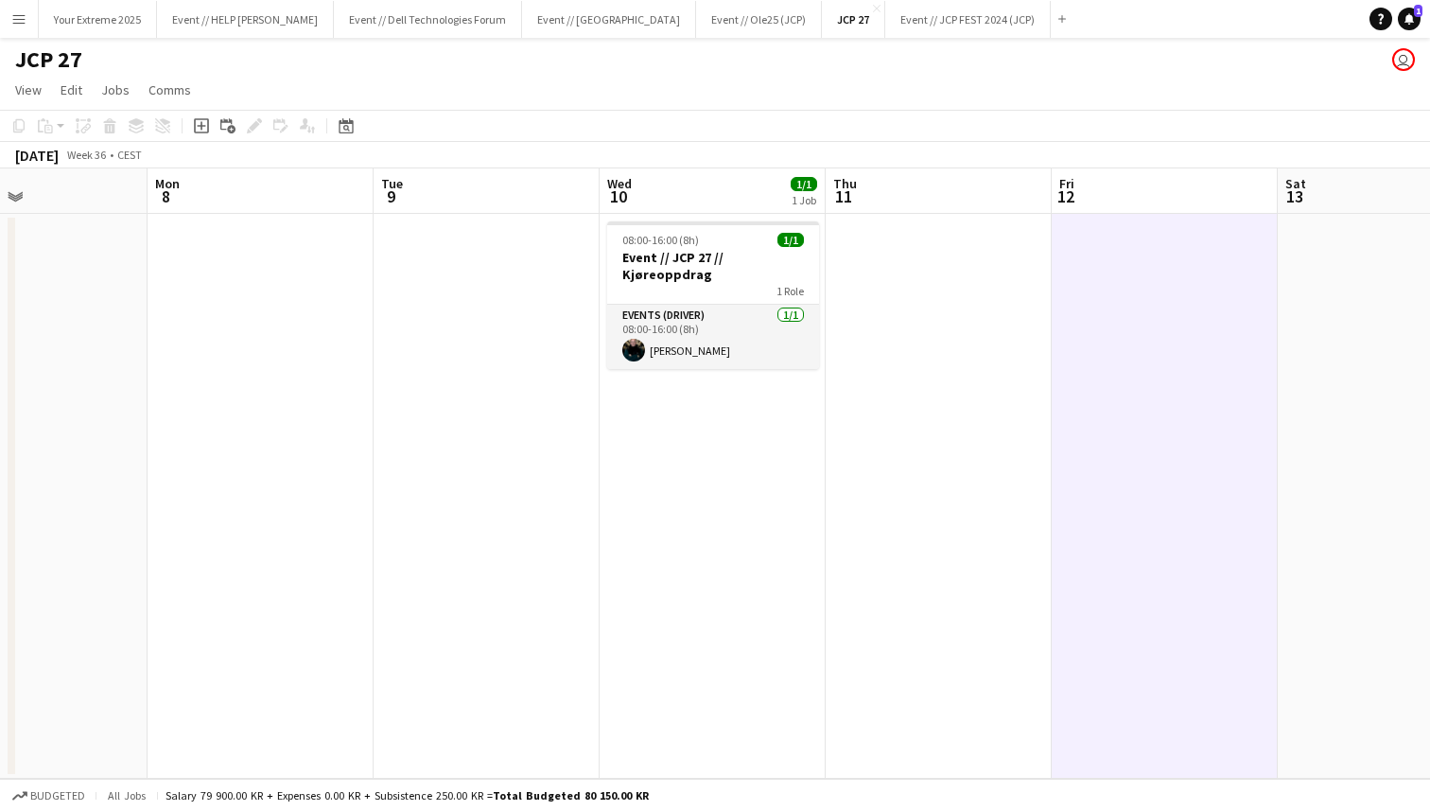
click at [501, 536] on app-date-cell at bounding box center [487, 496] width 226 height 565
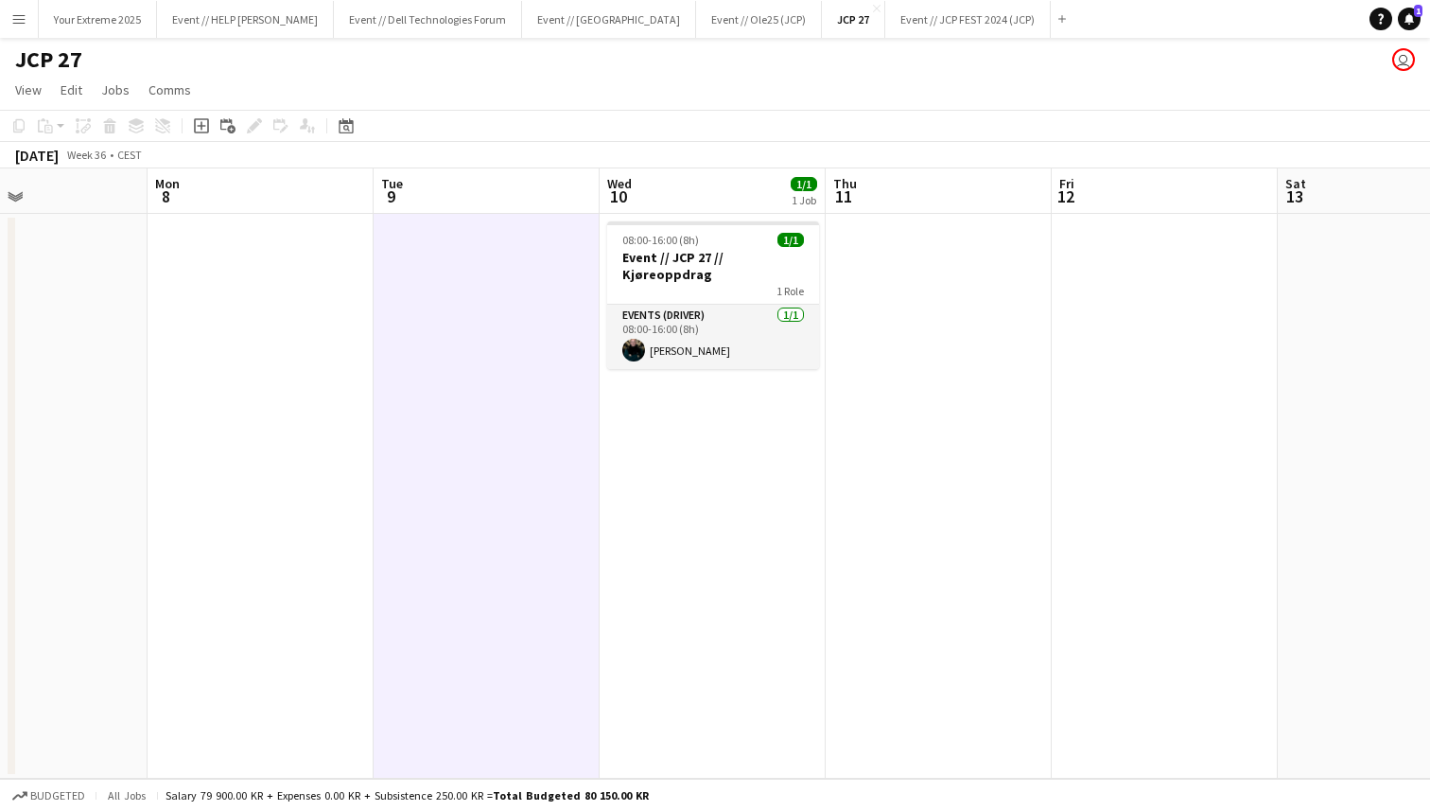
click at [952, 526] on app-date-cell at bounding box center [939, 496] width 226 height 565
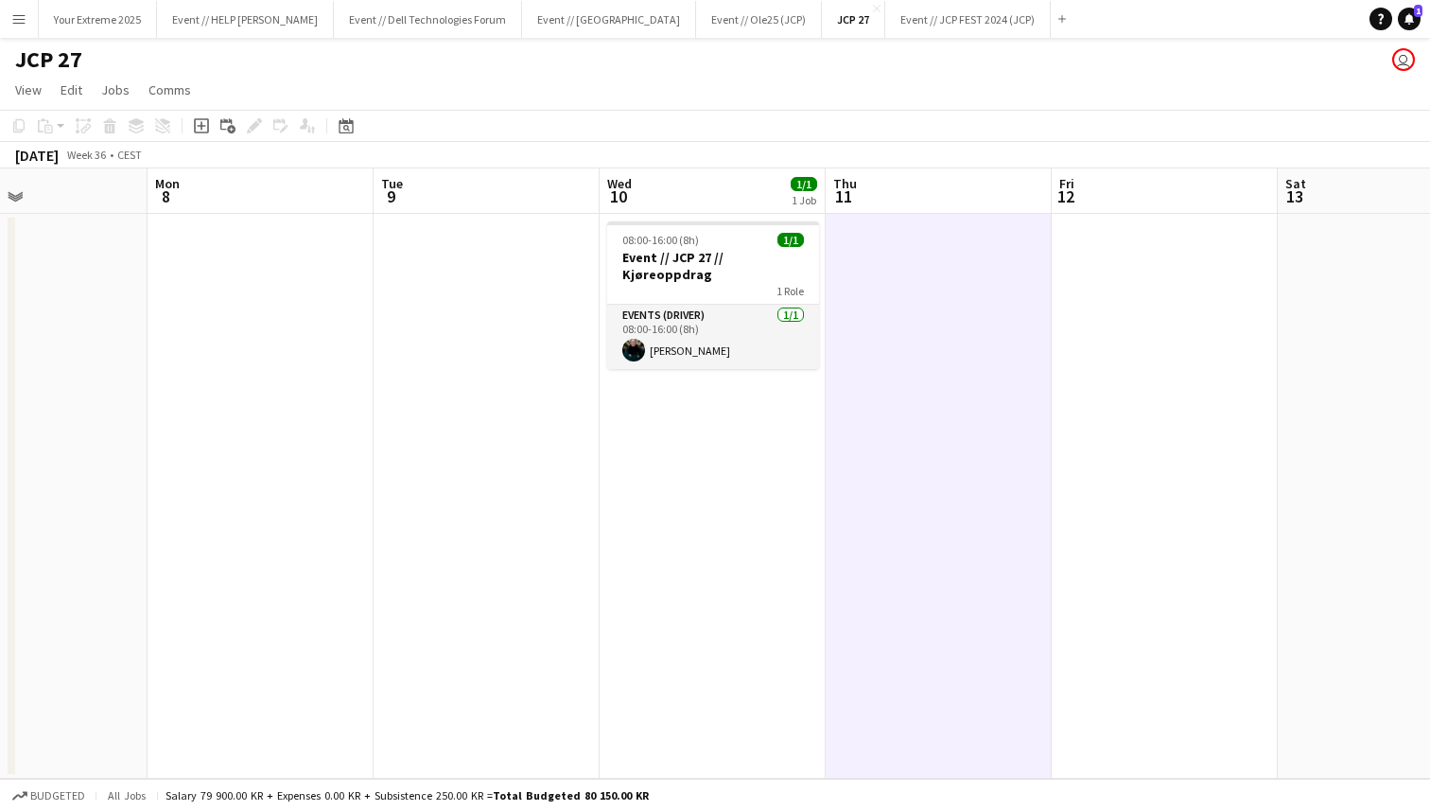
click at [458, 463] on app-date-cell at bounding box center [487, 496] width 226 height 565
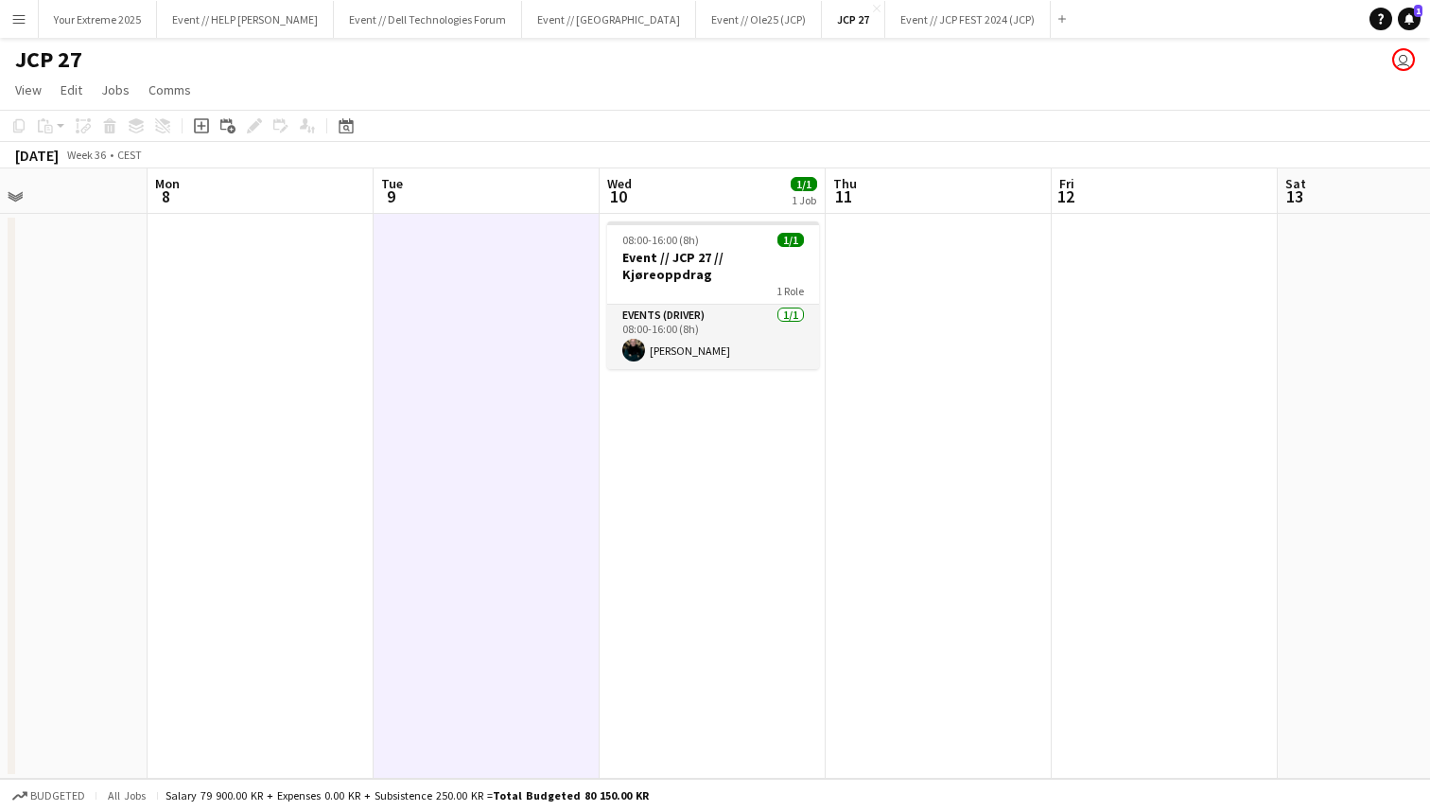
click at [274, 440] on app-date-cell at bounding box center [261, 496] width 226 height 565
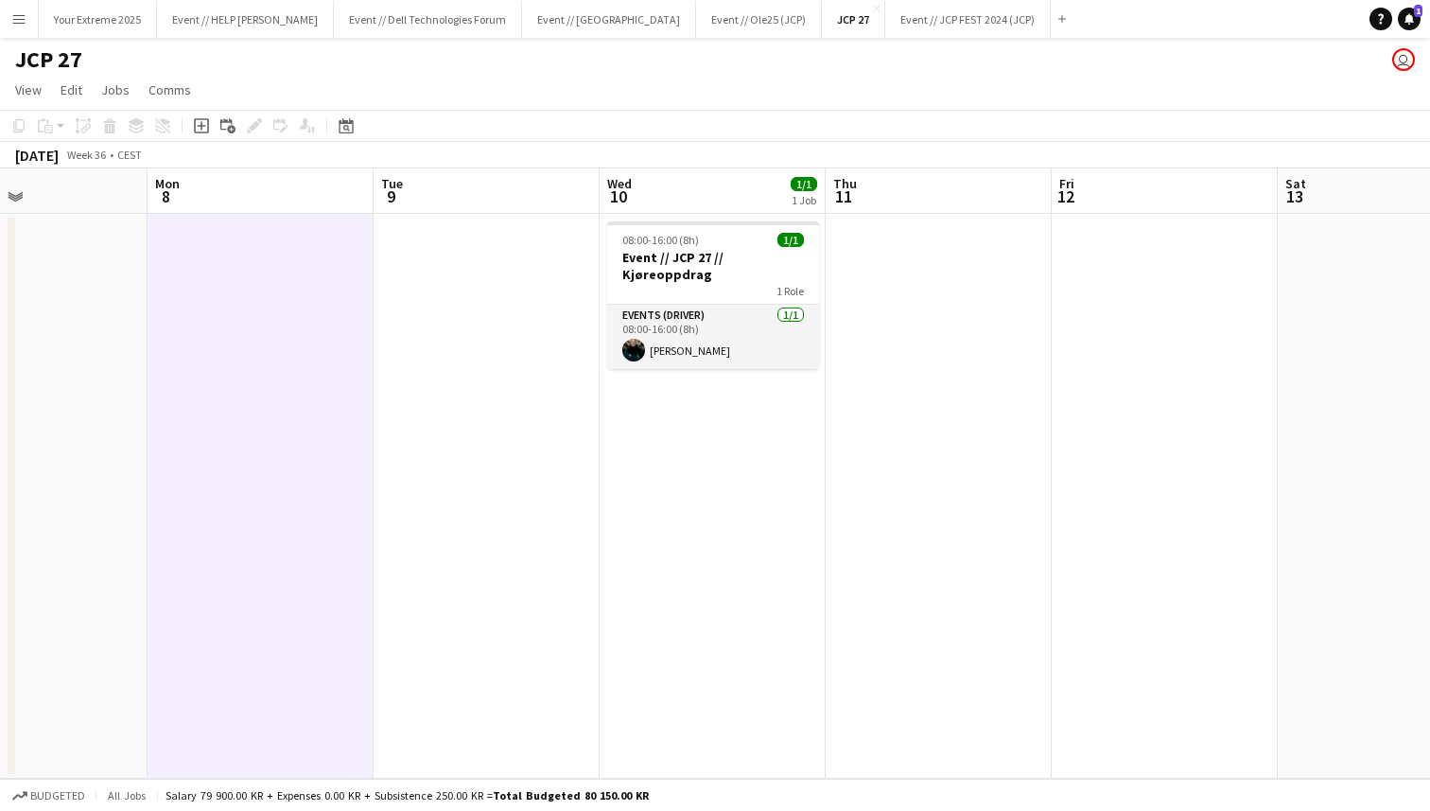
click at [984, 355] on app-date-cell at bounding box center [939, 496] width 226 height 565
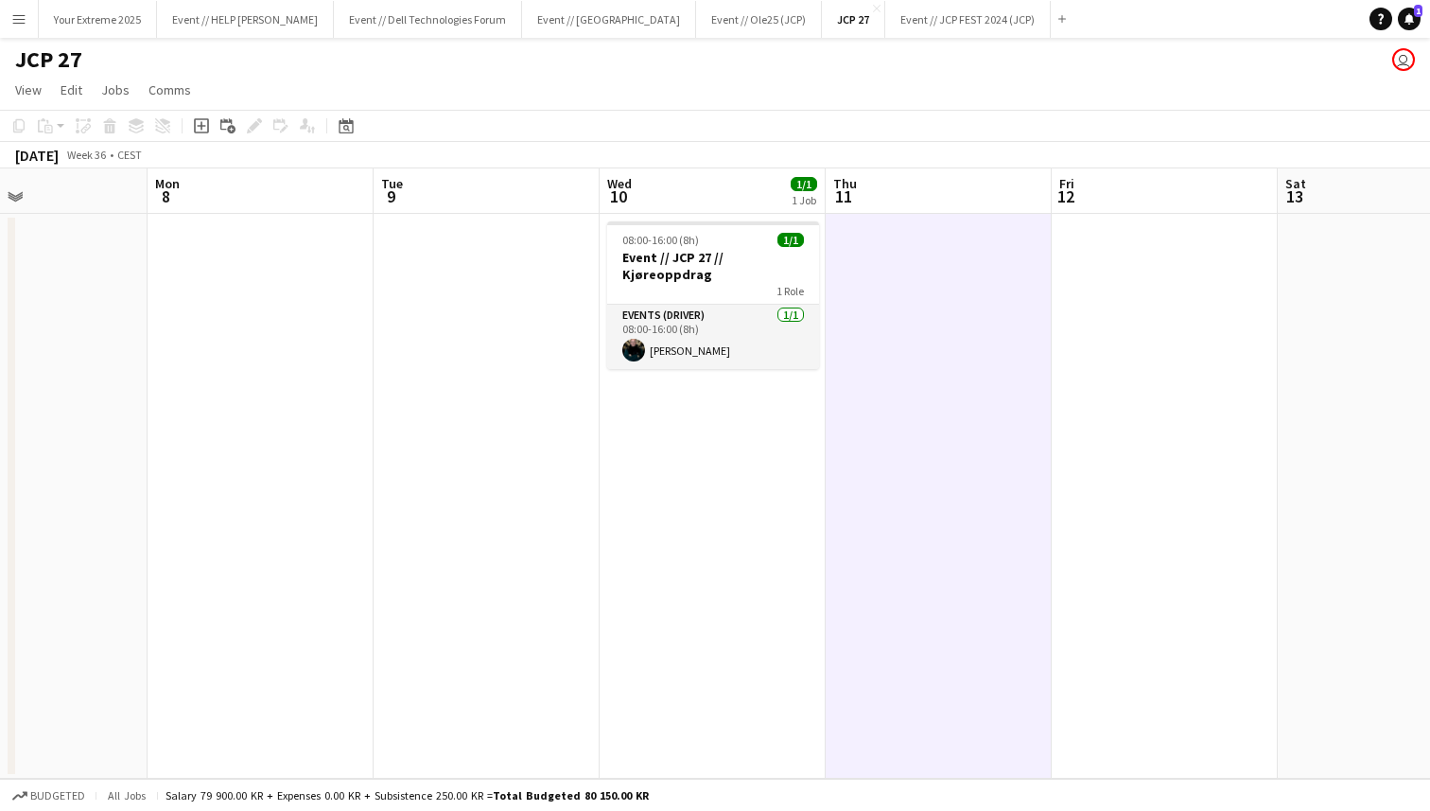
click at [1147, 349] on app-date-cell at bounding box center [1165, 496] width 226 height 565
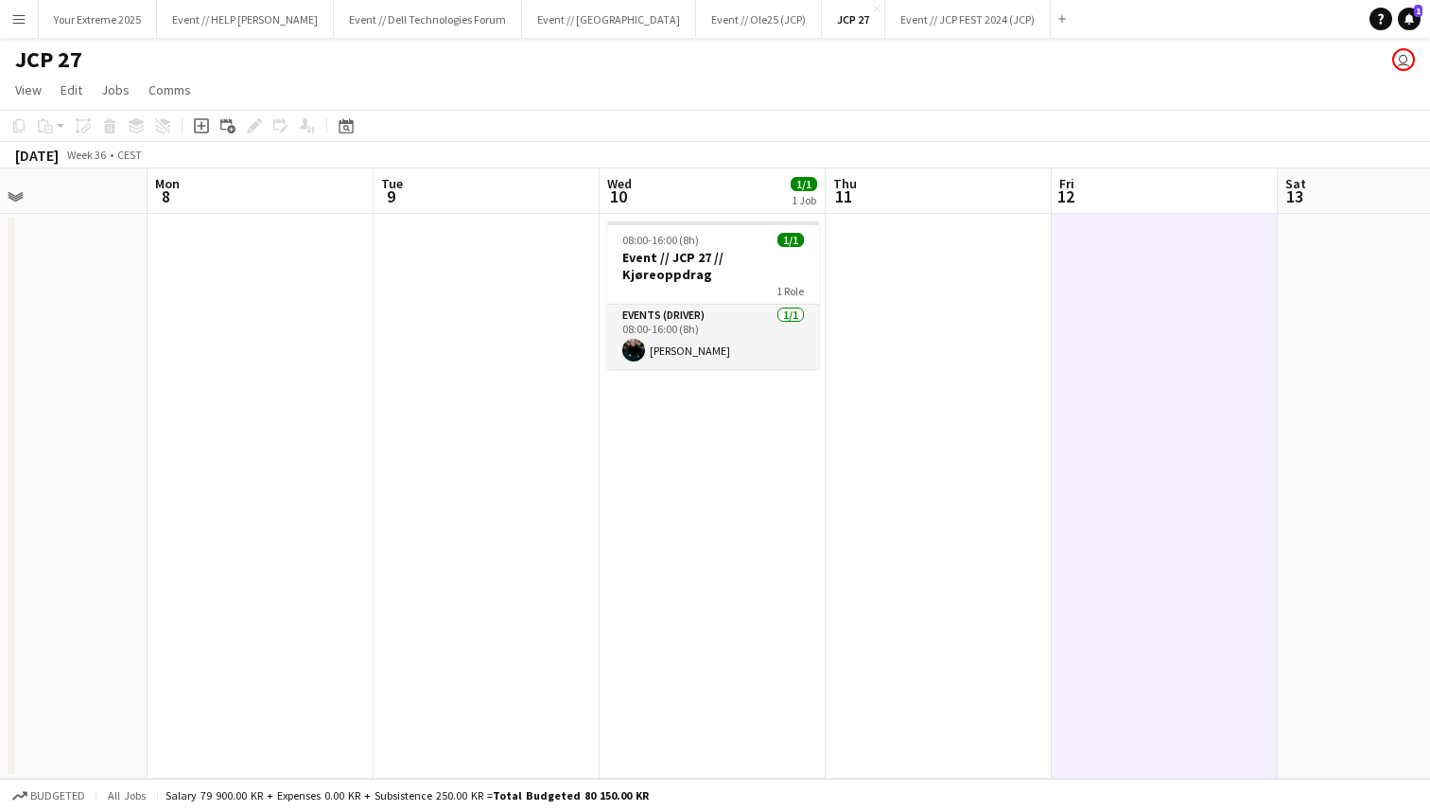
click at [905, 342] on app-date-cell at bounding box center [939, 496] width 226 height 565
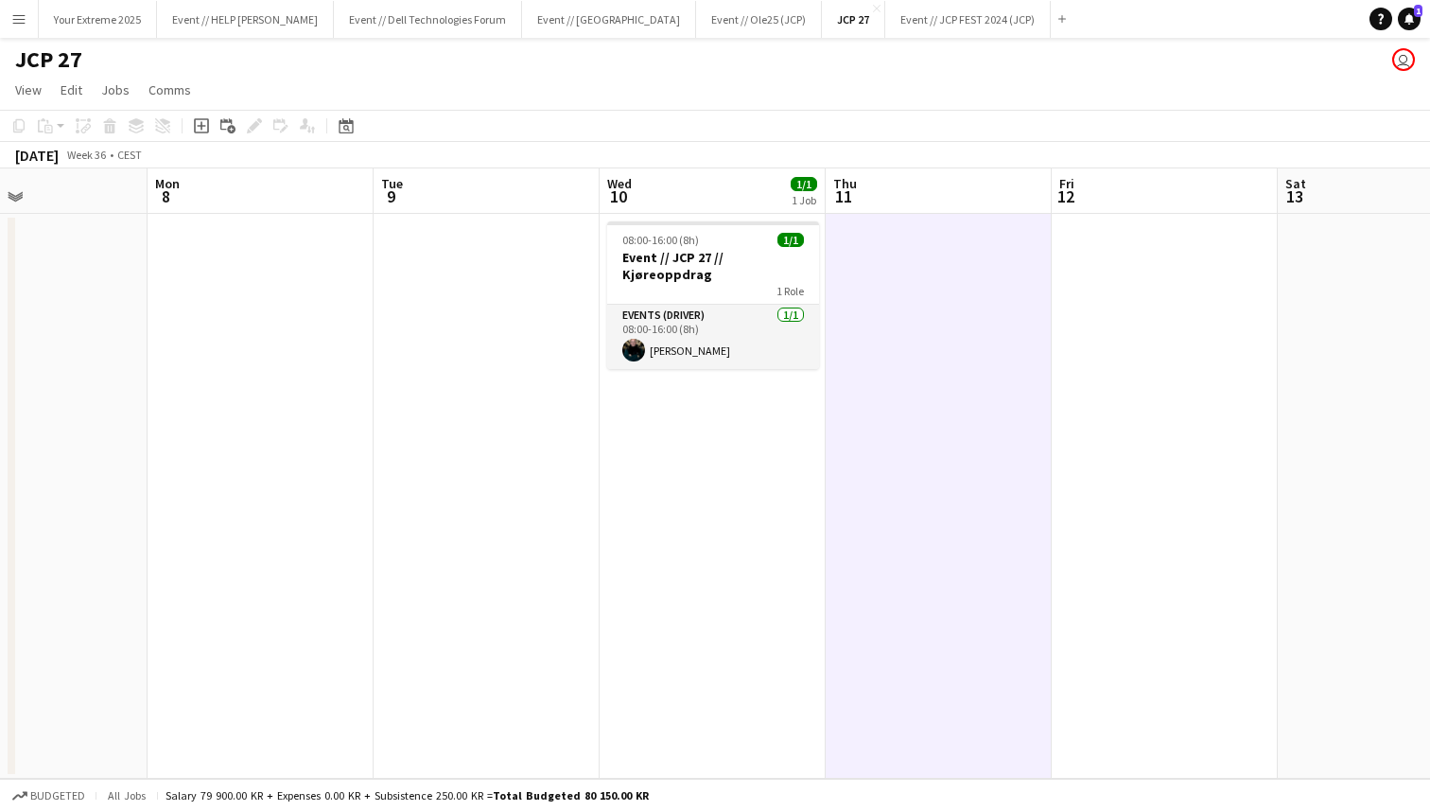
click at [462, 368] on app-date-cell at bounding box center [487, 496] width 226 height 565
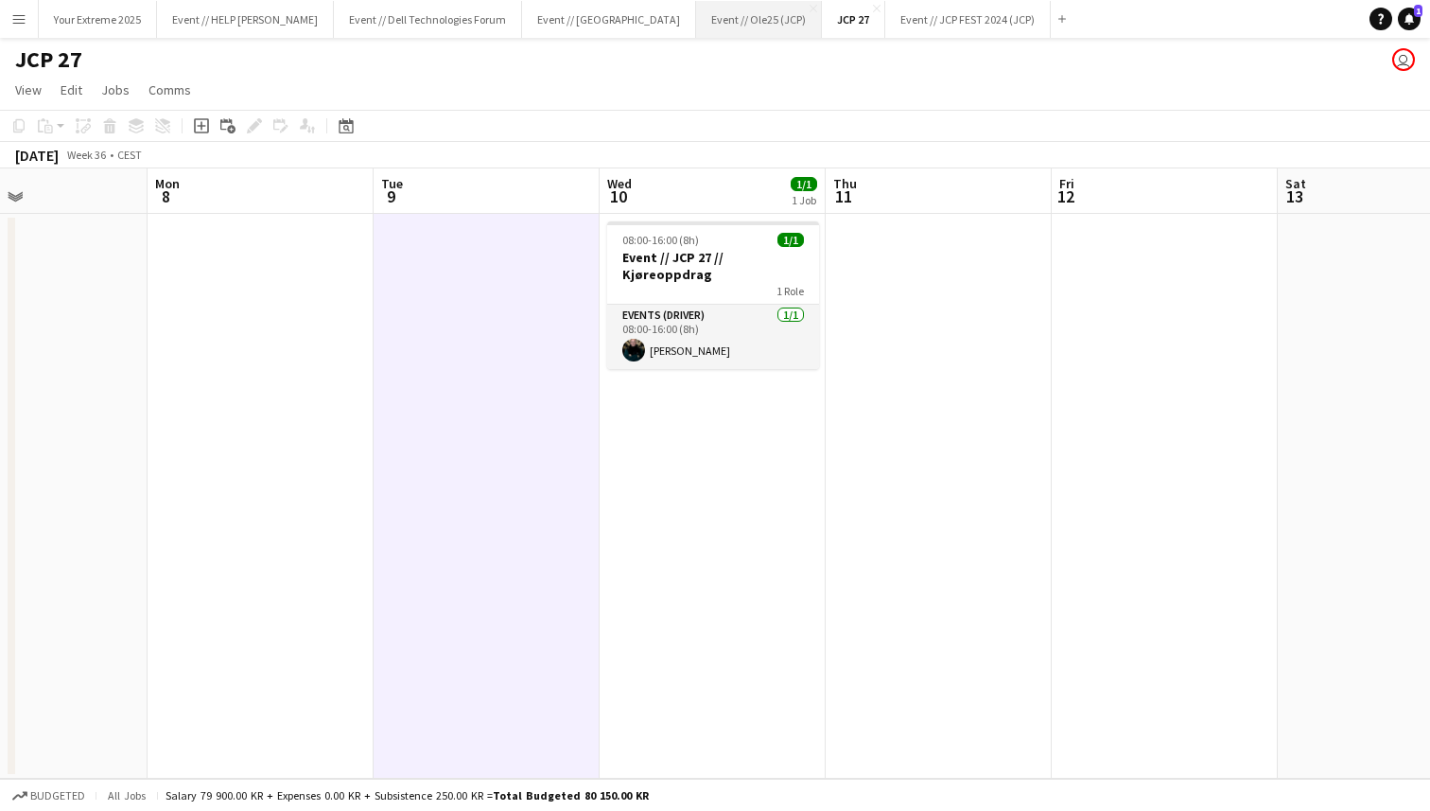
click at [696, 19] on button "Event // Ole25 (JCP) Close" at bounding box center [759, 19] width 126 height 37
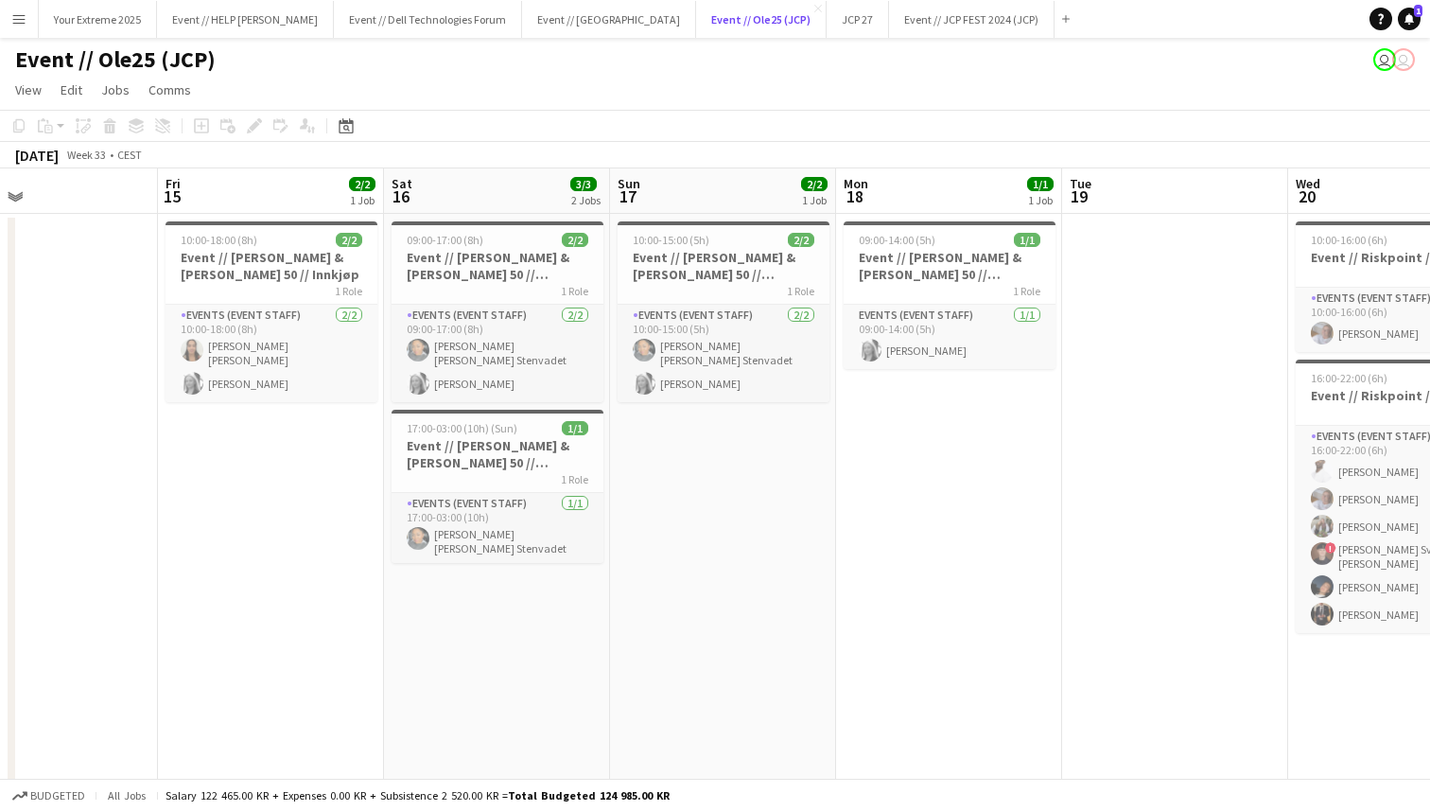
scroll to position [0, 589]
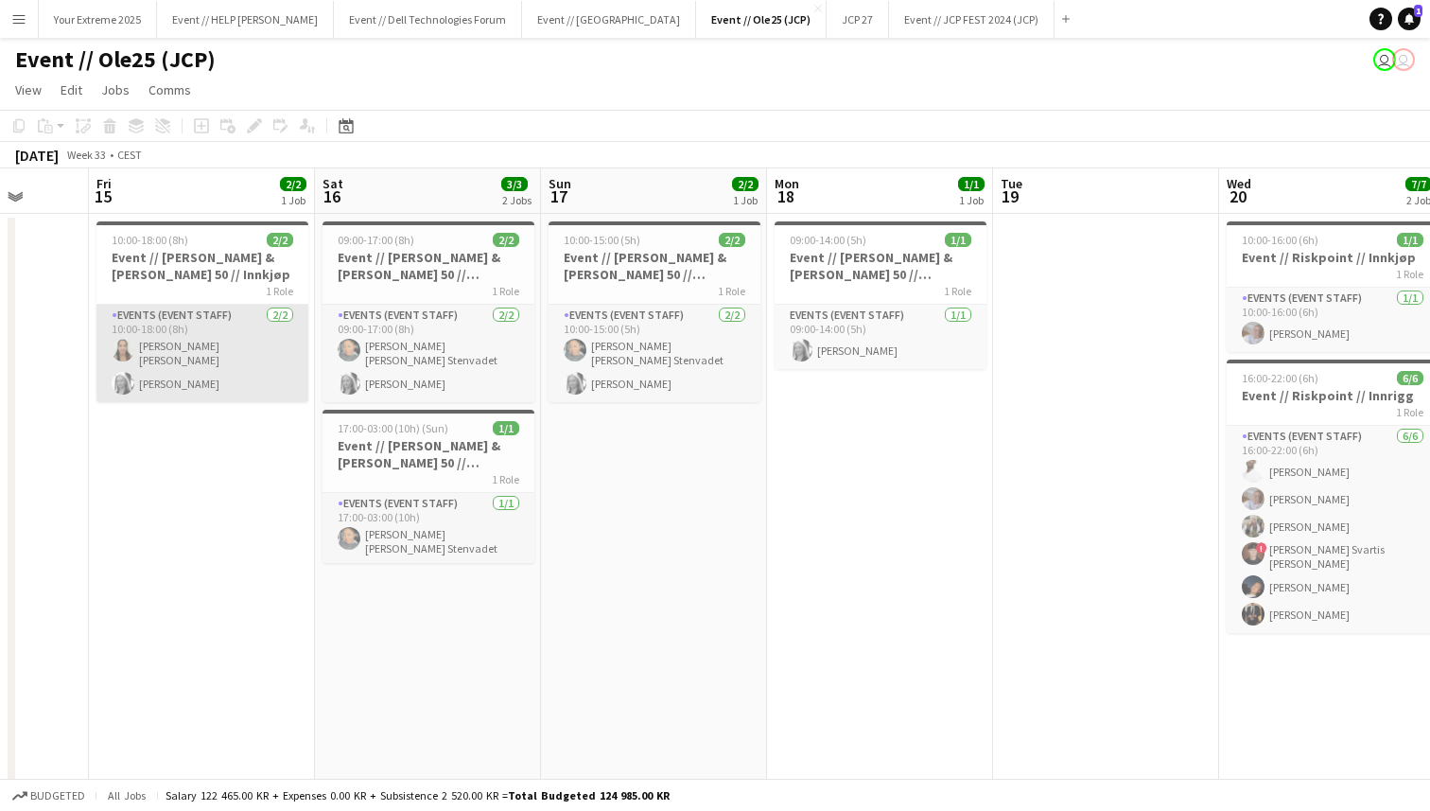
click at [176, 361] on app-card-role "Events (Event Staff) [DATE] 10:00-18:00 (8h) [PERSON_NAME] [PERSON_NAME] Grefbe…" at bounding box center [202, 353] width 212 height 97
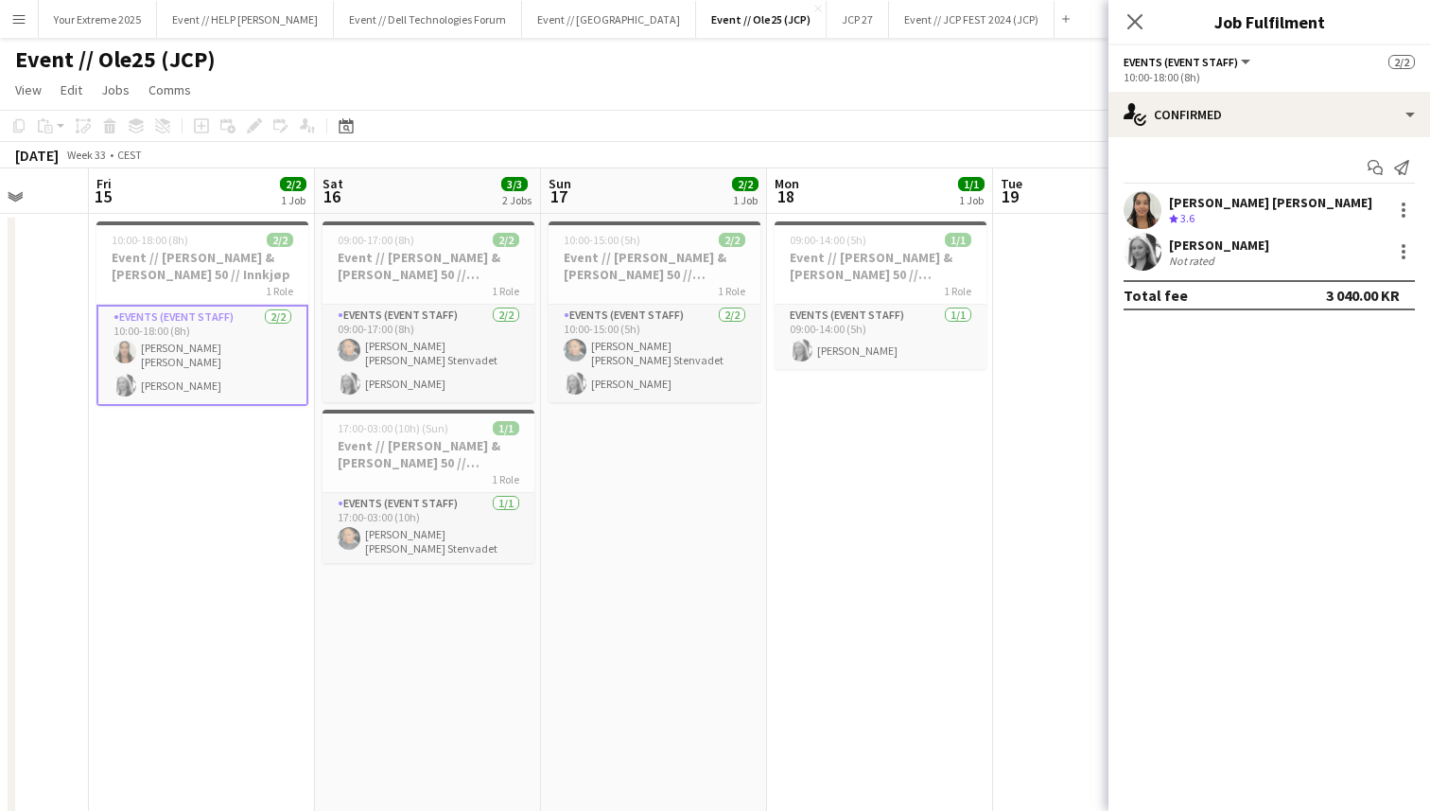
click at [1139, 244] on app-user-avatar at bounding box center [1143, 252] width 38 height 38
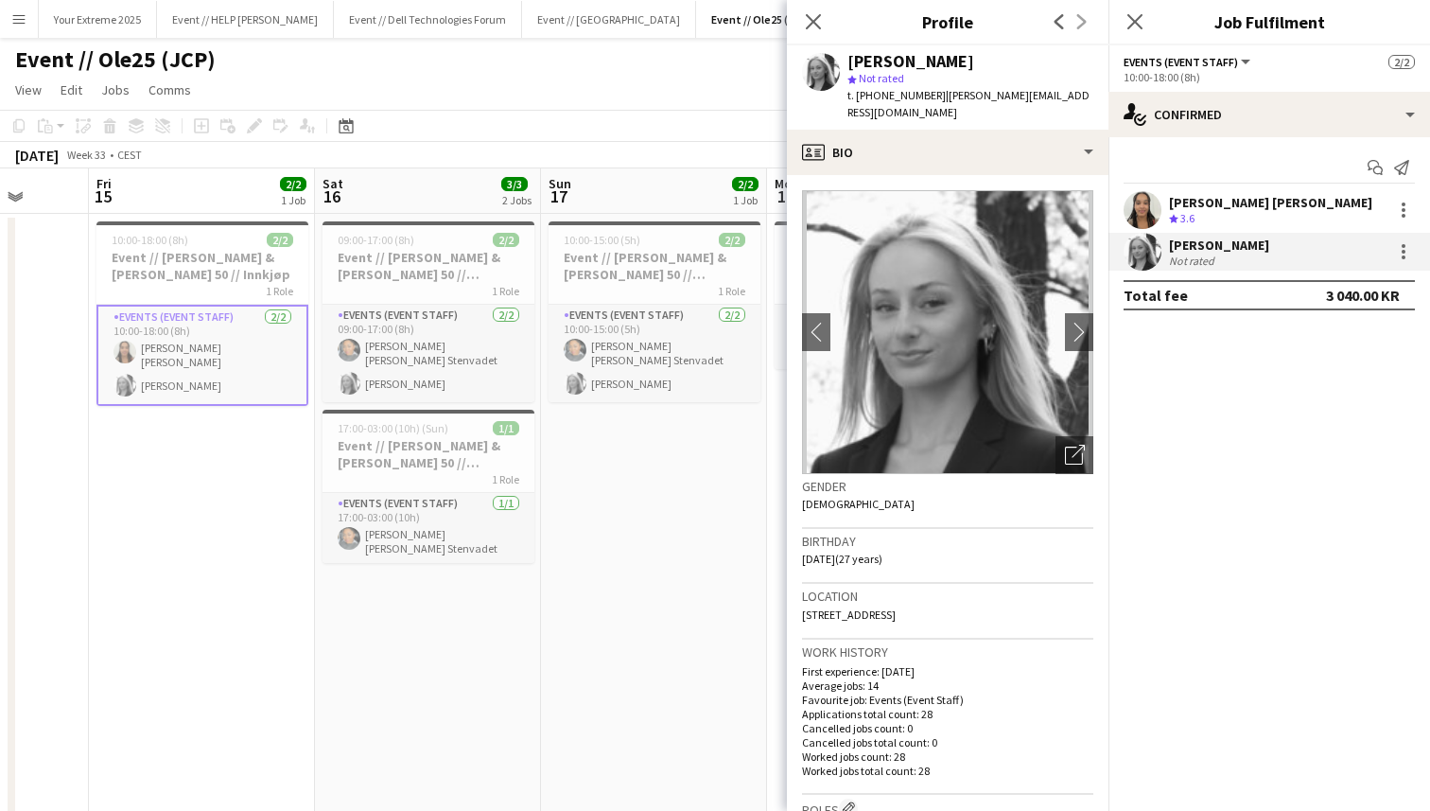
click at [633, 600] on app-date-cell "10:00-15:00 (5h) 2/2 Event // [PERSON_NAME] & [PERSON_NAME] 50 // Nedrigg + til…" at bounding box center [654, 550] width 226 height 673
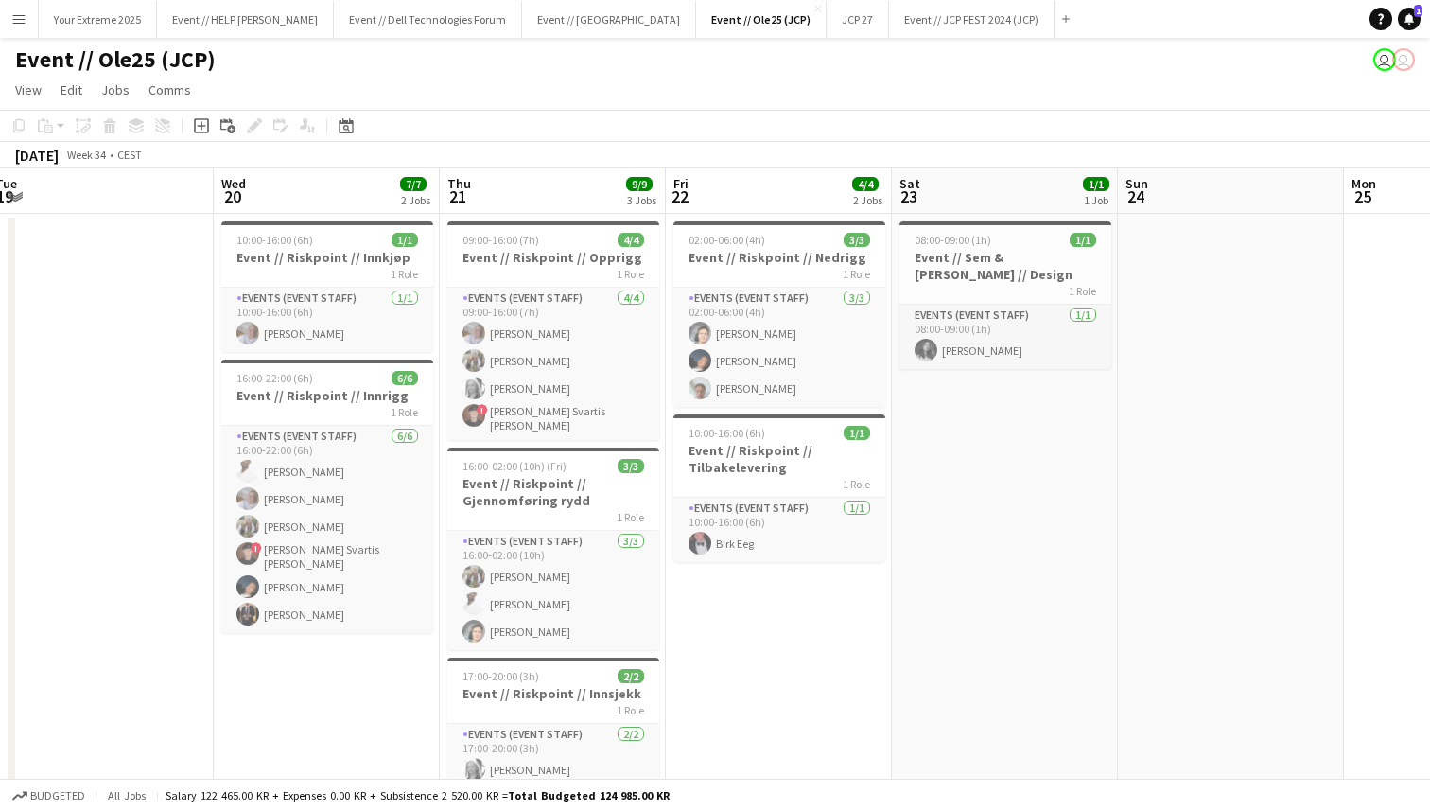
scroll to position [0, 696]
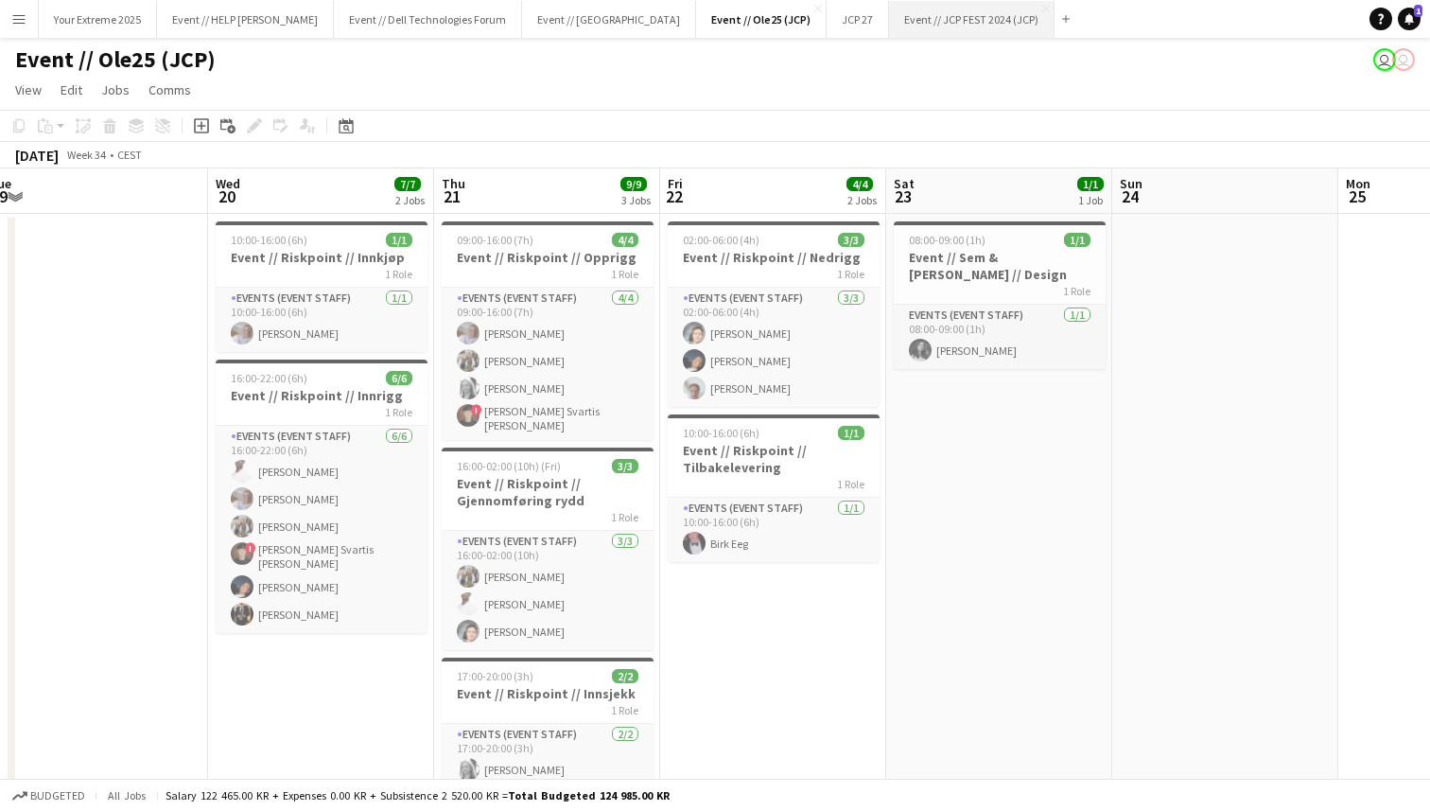
click at [889, 14] on button "Event // JCP FEST 2024 (JCP) Close" at bounding box center [972, 19] width 166 height 37
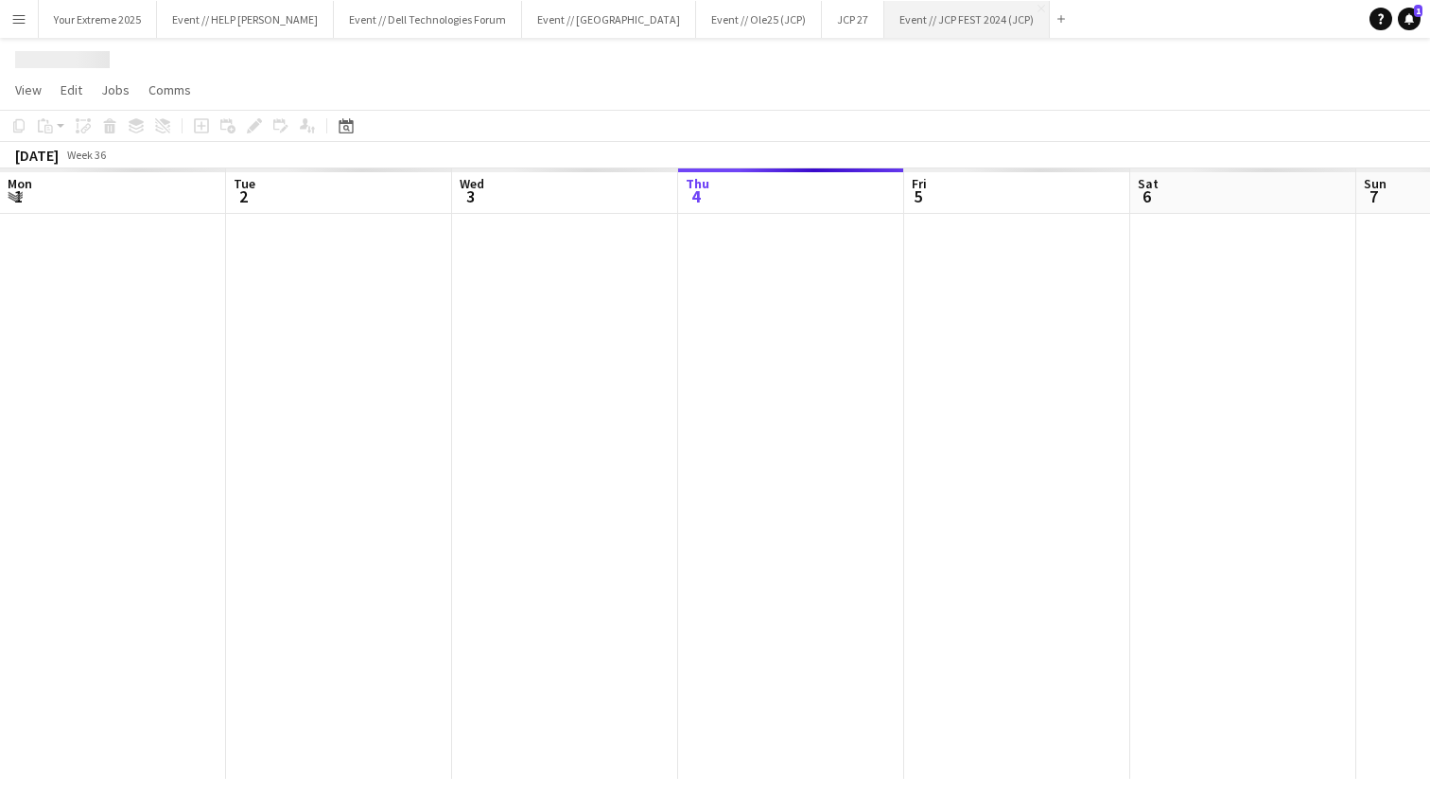
scroll to position [0, 452]
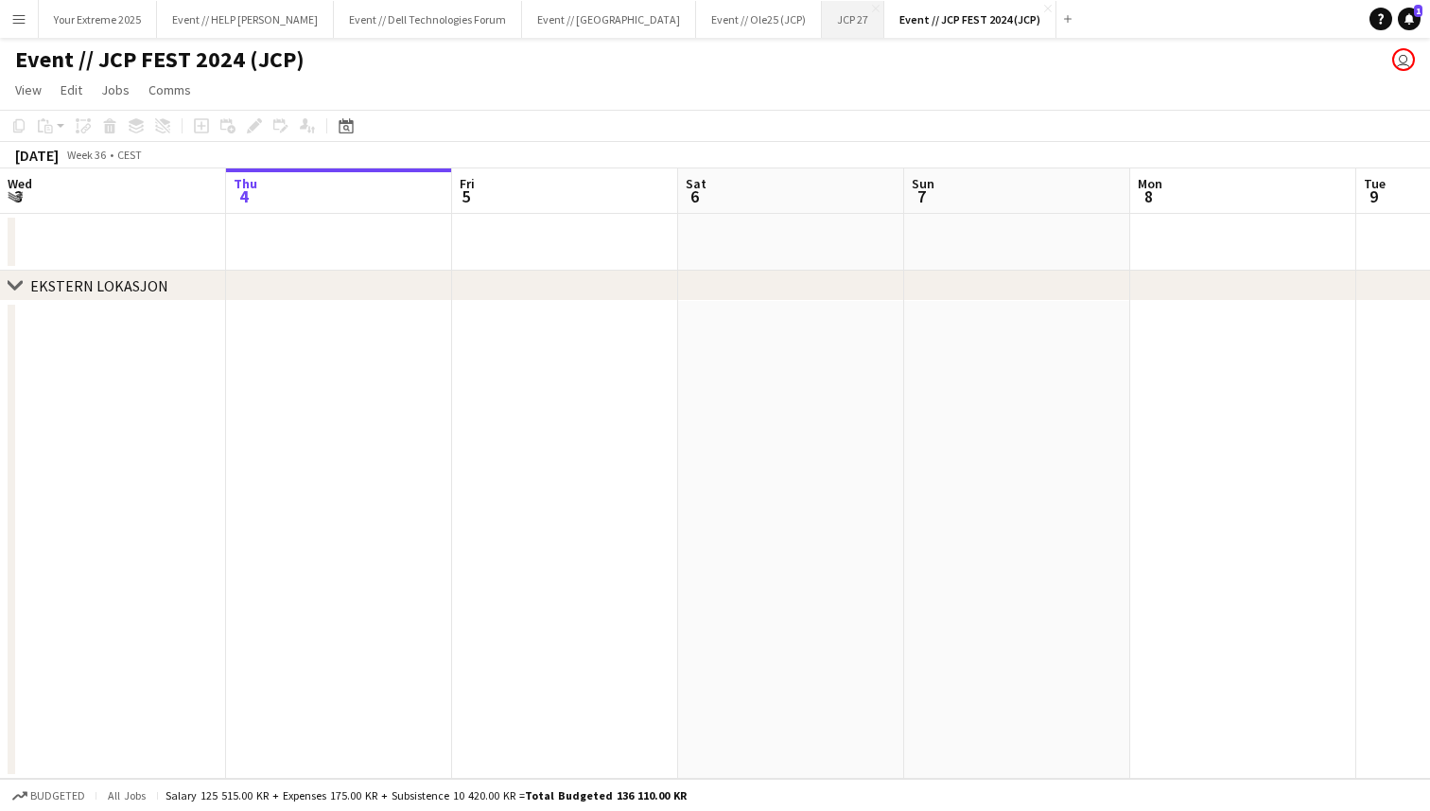
click at [822, 20] on button "JCP 27 Close" at bounding box center [853, 19] width 62 height 37
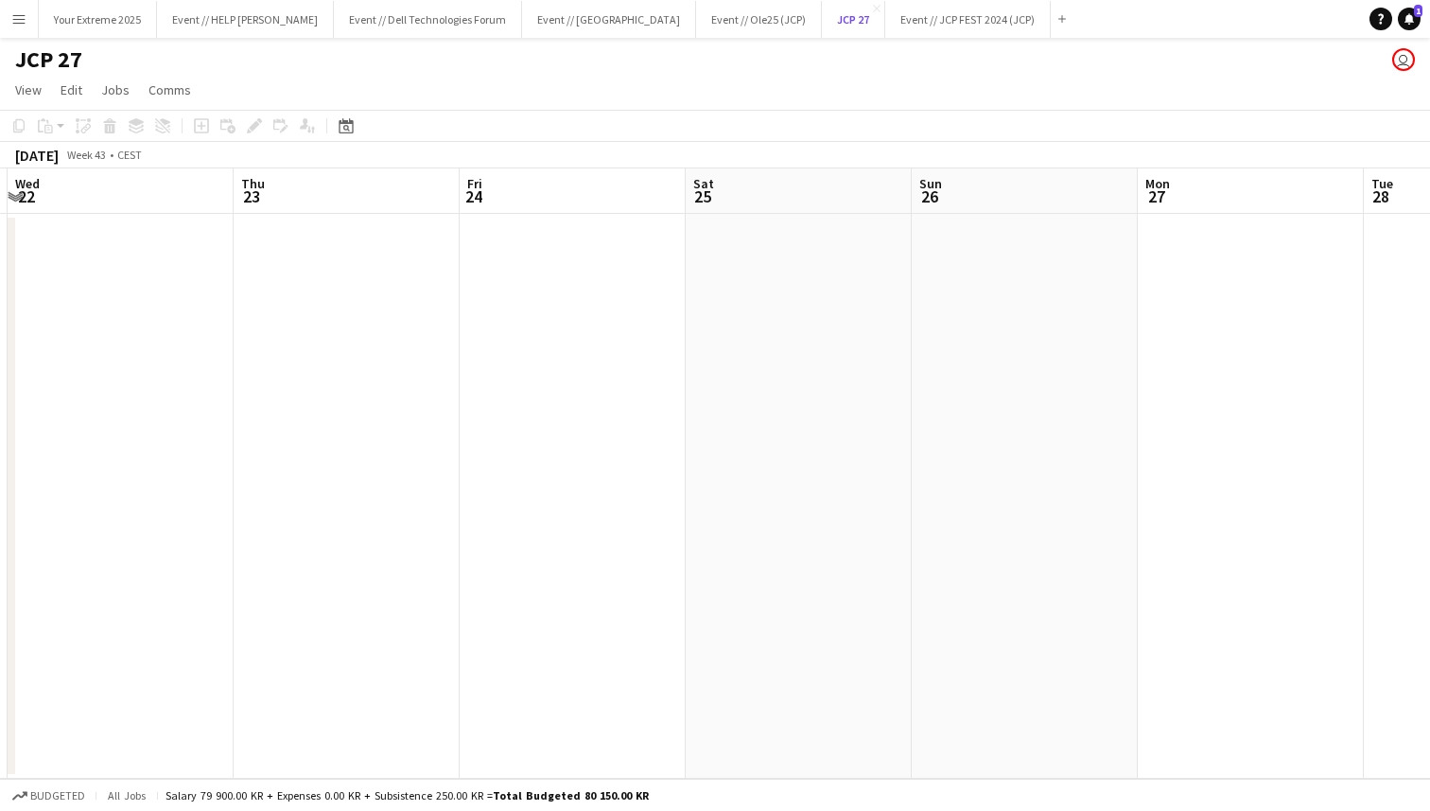
scroll to position [0, 692]
